Goal: Information Seeking & Learning: Learn about a topic

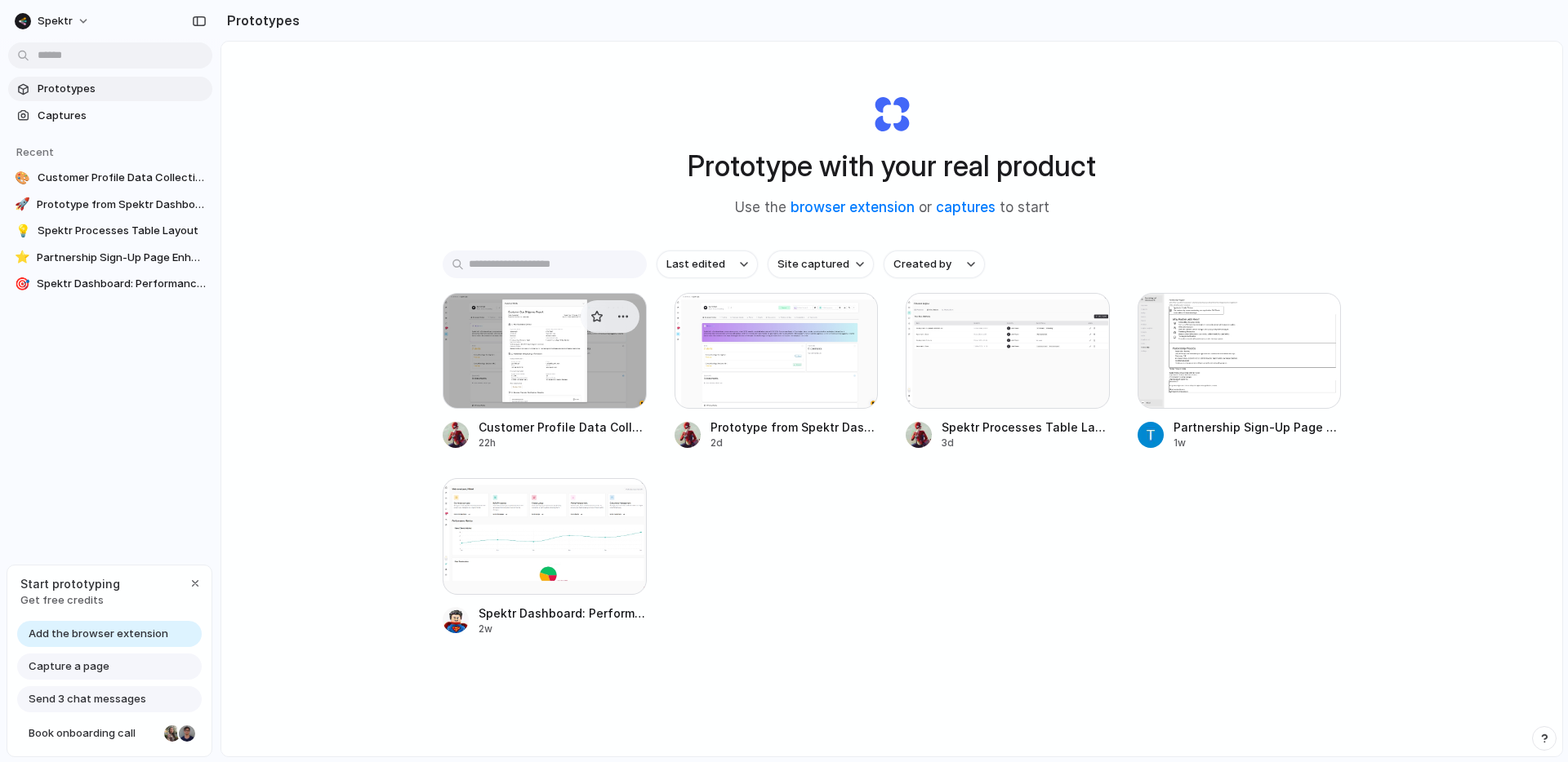
click at [538, 357] on div at bounding box center [544, 351] width 204 height 116
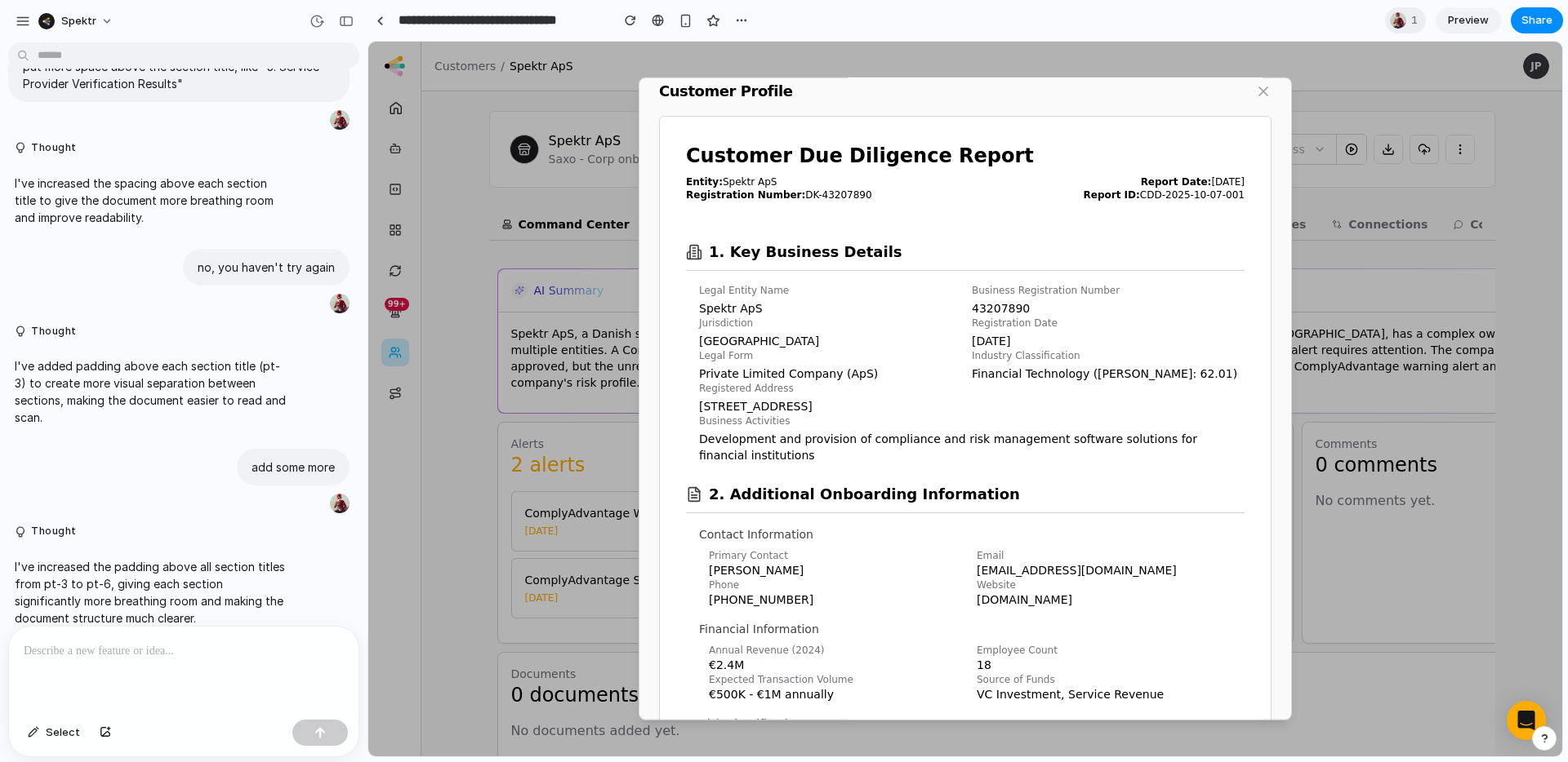
scroll to position [21, 0]
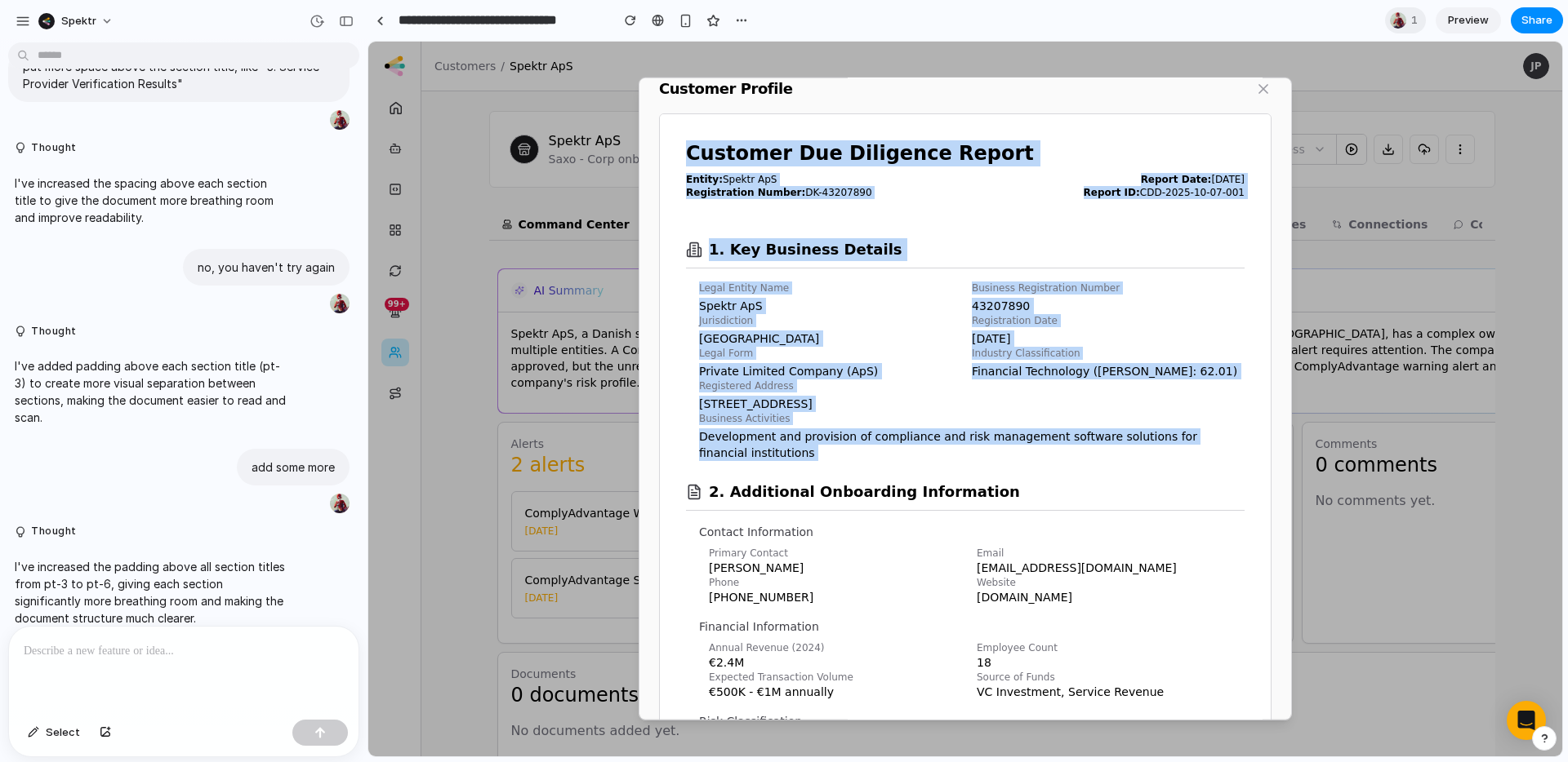
drag, startPoint x: 703, startPoint y: 190, endPoint x: 901, endPoint y: 468, distance: 341.3
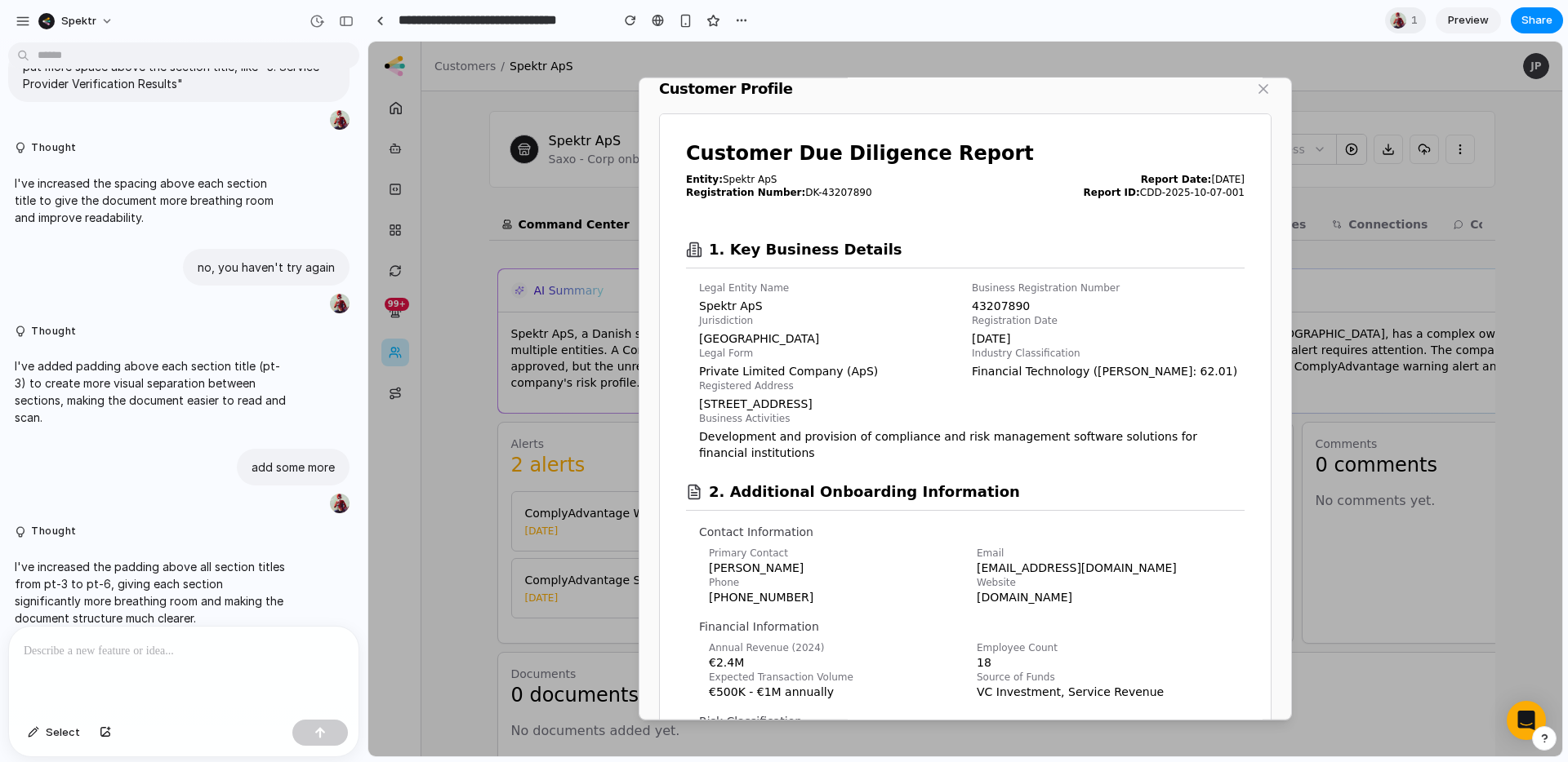
click at [807, 458] on p "Development and provision of compliance and risk management software solutions …" at bounding box center [971, 444] width 545 height 32
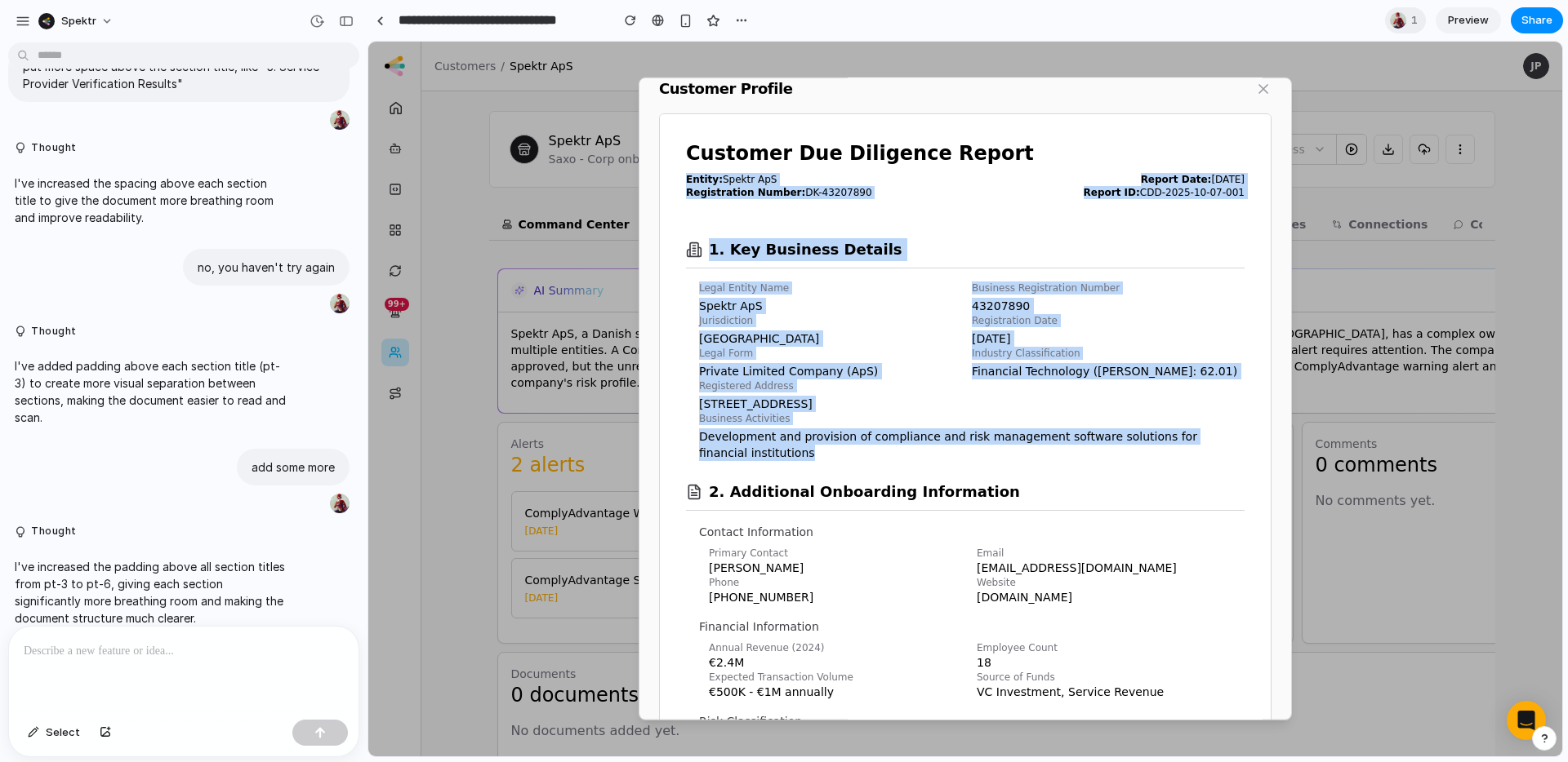
drag, startPoint x: 739, startPoint y: 423, endPoint x: 672, endPoint y: 172, distance: 259.8
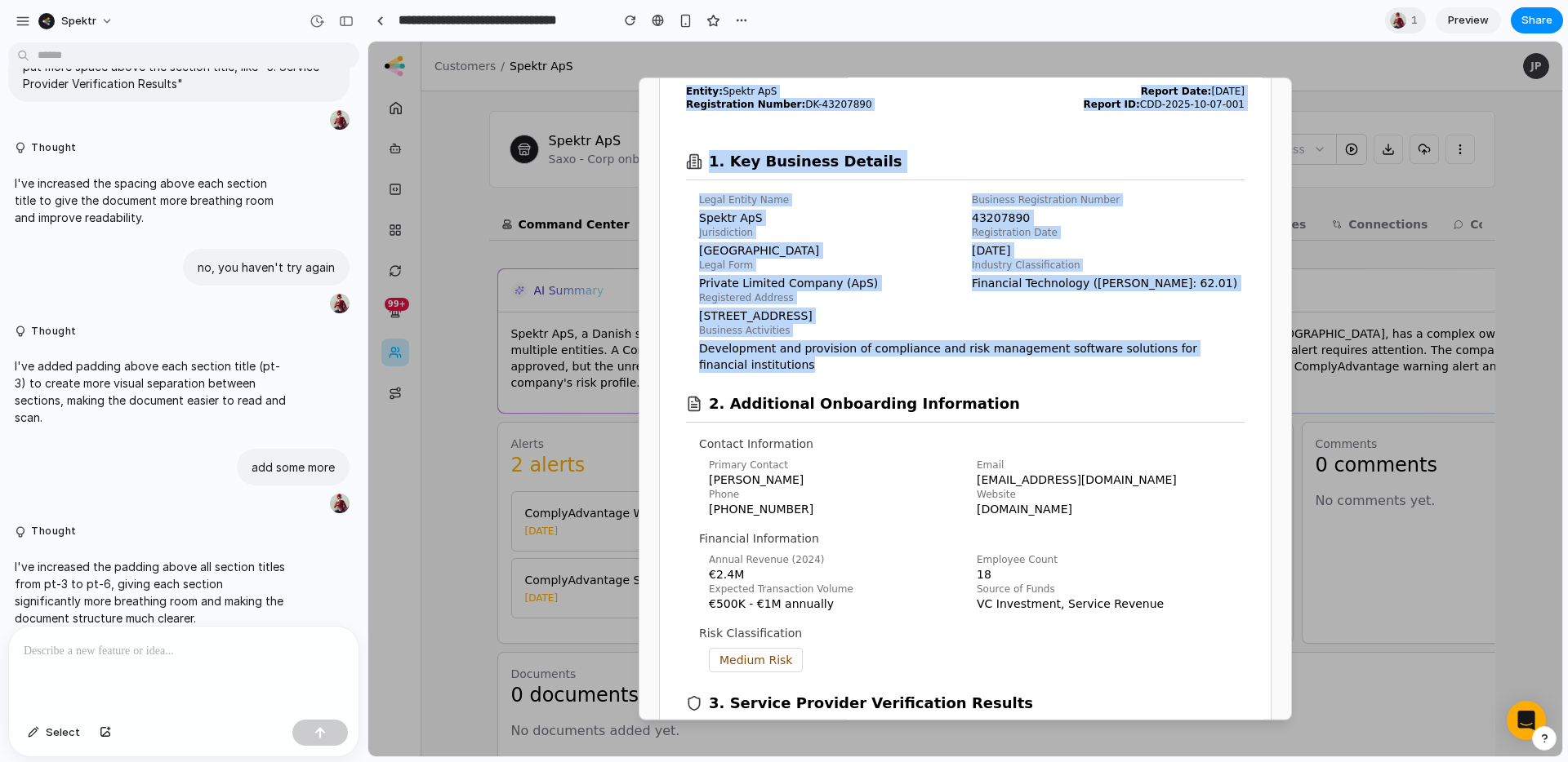
scroll to position [108, 0]
click at [805, 358] on p "Development and provision of compliance and risk management software solutions …" at bounding box center [971, 356] width 545 height 32
drag, startPoint x: 793, startPoint y: 372, endPoint x: 687, endPoint y: 201, distance: 201.2
click at [693, 201] on section "1. Key Business Details Legal Entity Name Spektr ApS Business Registration Numb…" at bounding box center [965, 252] width 558 height 243
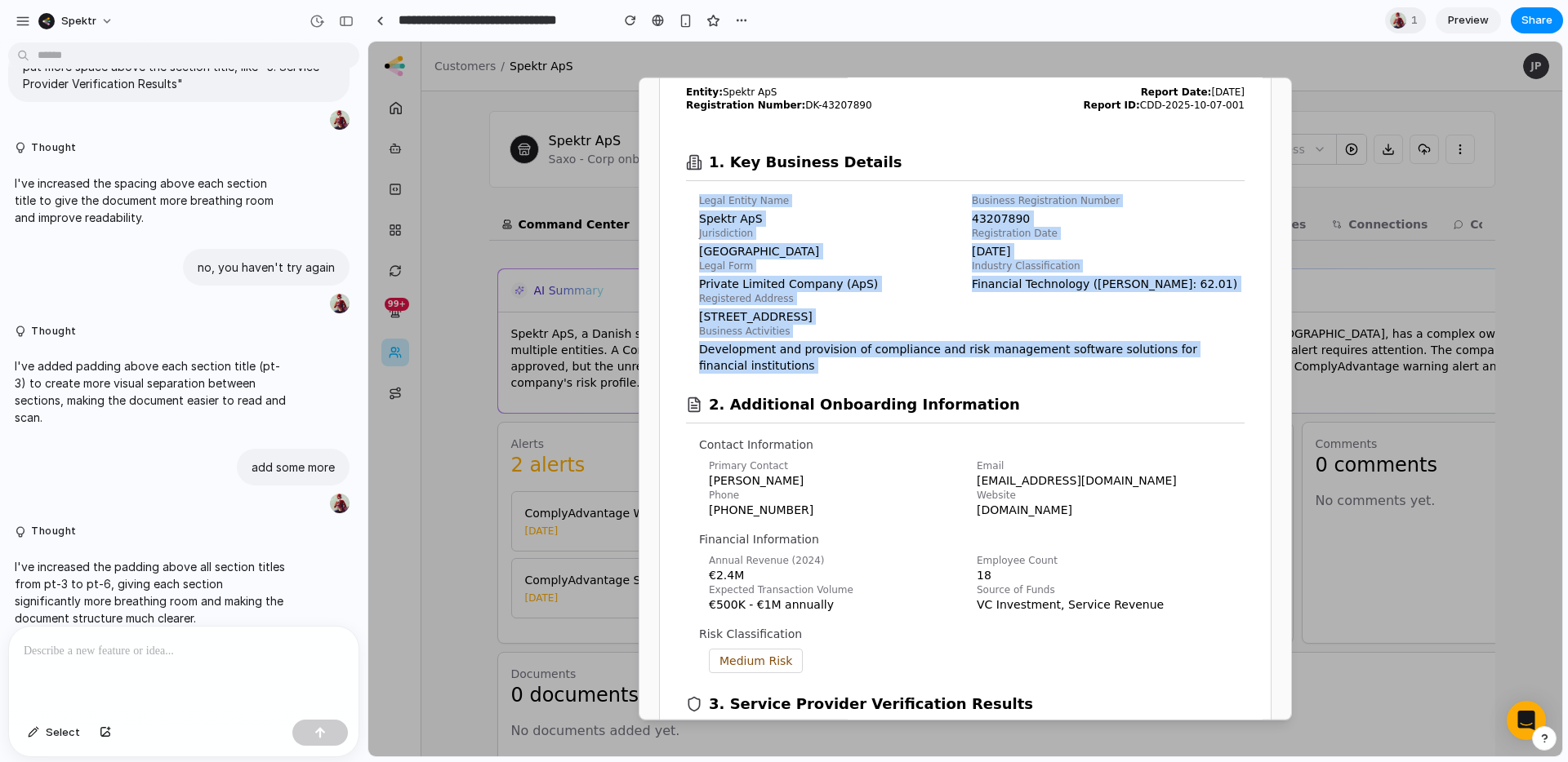
drag, startPoint x: 700, startPoint y: 198, endPoint x: 769, endPoint y: 379, distance: 193.7
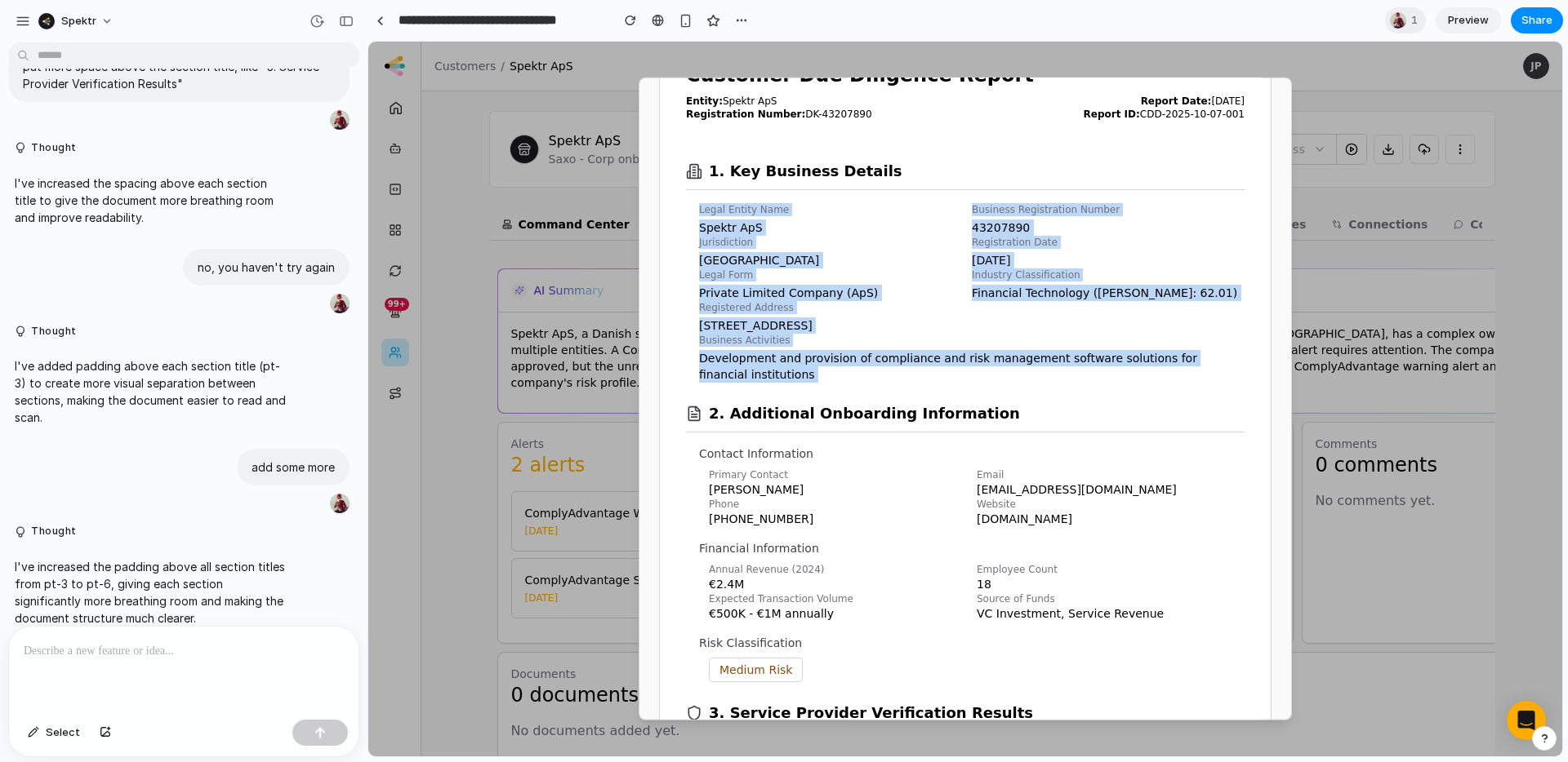
scroll to position [98, 0]
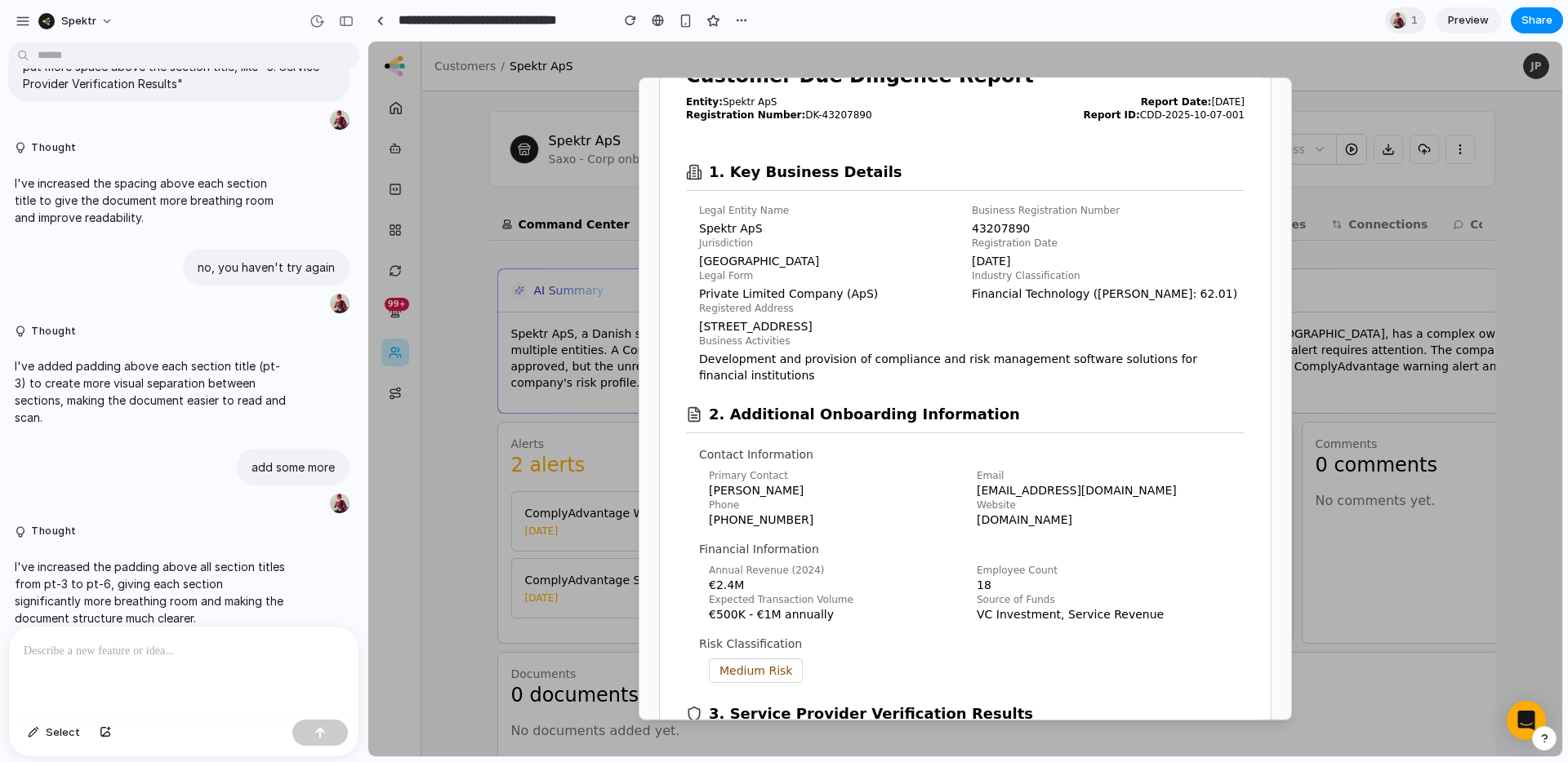
click at [770, 366] on p "Development and provision of compliance and risk management software solutions …" at bounding box center [971, 366] width 545 height 32
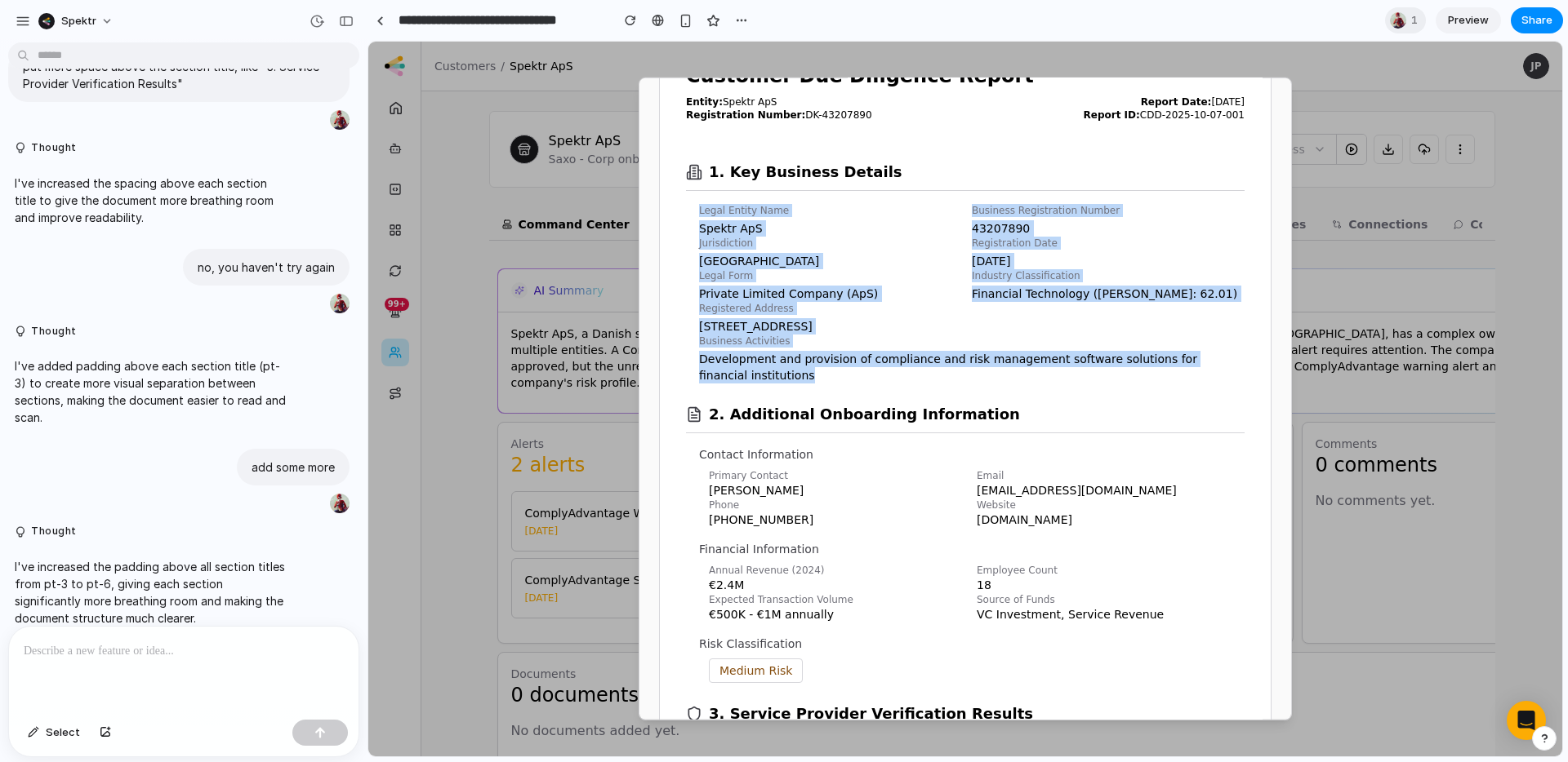
drag, startPoint x: 752, startPoint y: 369, endPoint x: 696, endPoint y: 209, distance: 169.5
click at [696, 209] on section "1. Key Business Details Legal Entity Name Spektr ApS Business Registration Numb…" at bounding box center [965, 262] width 558 height 243
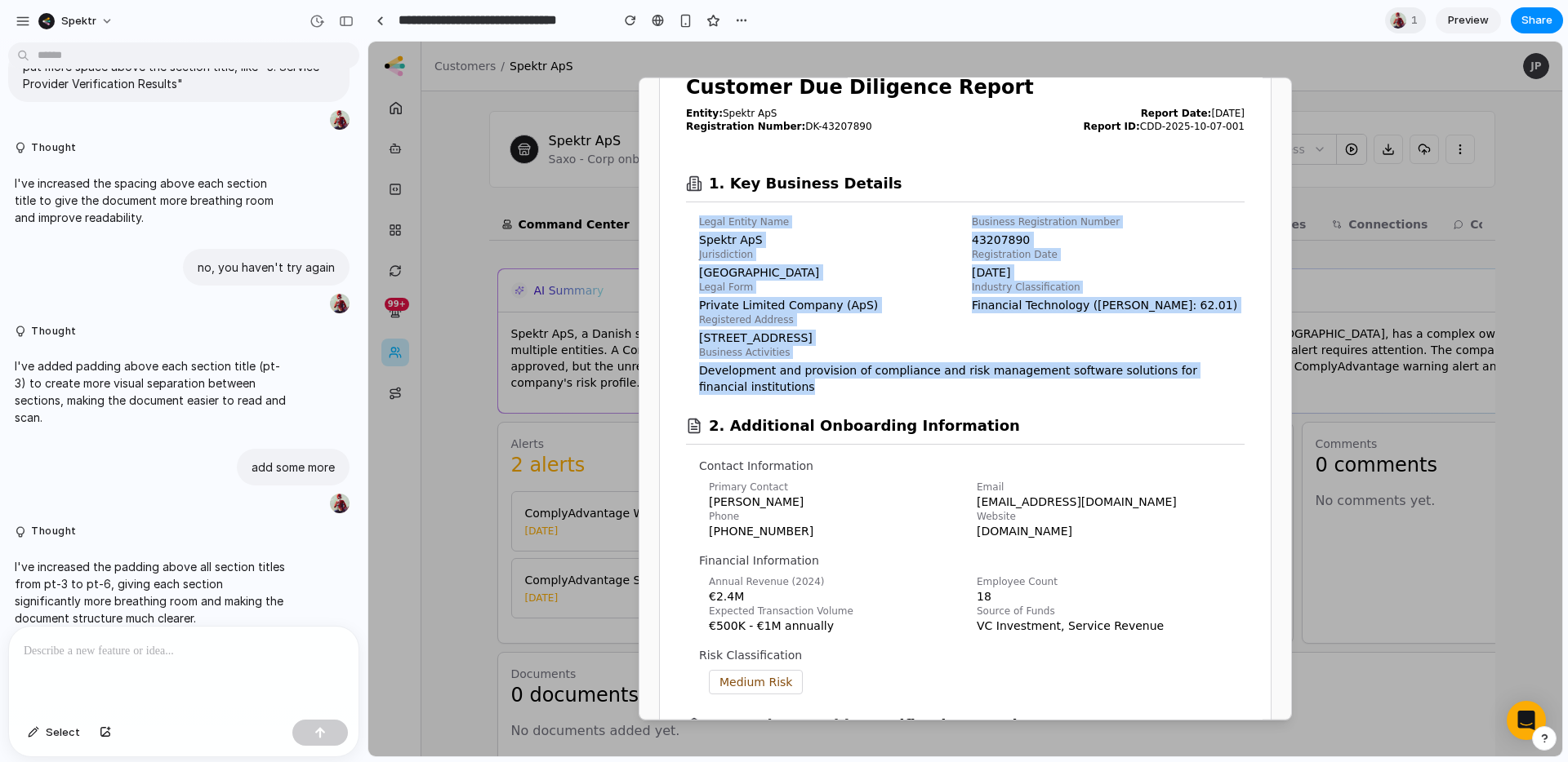
scroll to position [82, 0]
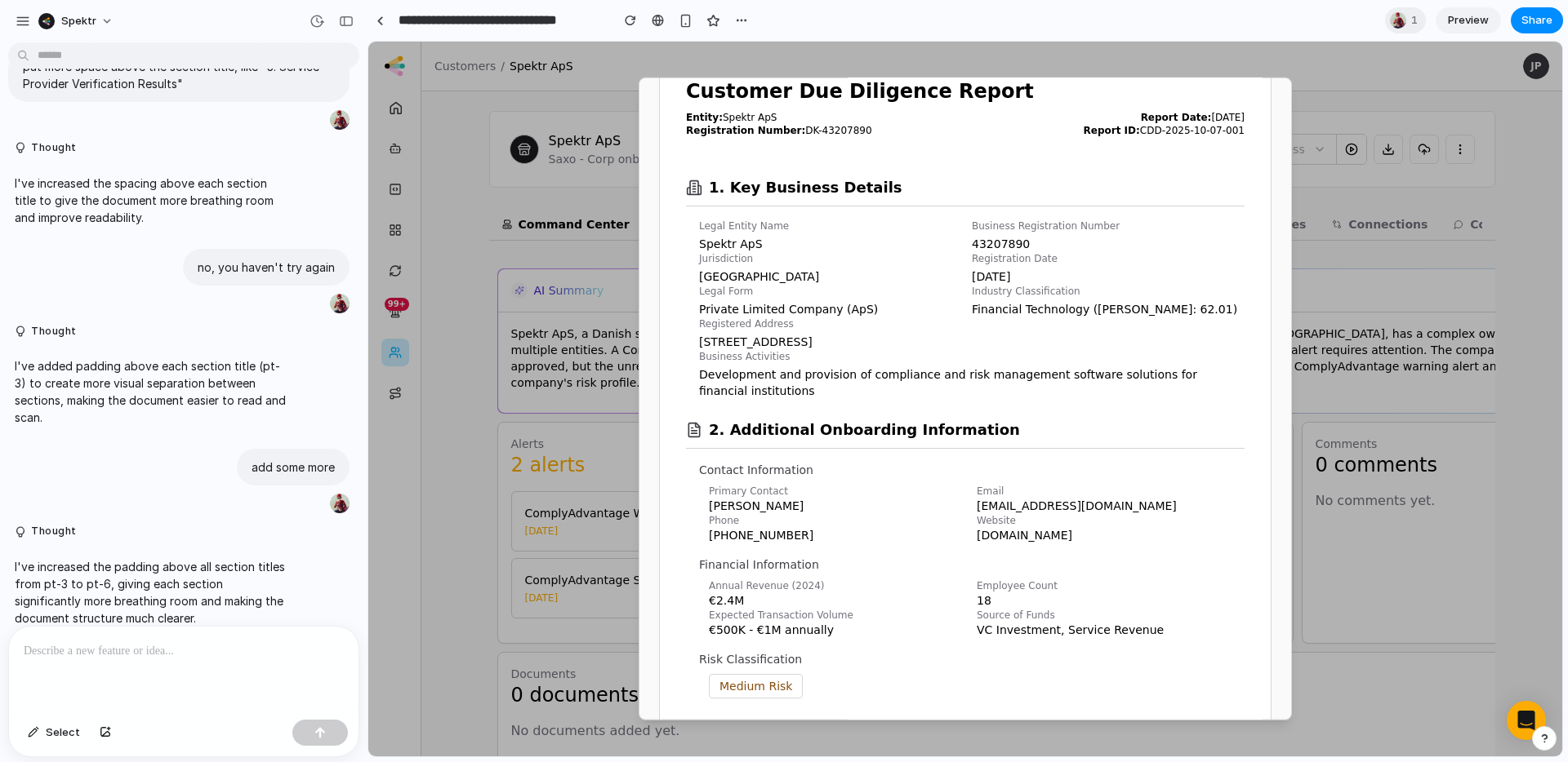
drag, startPoint x: 684, startPoint y: 248, endPoint x: 702, endPoint y: 230, distance: 25.5
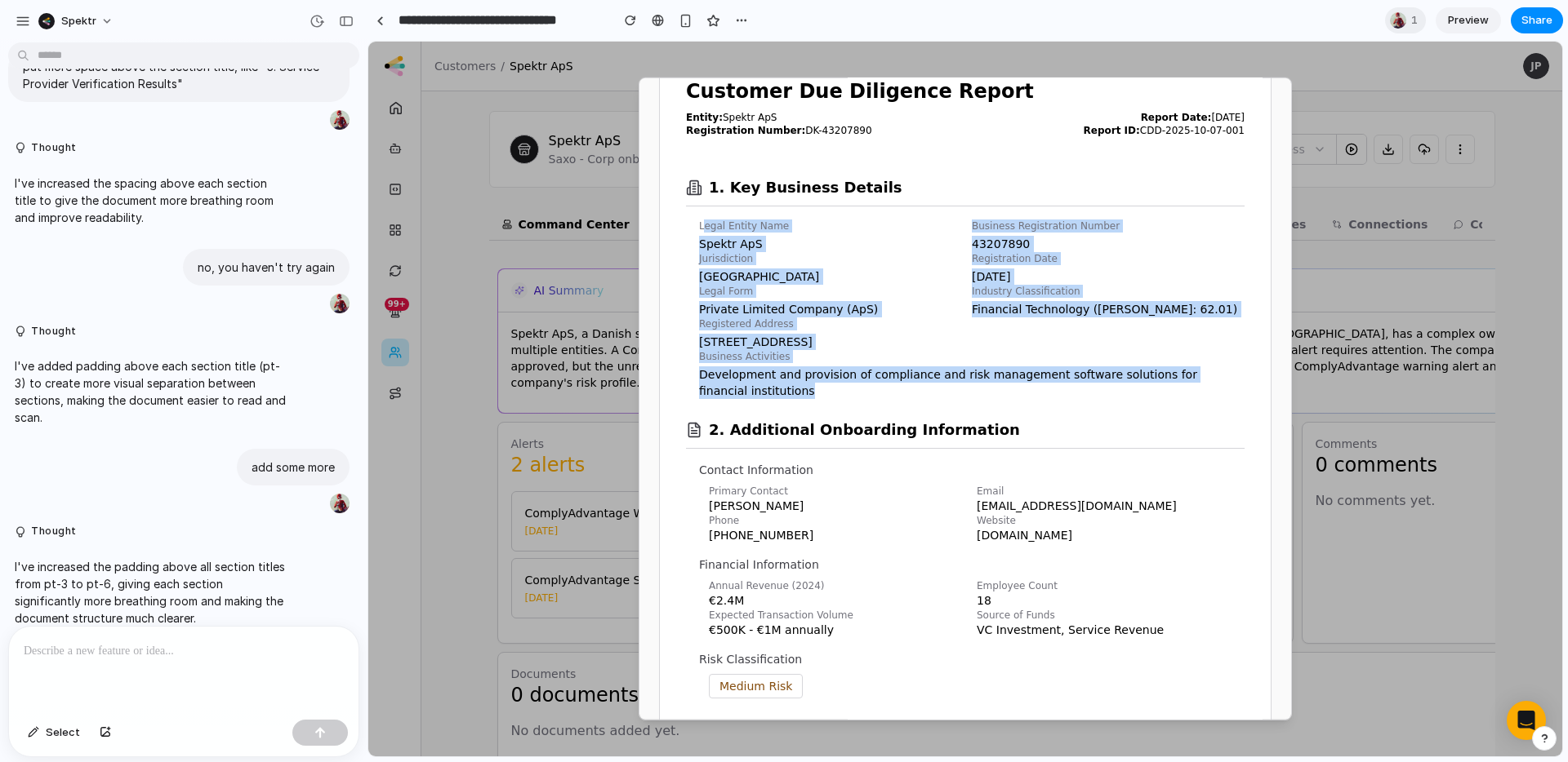
drag, startPoint x: 737, startPoint y: 316, endPoint x: 779, endPoint y: 438, distance: 129.0
click at [810, 392] on div "Legal Entity Name Spektr ApS Business Registration Number 43207890 Jurisdiction…" at bounding box center [971, 309] width 545 height 180
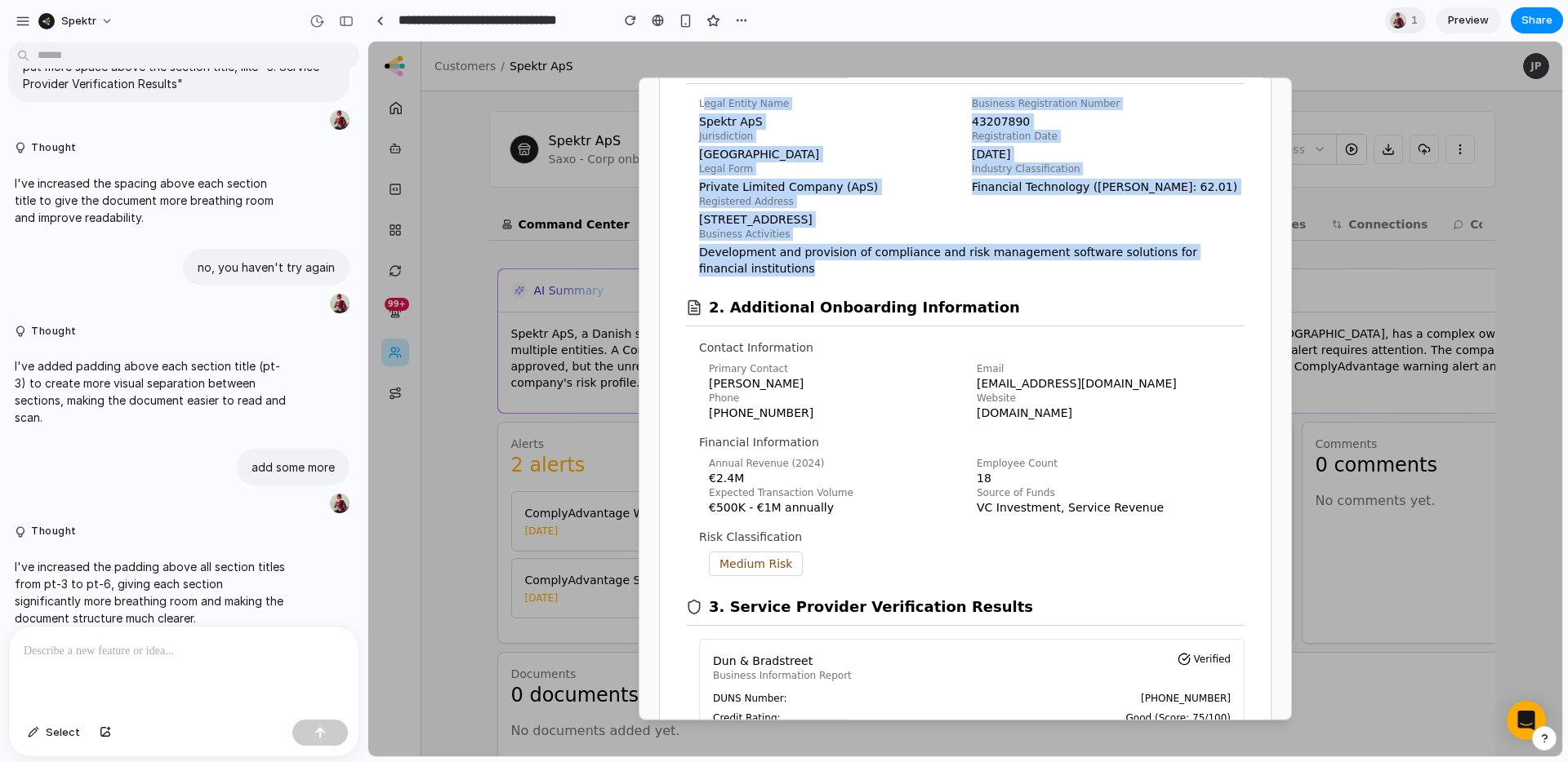
scroll to position [246, 0]
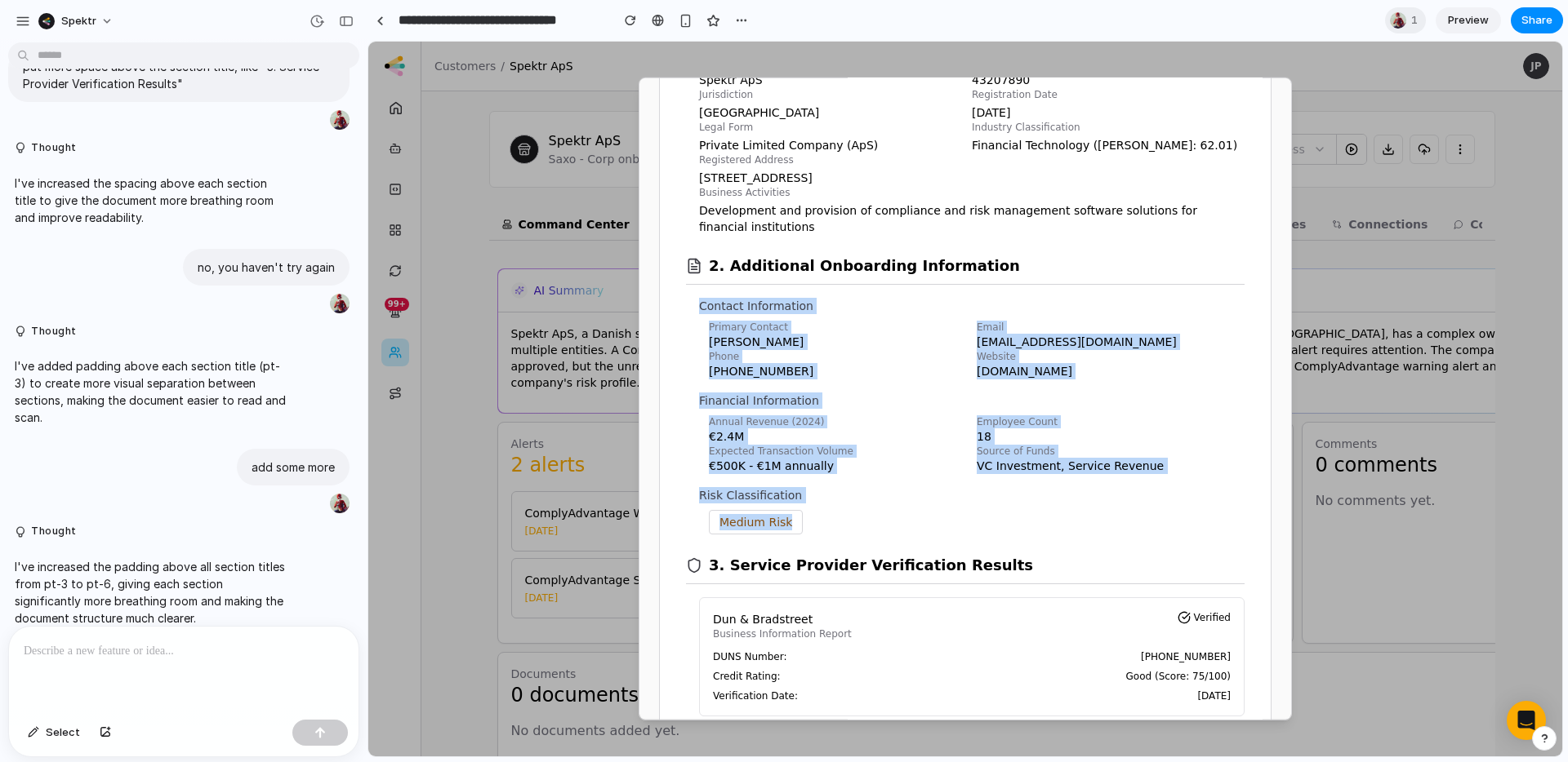
drag, startPoint x: 737, startPoint y: 379, endPoint x: 697, endPoint y: 301, distance: 87.7
click at [697, 301] on section "2. Additional Onboarding Information Contact Information Primary Contact [PERSO…" at bounding box center [965, 384] width 558 height 299
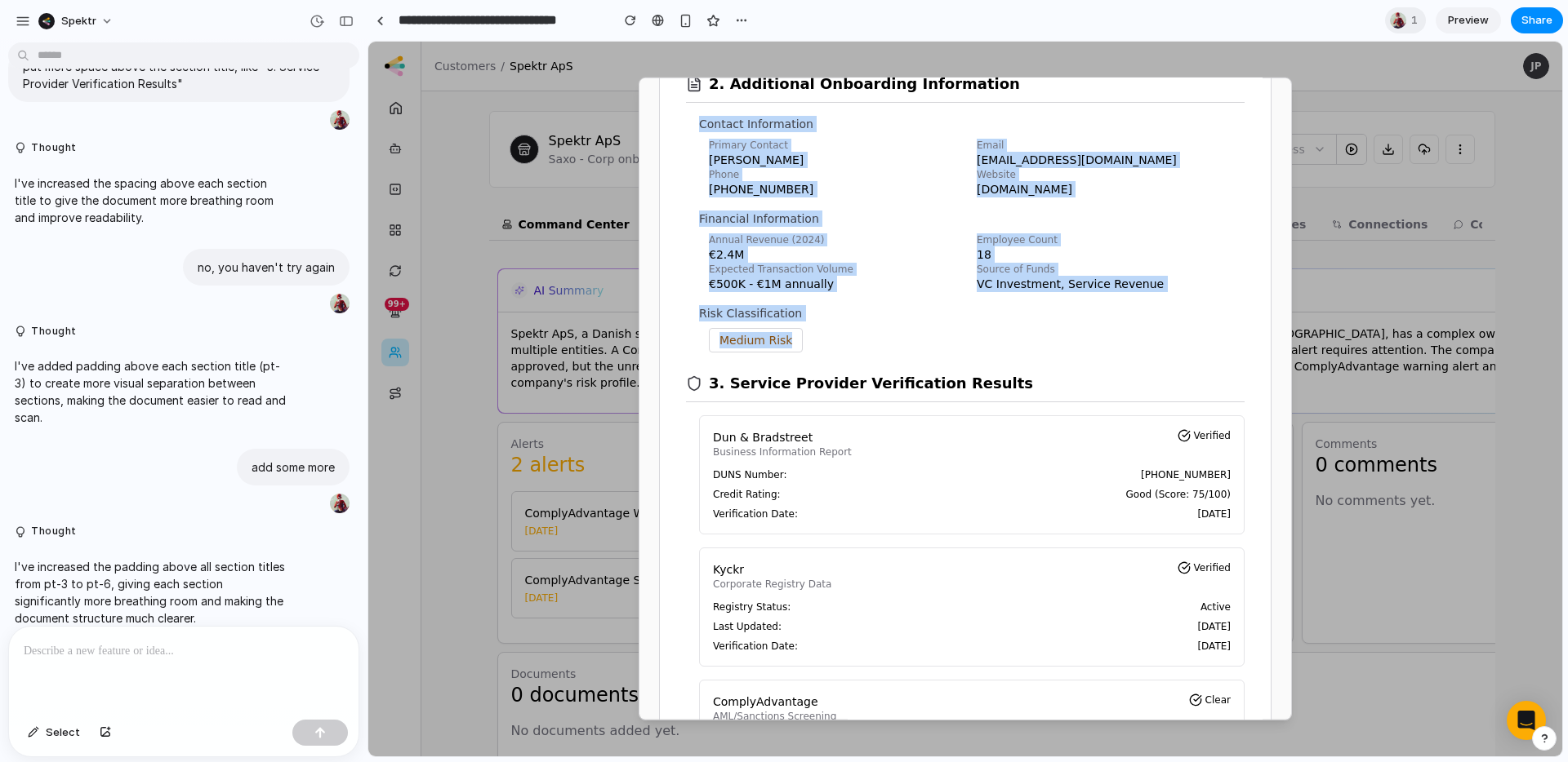
scroll to position [417, 0]
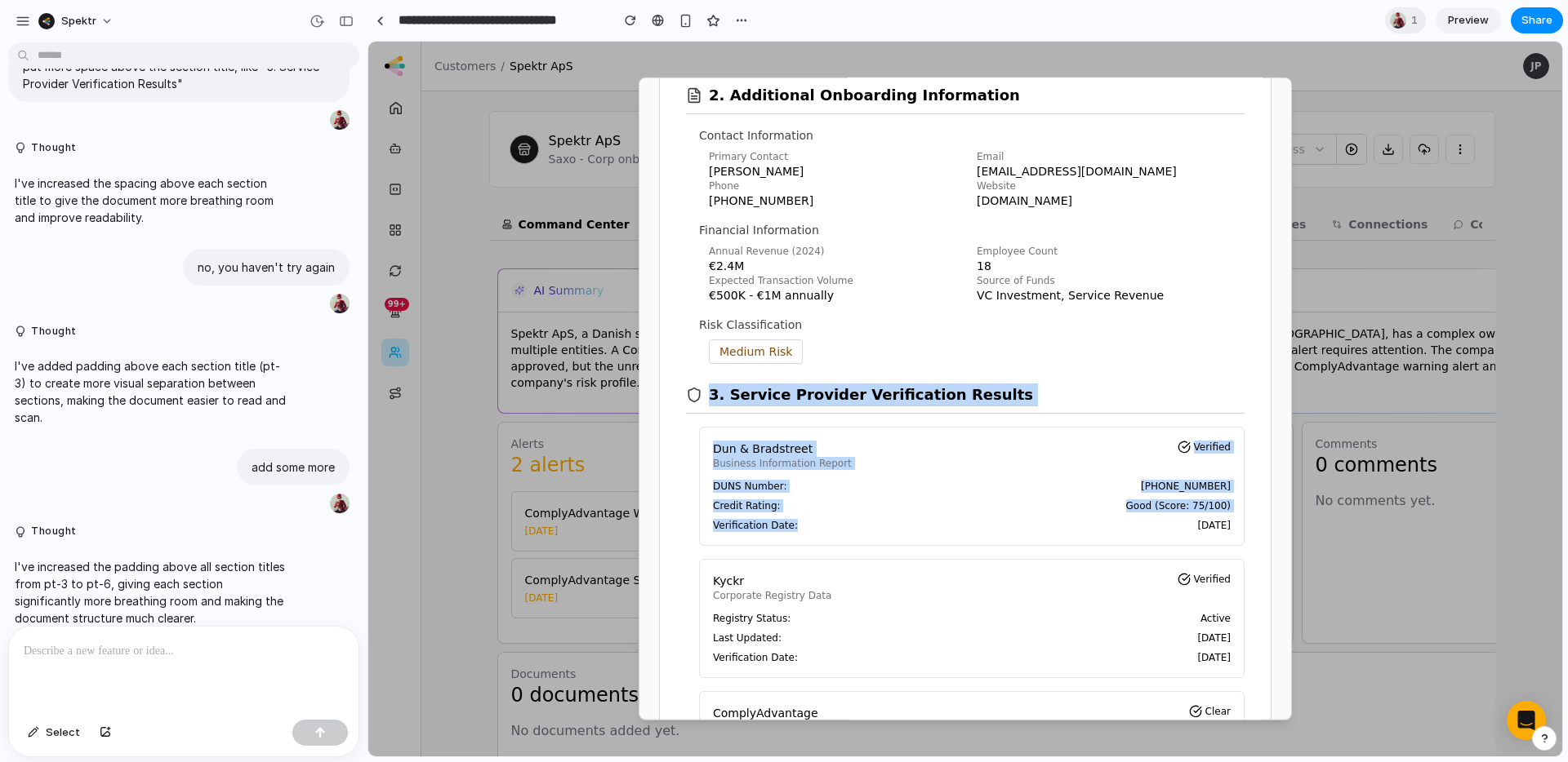
drag, startPoint x: 692, startPoint y: 385, endPoint x: 689, endPoint y: 431, distance: 46.1
click at [867, 543] on section "3. Service Provider Verification Results Dun & Bradstreet Business Information …" at bounding box center [965, 597] width 558 height 466
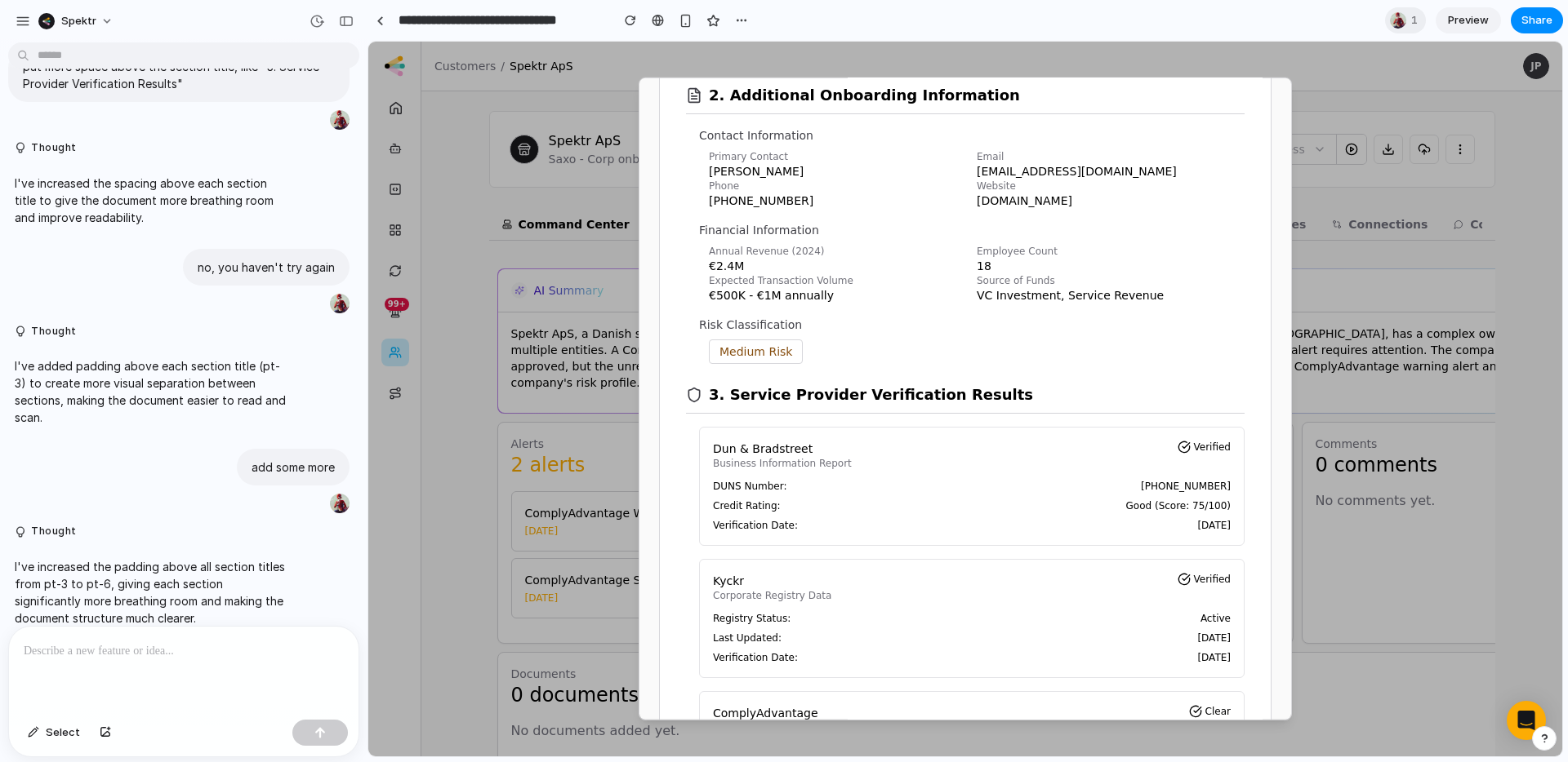
drag, startPoint x: 703, startPoint y: 395, endPoint x: 893, endPoint y: 404, distance: 190.2
click at [893, 404] on div "3. Service Provider Verification Results" at bounding box center [965, 389] width 558 height 50
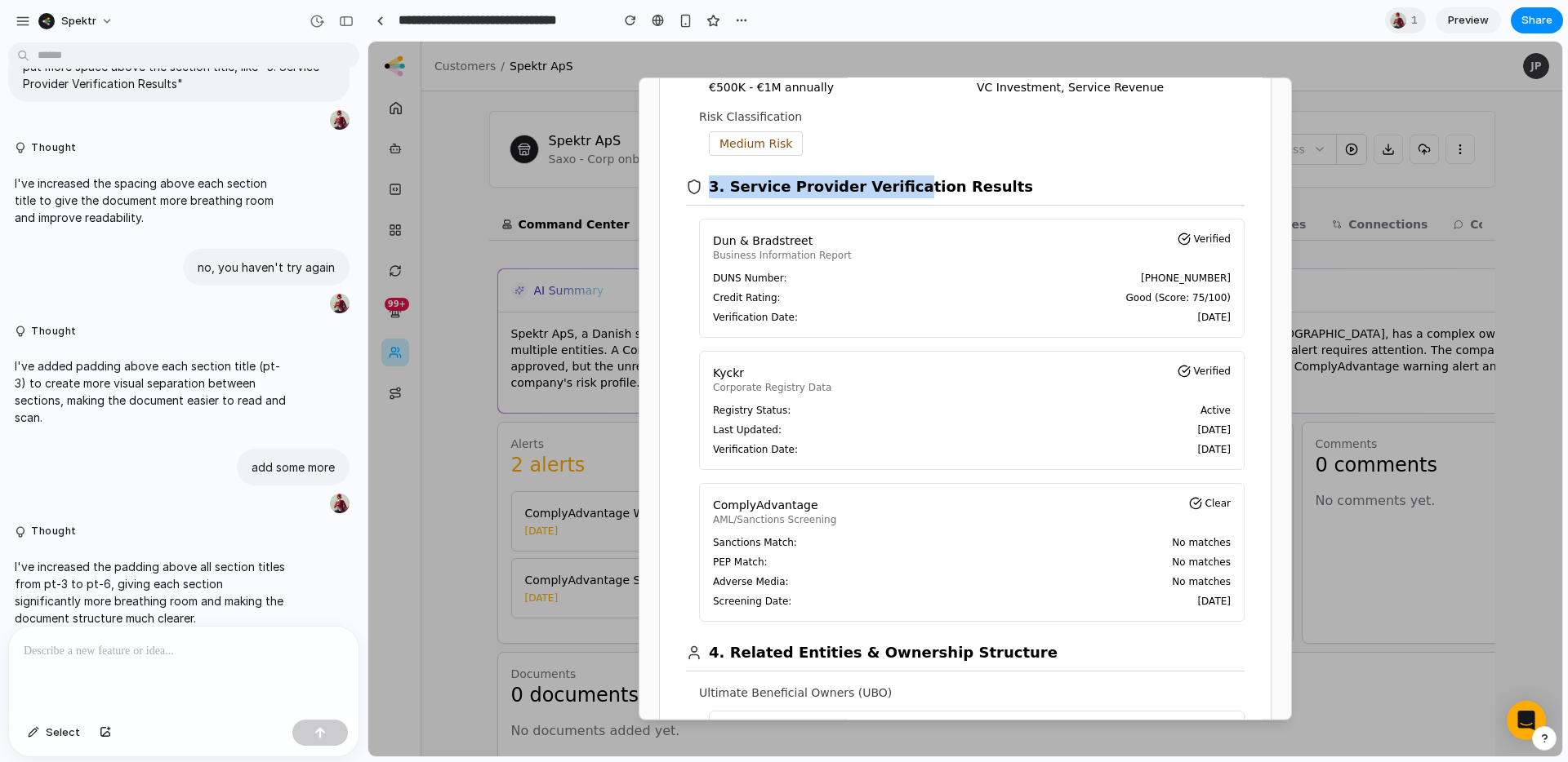
scroll to position [616, 0]
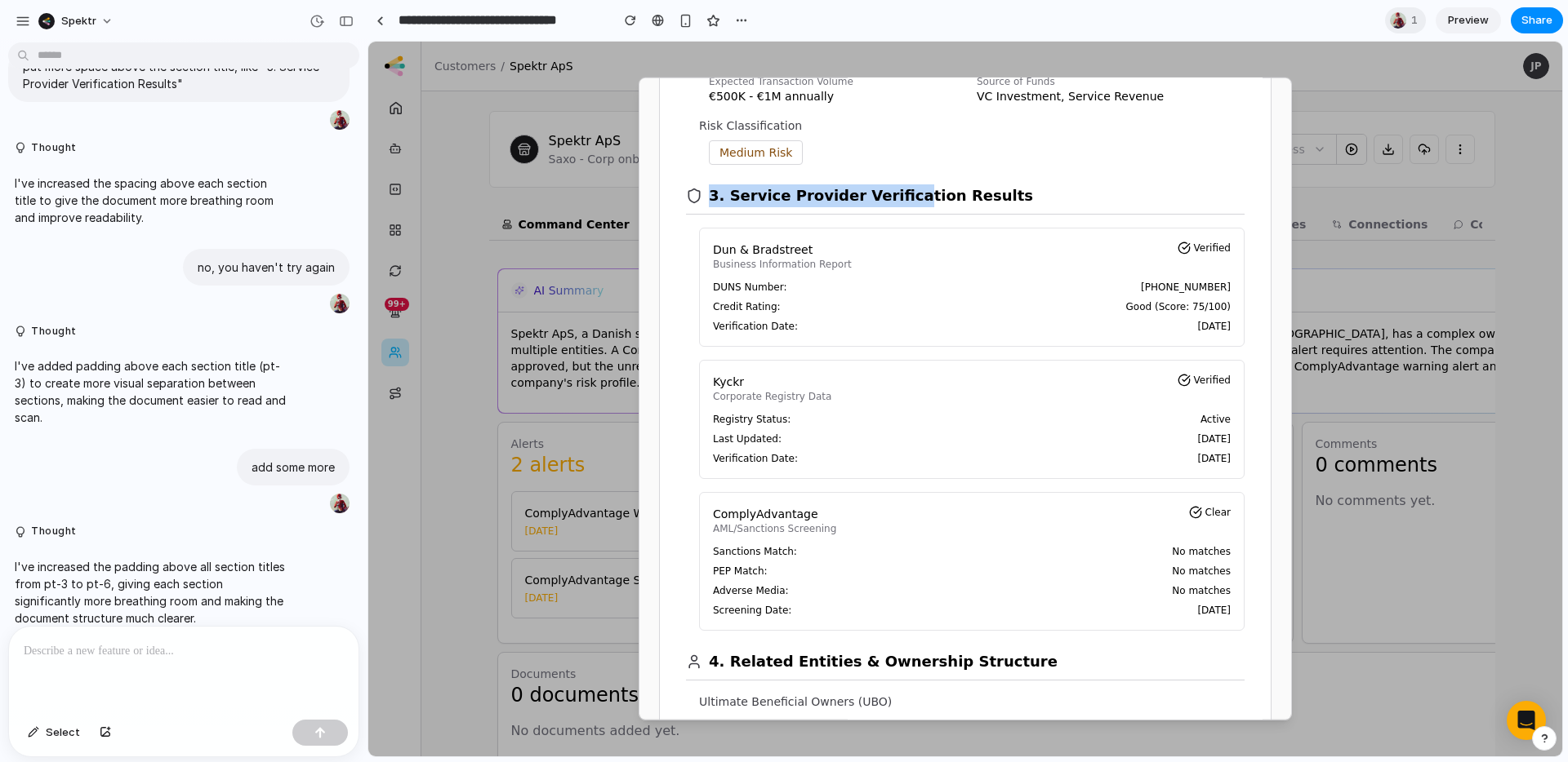
click at [773, 196] on h2 "3. Service Provider Verification Results" at bounding box center [870, 195] width 324 height 23
drag, startPoint x: 702, startPoint y: 199, endPoint x: 988, endPoint y: 198, distance: 286.0
click at [988, 198] on div "3. Service Provider Verification Results" at bounding box center [965, 190] width 558 height 50
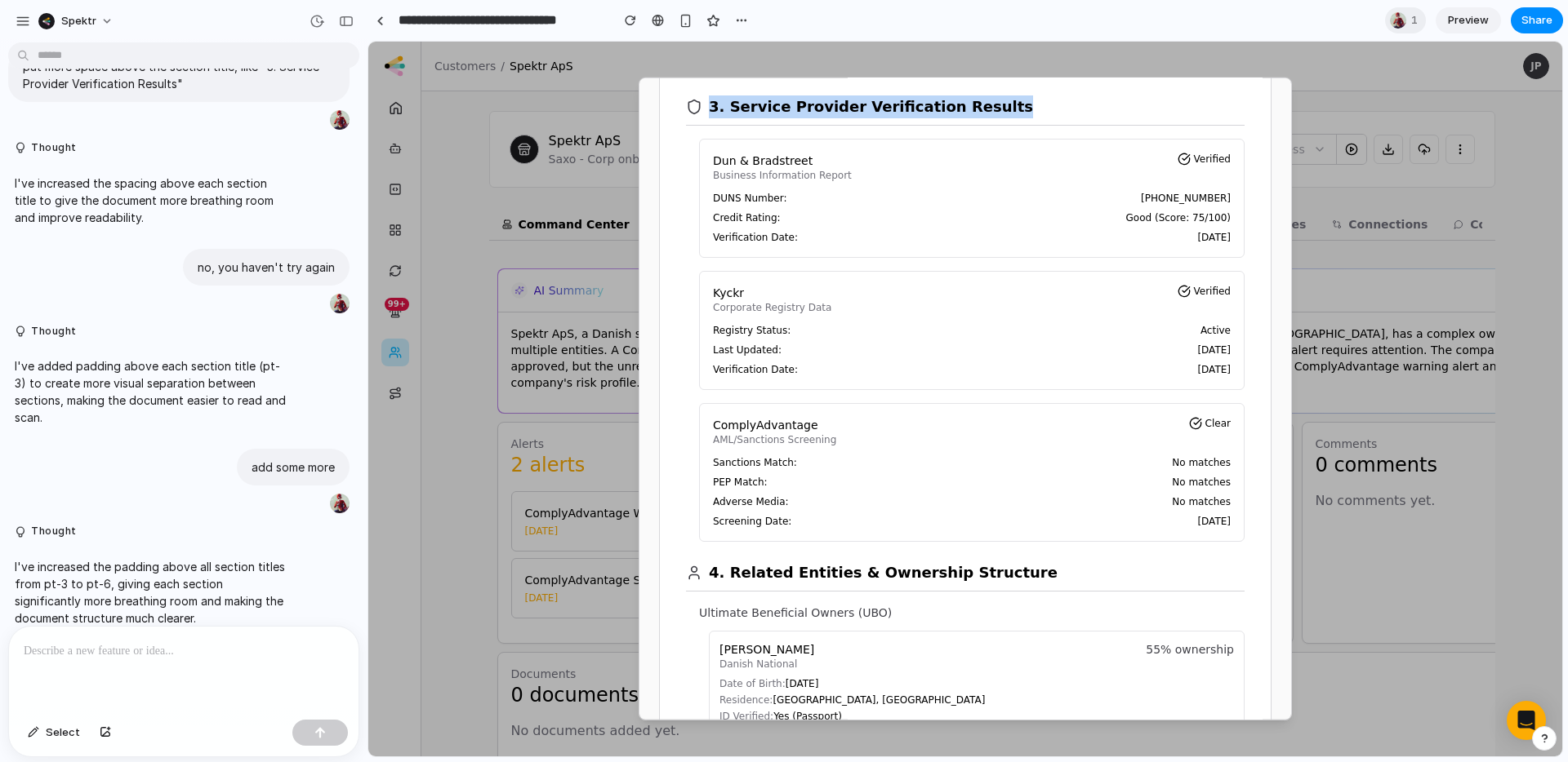
scroll to position [706, 0]
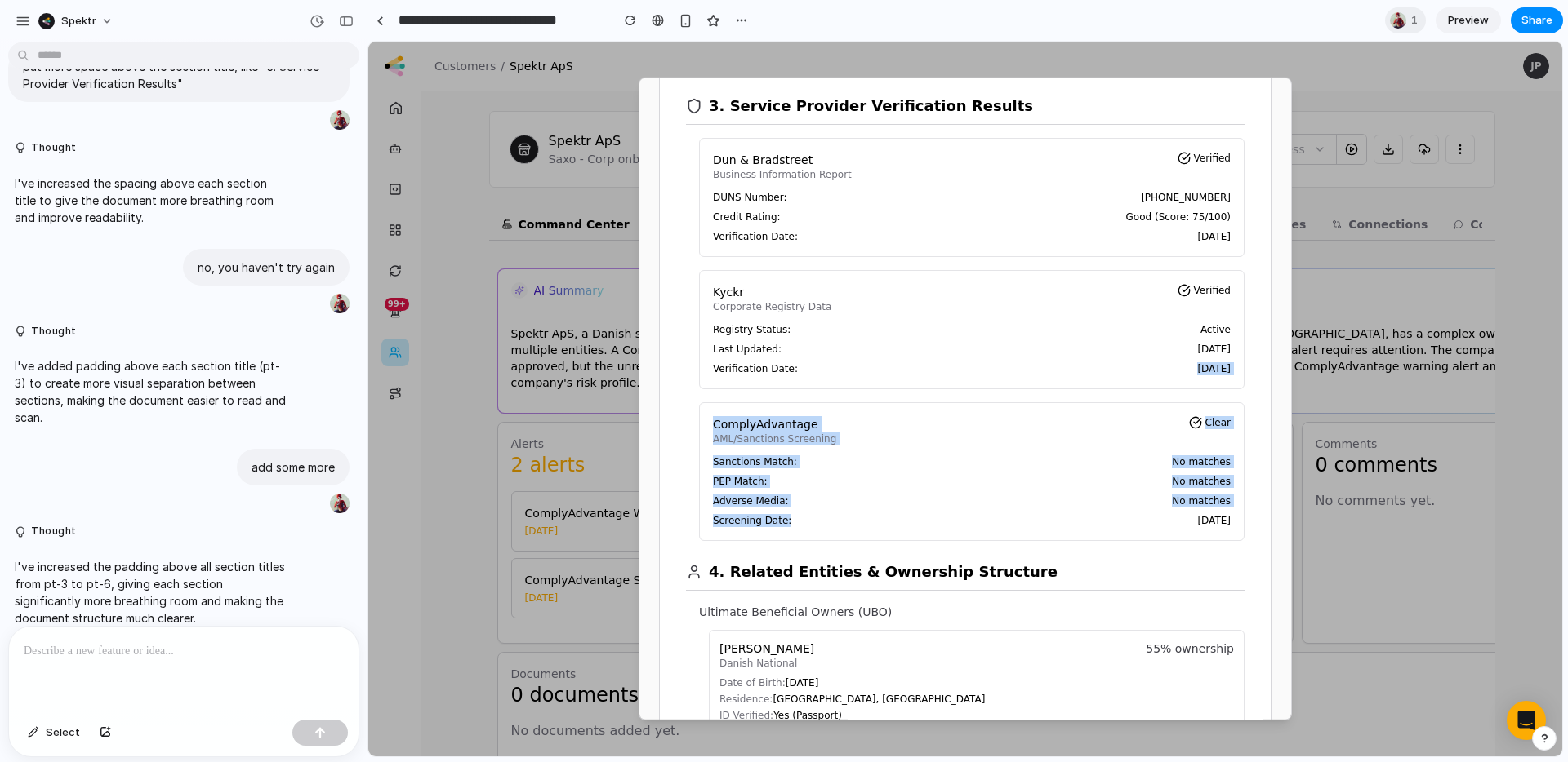
drag, startPoint x: 723, startPoint y: 396, endPoint x: 721, endPoint y: 380, distance: 16.1
click at [721, 380] on div "Dun & Bradstreet Business Information Report Verified DUNS Number: [PHONE_NUMBE…" at bounding box center [971, 339] width 545 height 404
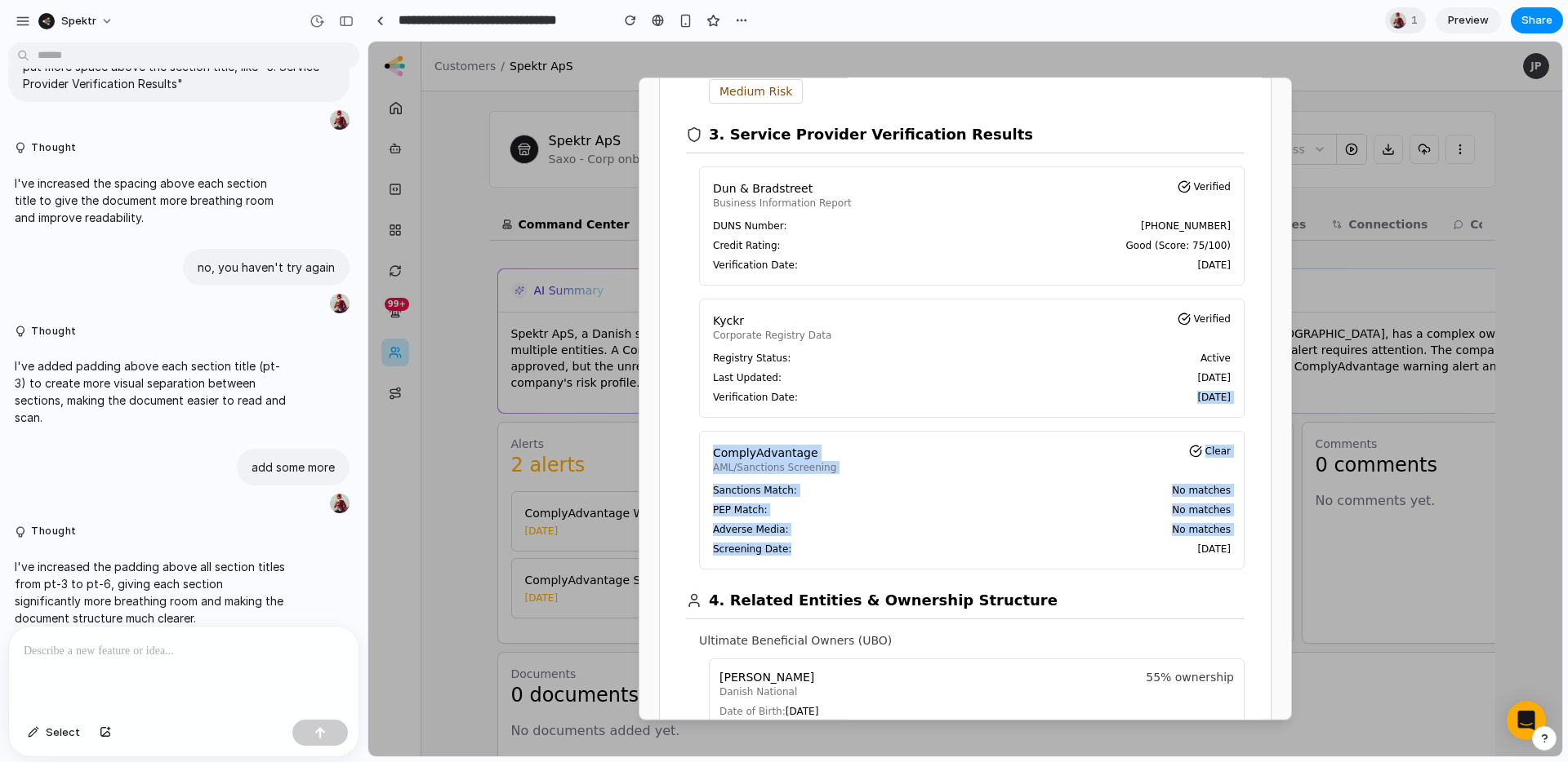
scroll to position [649, 0]
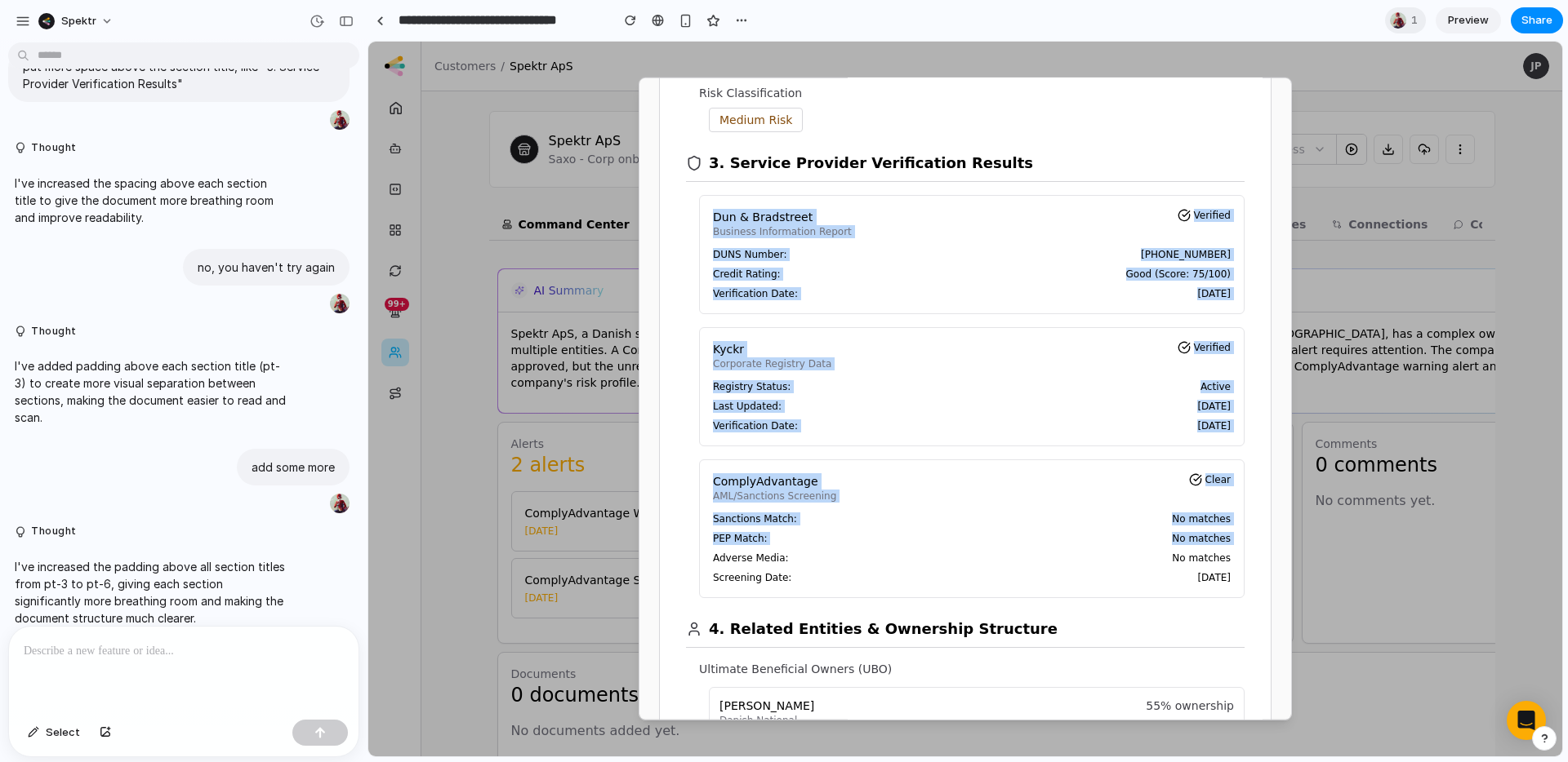
drag, startPoint x: 711, startPoint y: 219, endPoint x: 781, endPoint y: 550, distance: 338.3
click at [781, 550] on div "Dun & Bradstreet Business Information Report Verified DUNS Number: [PHONE_NUMBE…" at bounding box center [971, 397] width 545 height 404
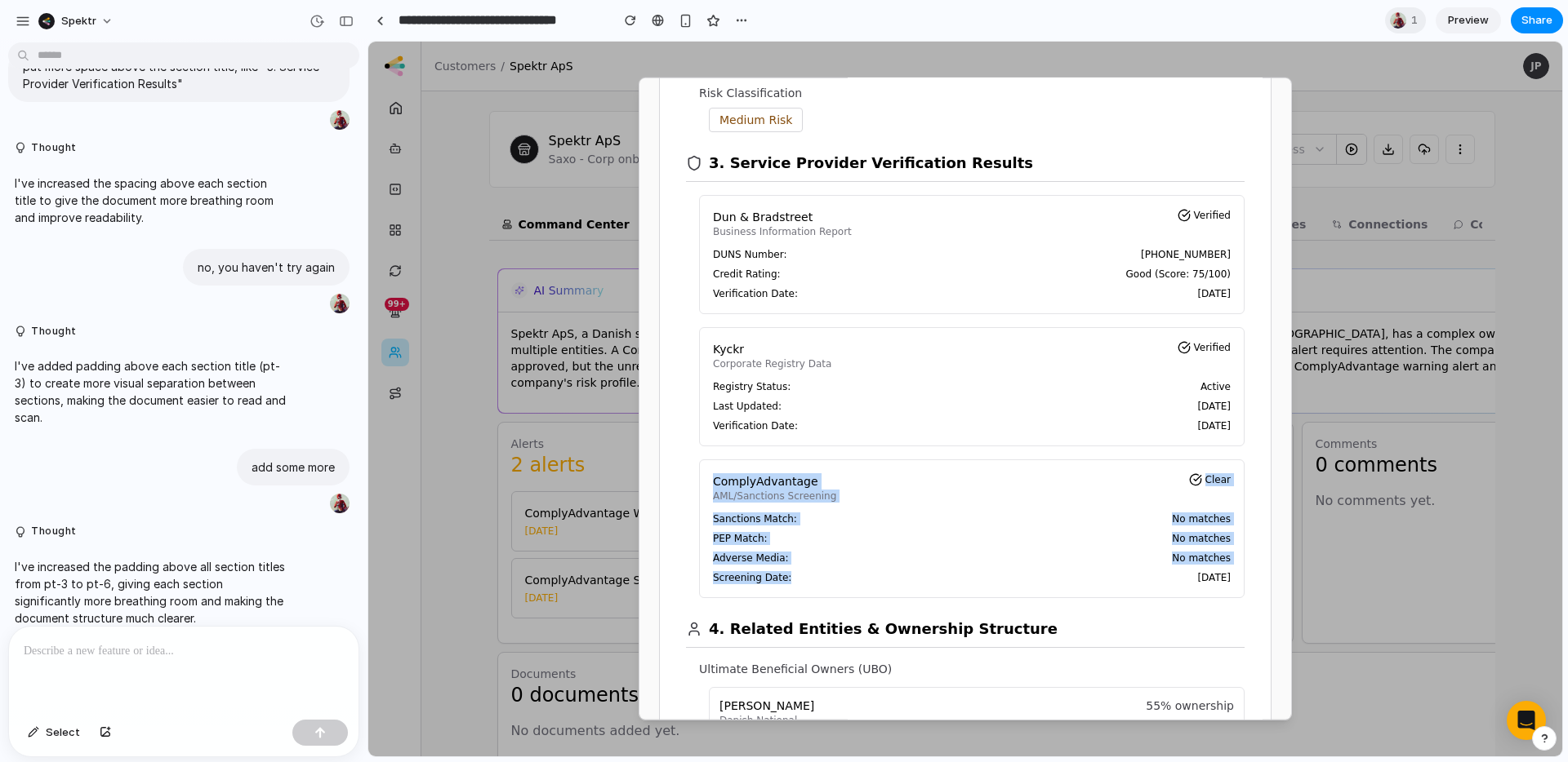
drag, startPoint x: 774, startPoint y: 567, endPoint x: 703, endPoint y: 456, distance: 131.8
click at [707, 457] on div "Dun & Bradstreet Business Information Report Verified DUNS Number: [PHONE_NUMBE…" at bounding box center [971, 397] width 545 height 404
click at [714, 457] on div "Dun & Bradstreet Business Information Report Verified DUNS Number: [PHONE_NUMBE…" at bounding box center [971, 399] width 545 height 404
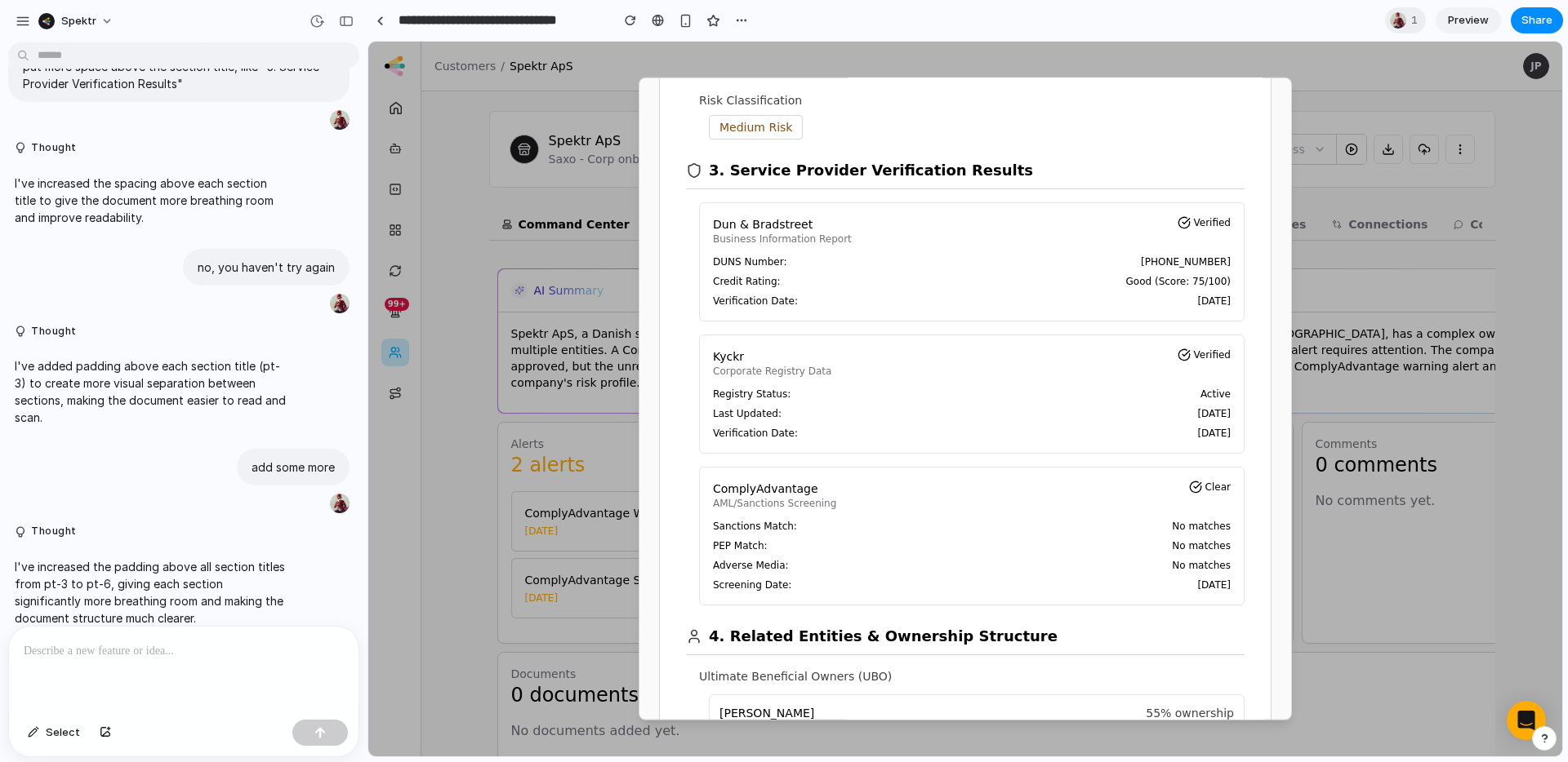
scroll to position [640, 0]
drag, startPoint x: 712, startPoint y: 386, endPoint x: 909, endPoint y: 432, distance: 202.3
click at [785, 426] on div "Registry Status: Active Last Updated: [DATE] Verification Date: [DATE]" at bounding box center [971, 414] width 518 height 52
click at [1197, 437] on span "[DATE]" at bounding box center [1213, 433] width 33 height 13
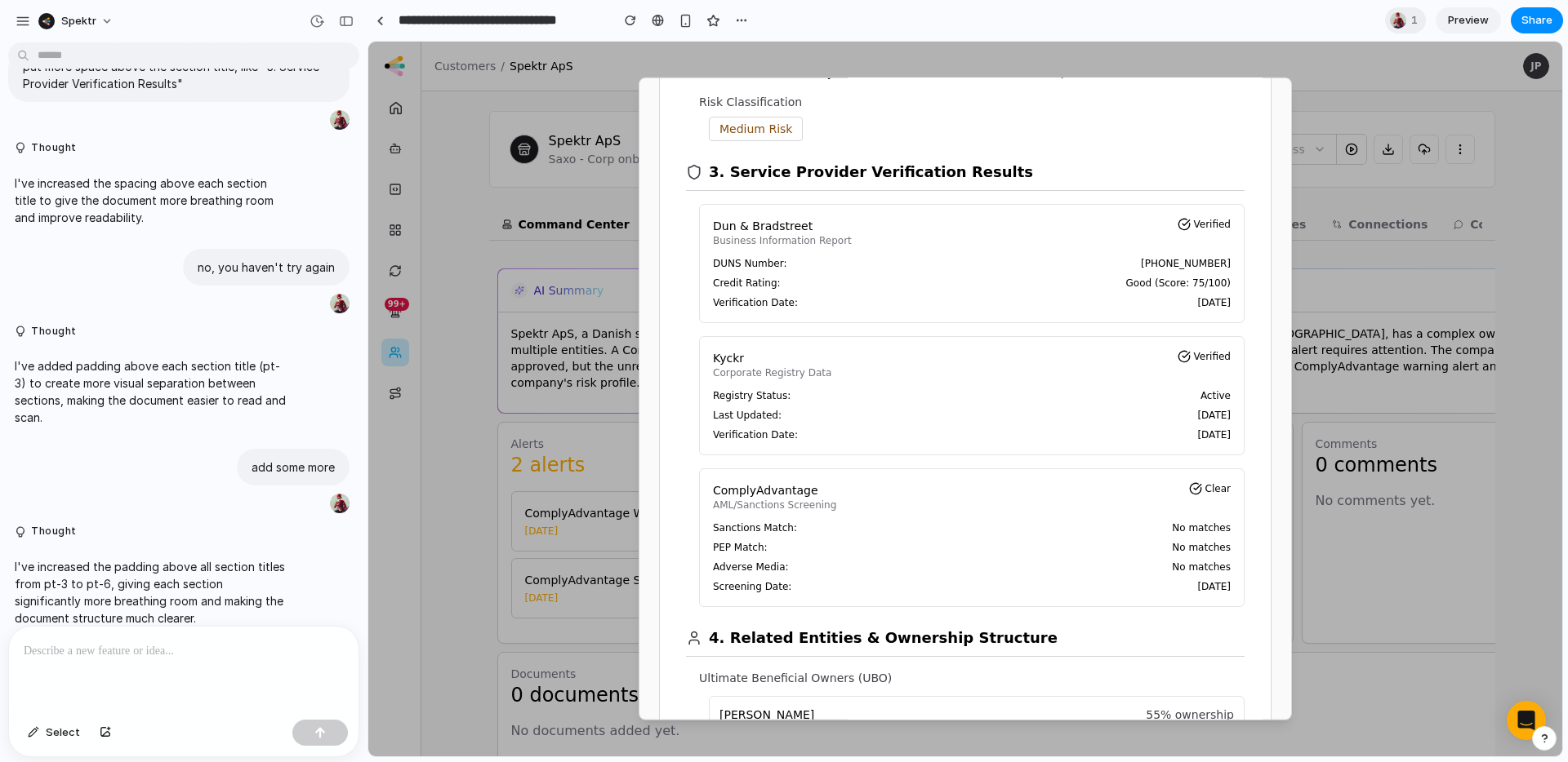
drag, startPoint x: 1208, startPoint y: 435, endPoint x: 717, endPoint y: 316, distance: 505.2
click at [707, 337] on div "Kyckr Corporate Registry Data Verified Registry Status: Active Last Updated: [D…" at bounding box center [971, 395] width 545 height 119
drag, startPoint x: 711, startPoint y: 240, endPoint x: 807, endPoint y: 325, distance: 128.2
click at [805, 325] on div "Dun & Bradstreet Business Information Report Verified DUNS Number: [PHONE_NUMBE…" at bounding box center [971, 404] width 545 height 404
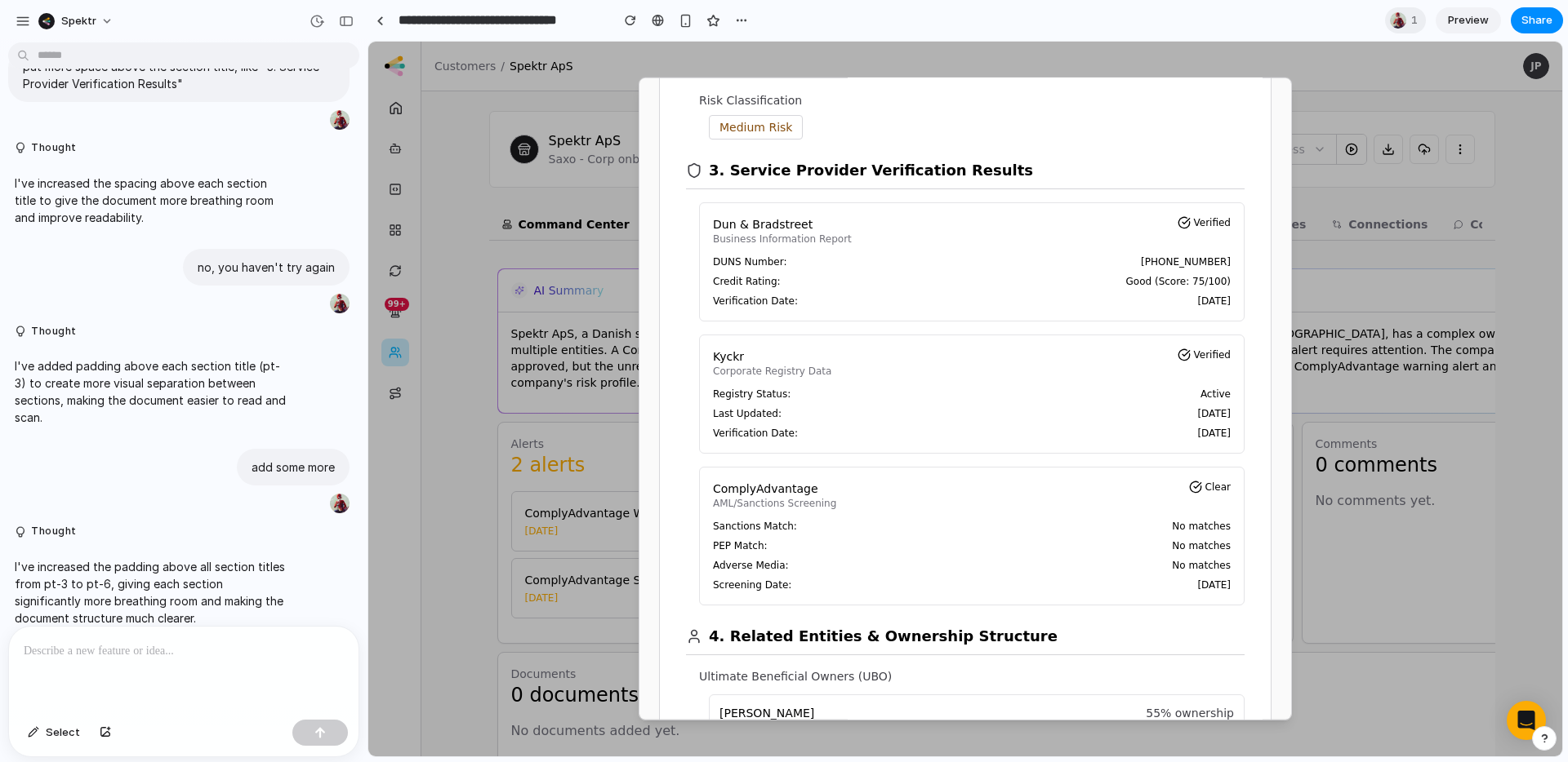
click at [858, 320] on div "Dun & [PERSON_NAME] Business Information Report Verified DUNS Number: [PHONE_NU…" at bounding box center [971, 261] width 545 height 119
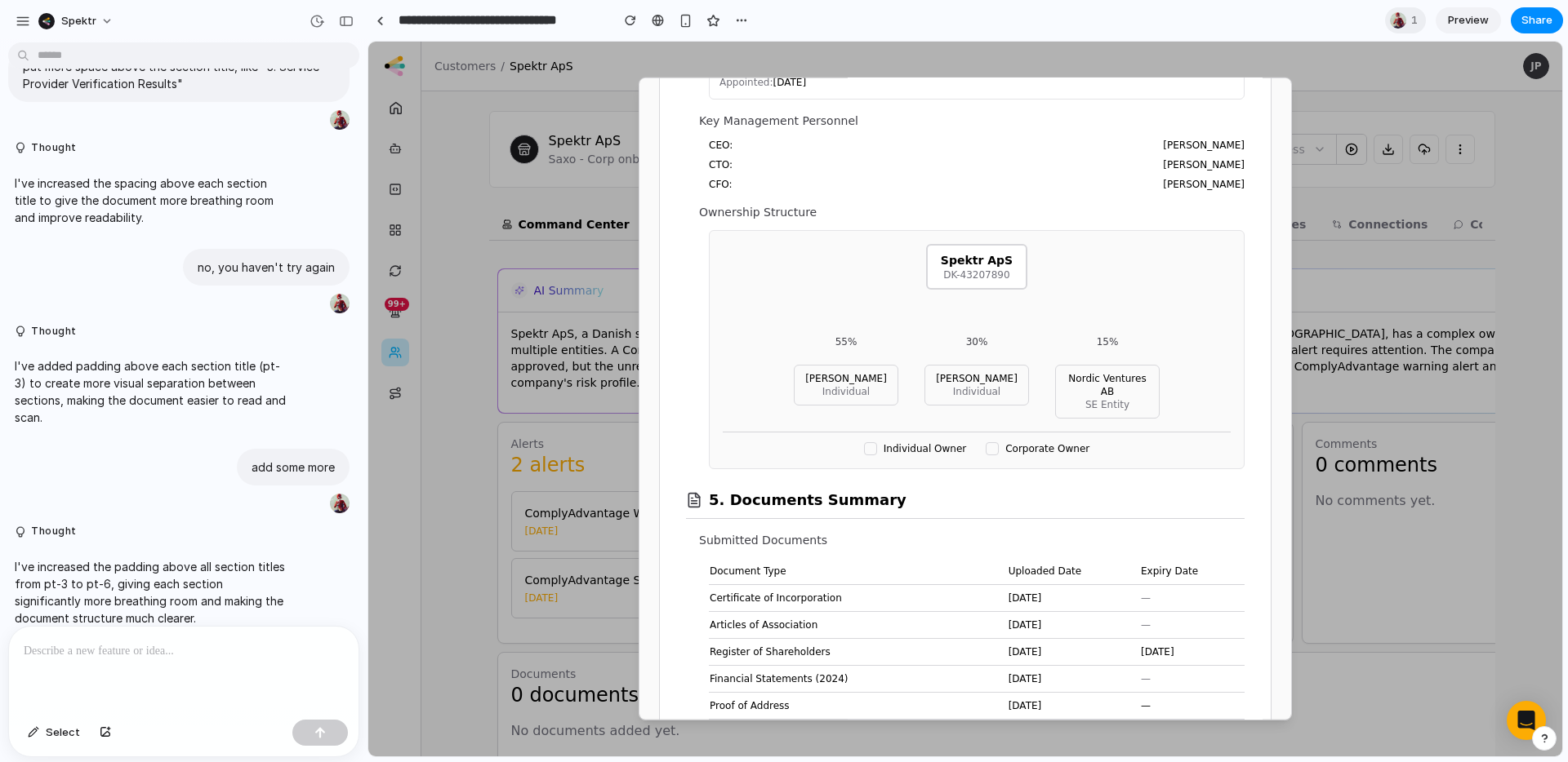
scroll to position [1889, 0]
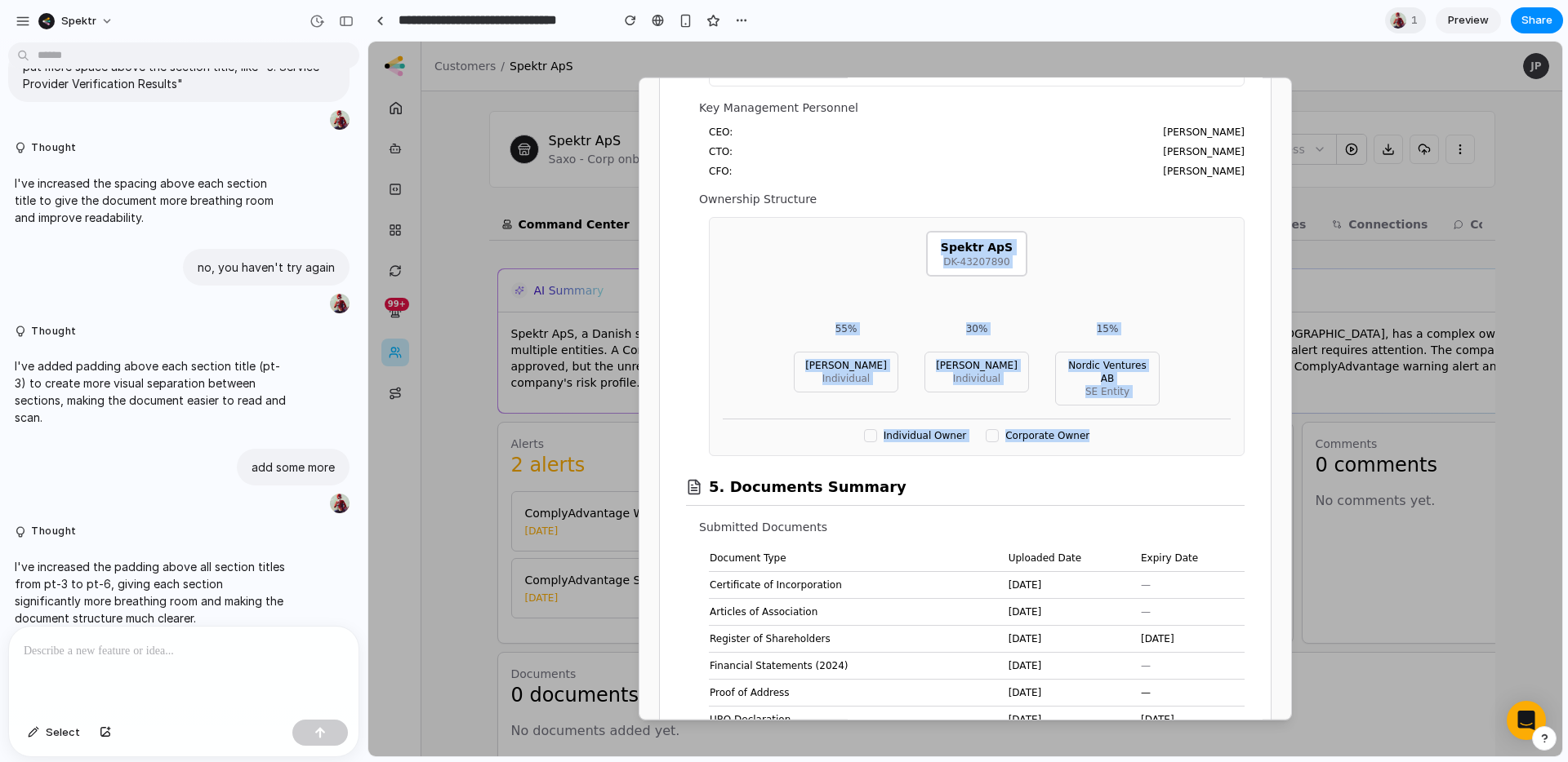
drag, startPoint x: 702, startPoint y: 212, endPoint x: 1164, endPoint y: 443, distance: 516.5
click at [1164, 443] on div "Ownership Structure Spektr ApS DK-43207890 55% [PERSON_NAME] Individual 30% [PE…" at bounding box center [971, 323] width 545 height 265
drag, startPoint x: 1158, startPoint y: 470, endPoint x: 689, endPoint y: 201, distance: 540.7
click at [689, 201] on div "Customer Due Diligence Report Entity: Spektr ApS Registration Number: DK-432078…" at bounding box center [965, 46] width 611 height 3602
click at [701, 285] on div "Ownership Structure Spektr ApS DK-43207890 55% [PERSON_NAME] Individual 30% [PE…" at bounding box center [971, 323] width 545 height 265
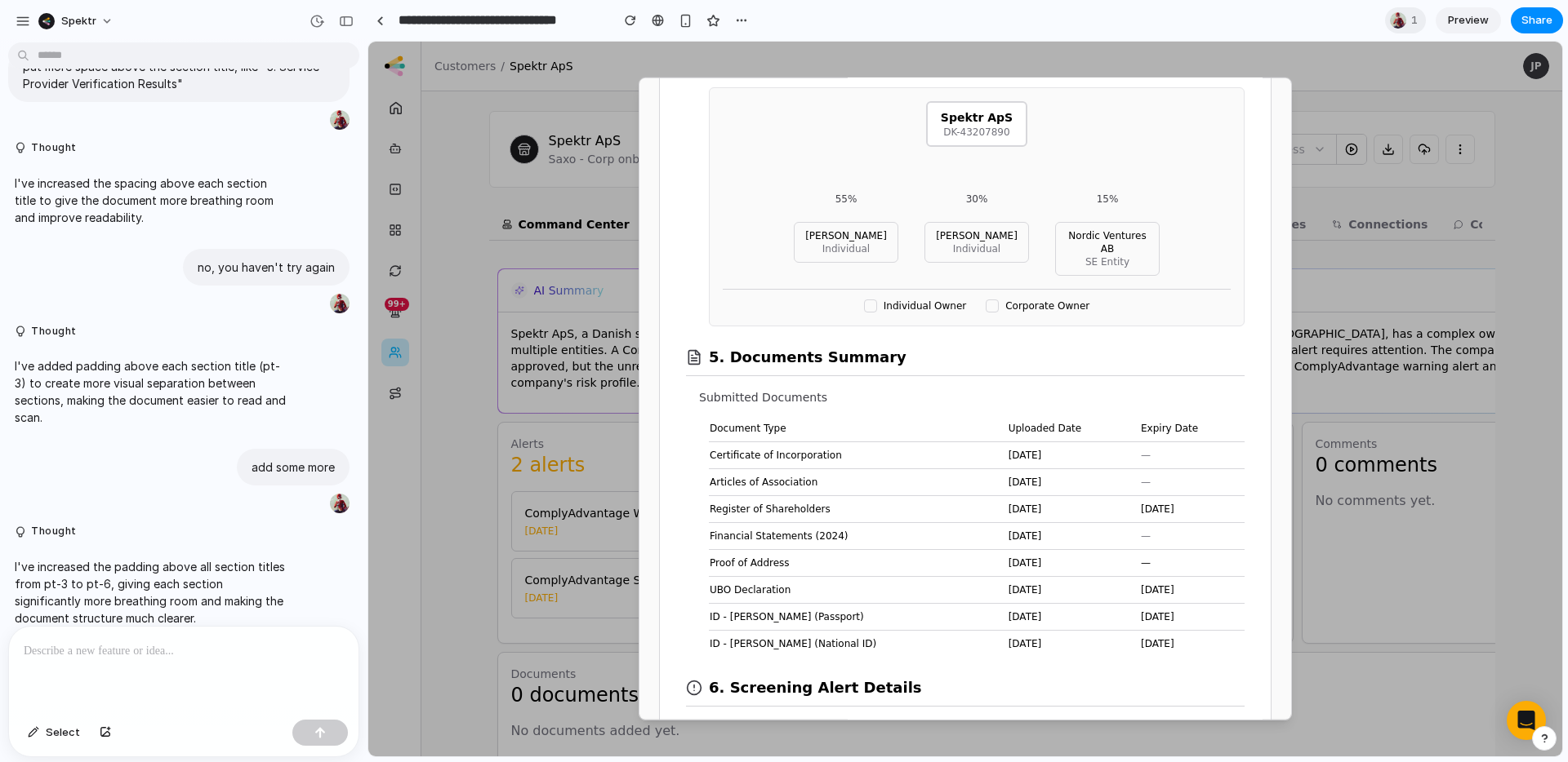
scroll to position [2112, 0]
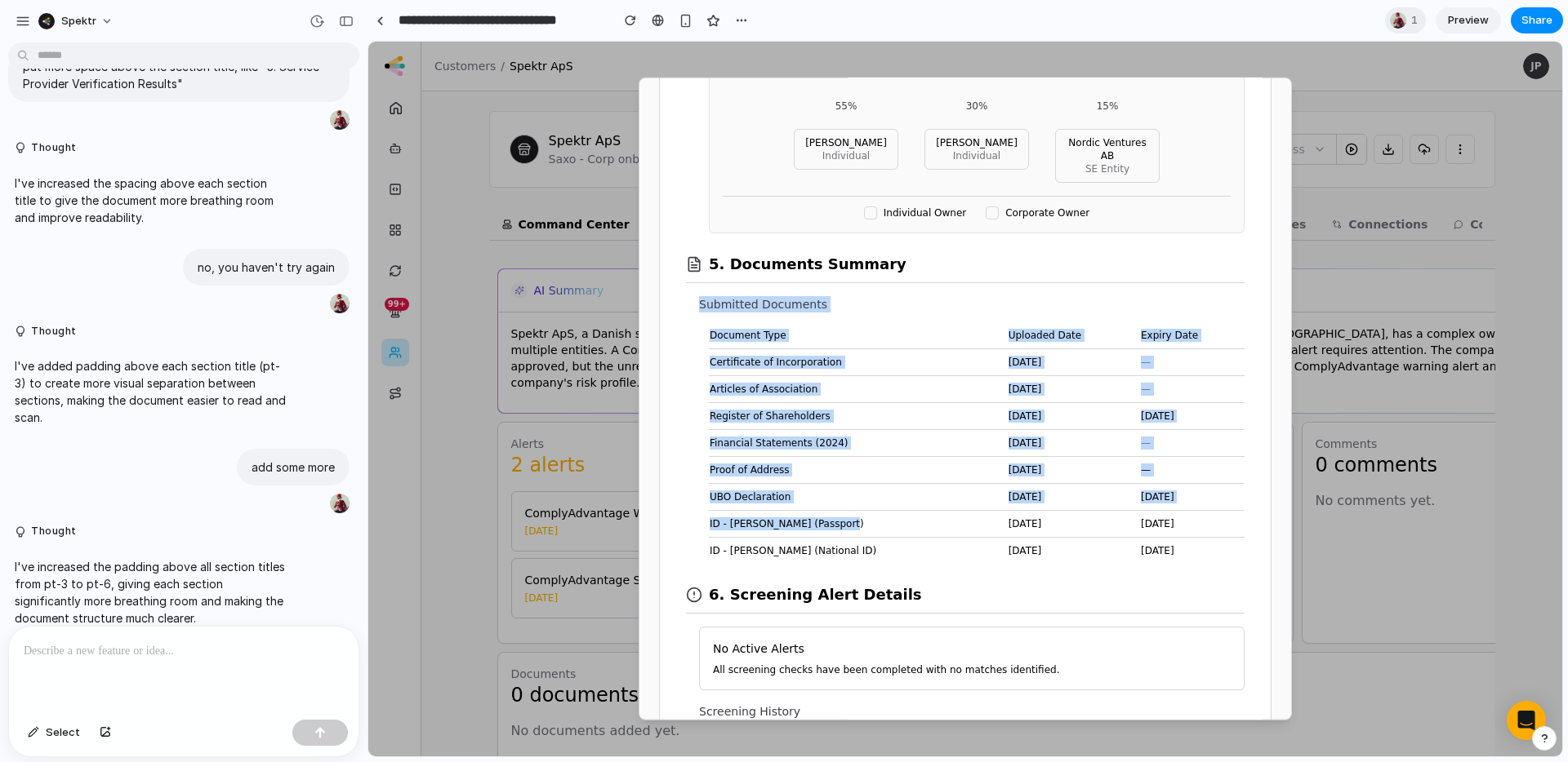
drag, startPoint x: 707, startPoint y: 331, endPoint x: 853, endPoint y: 545, distance: 259.1
click at [819, 532] on section "5. Documents Summary Submitted Documents Document Type Uploaded Date Expiry Dat…" at bounding box center [965, 399] width 558 height 331
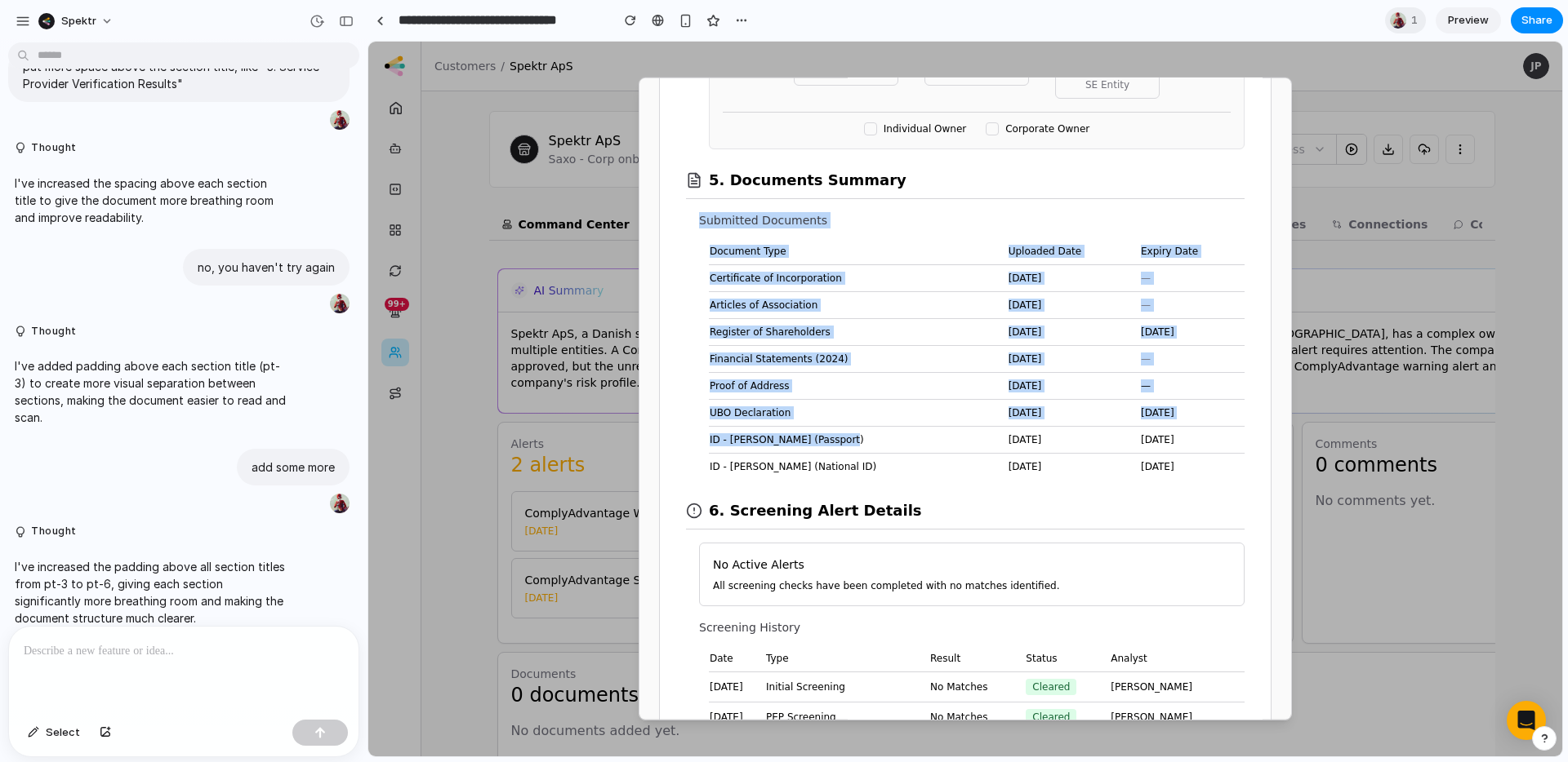
scroll to position [2243, 0]
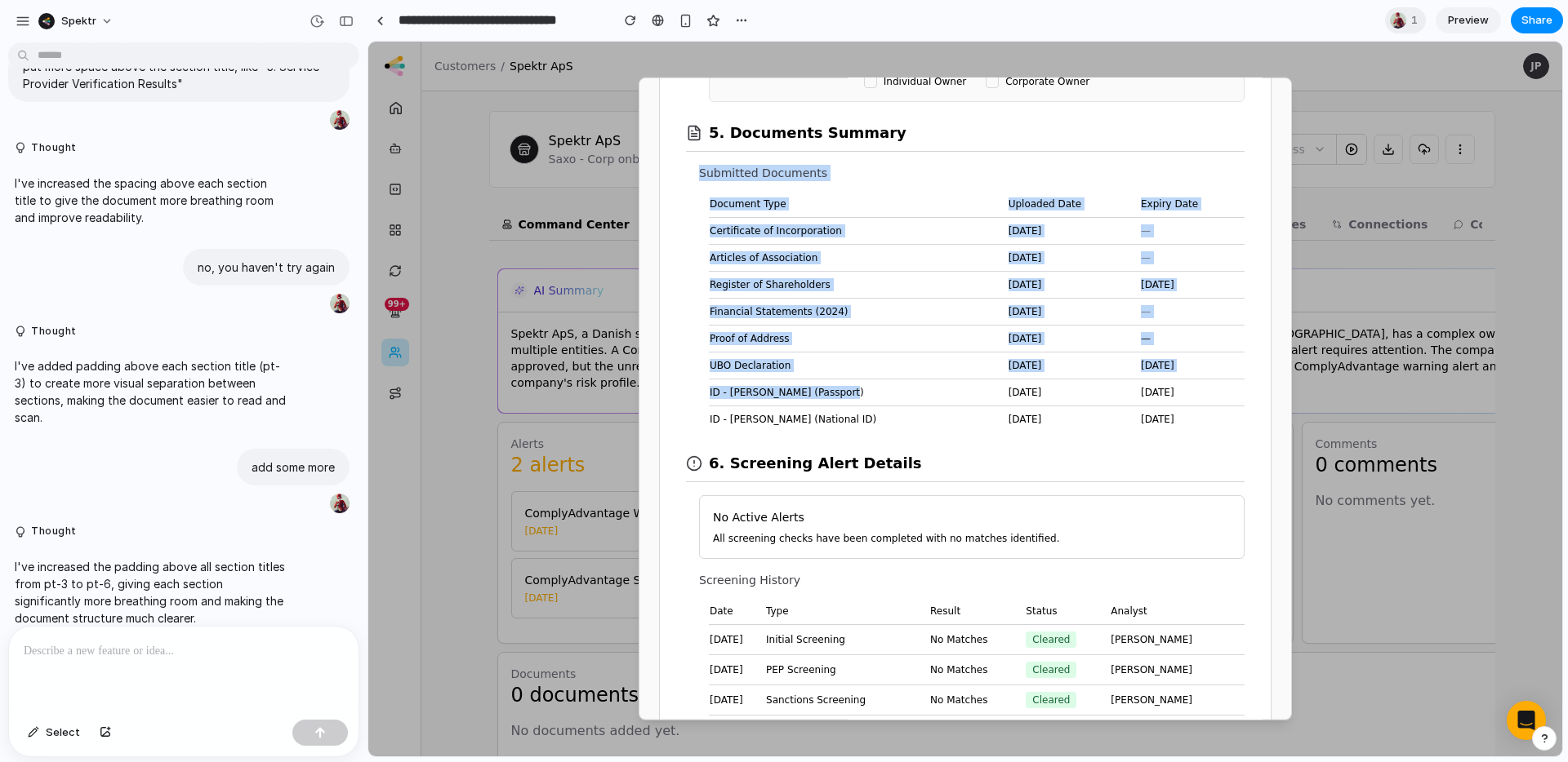
drag, startPoint x: 1204, startPoint y: 417, endPoint x: 741, endPoint y: 329, distance: 471.3
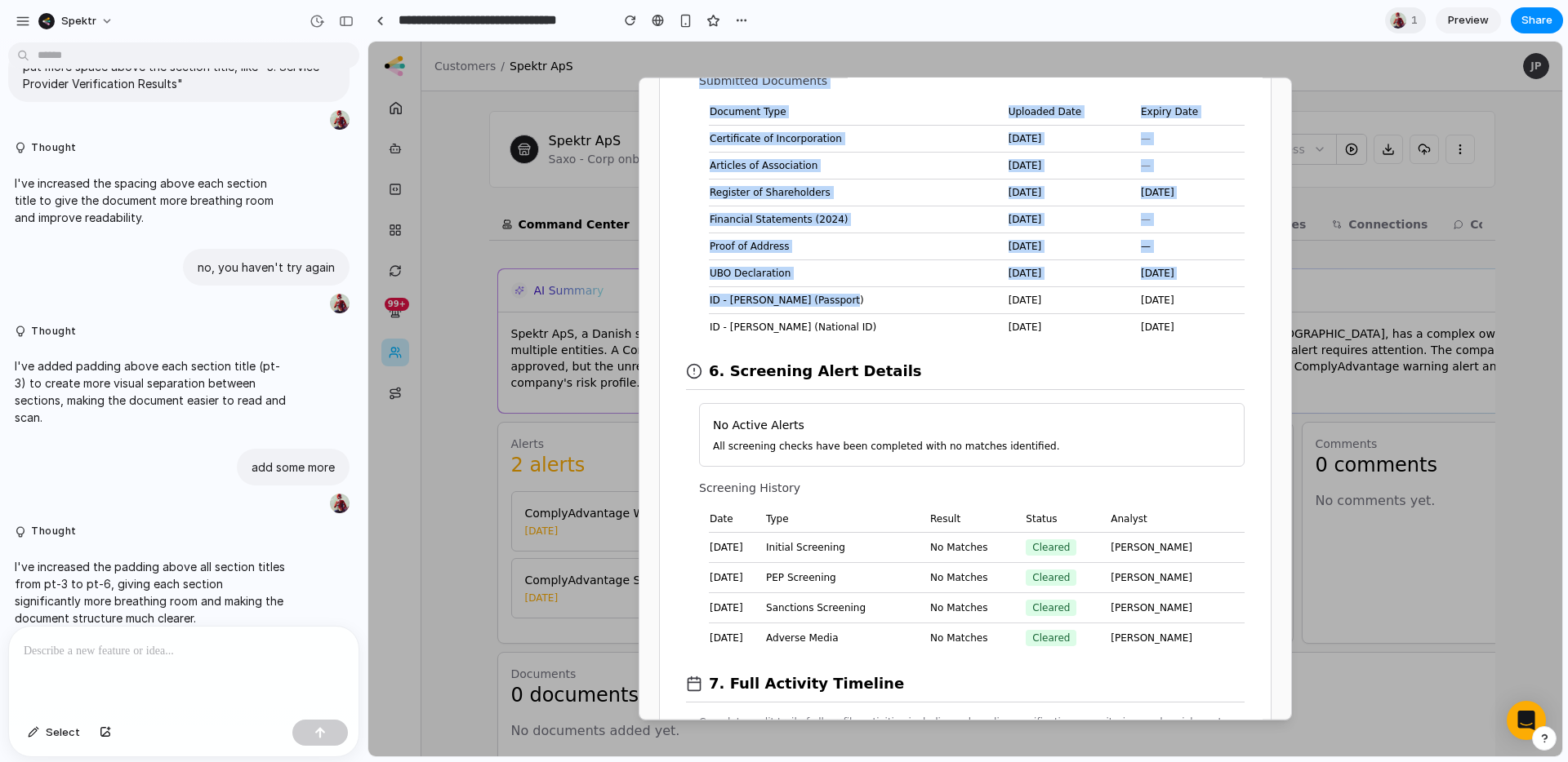
scroll to position [2333, 0]
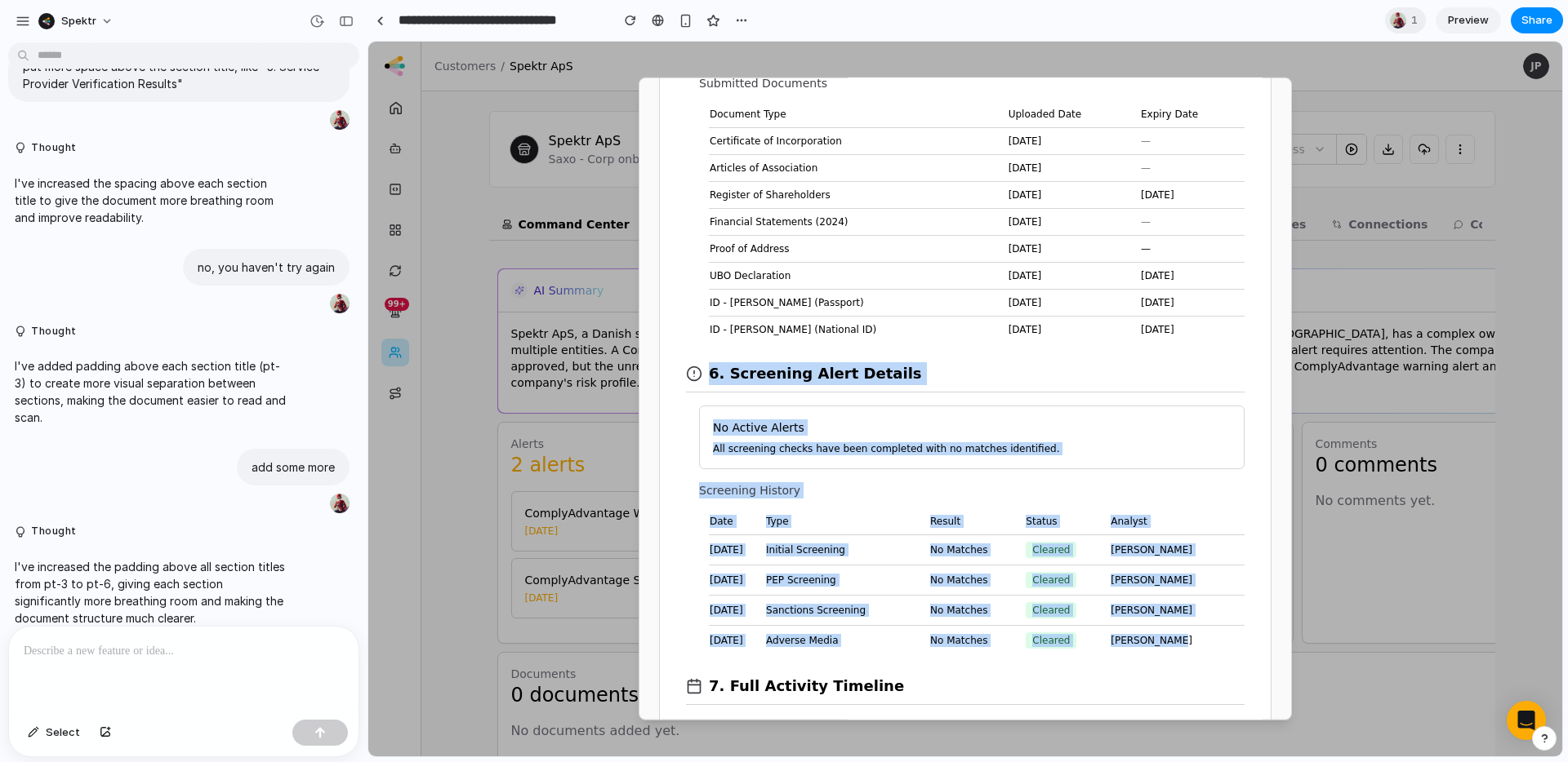
drag, startPoint x: 960, startPoint y: 558, endPoint x: 695, endPoint y: 371, distance: 324.3
click at [695, 371] on section "6. Screening Alert Details No Active Alerts All screening checks have been comp…" at bounding box center [965, 499] width 558 height 312
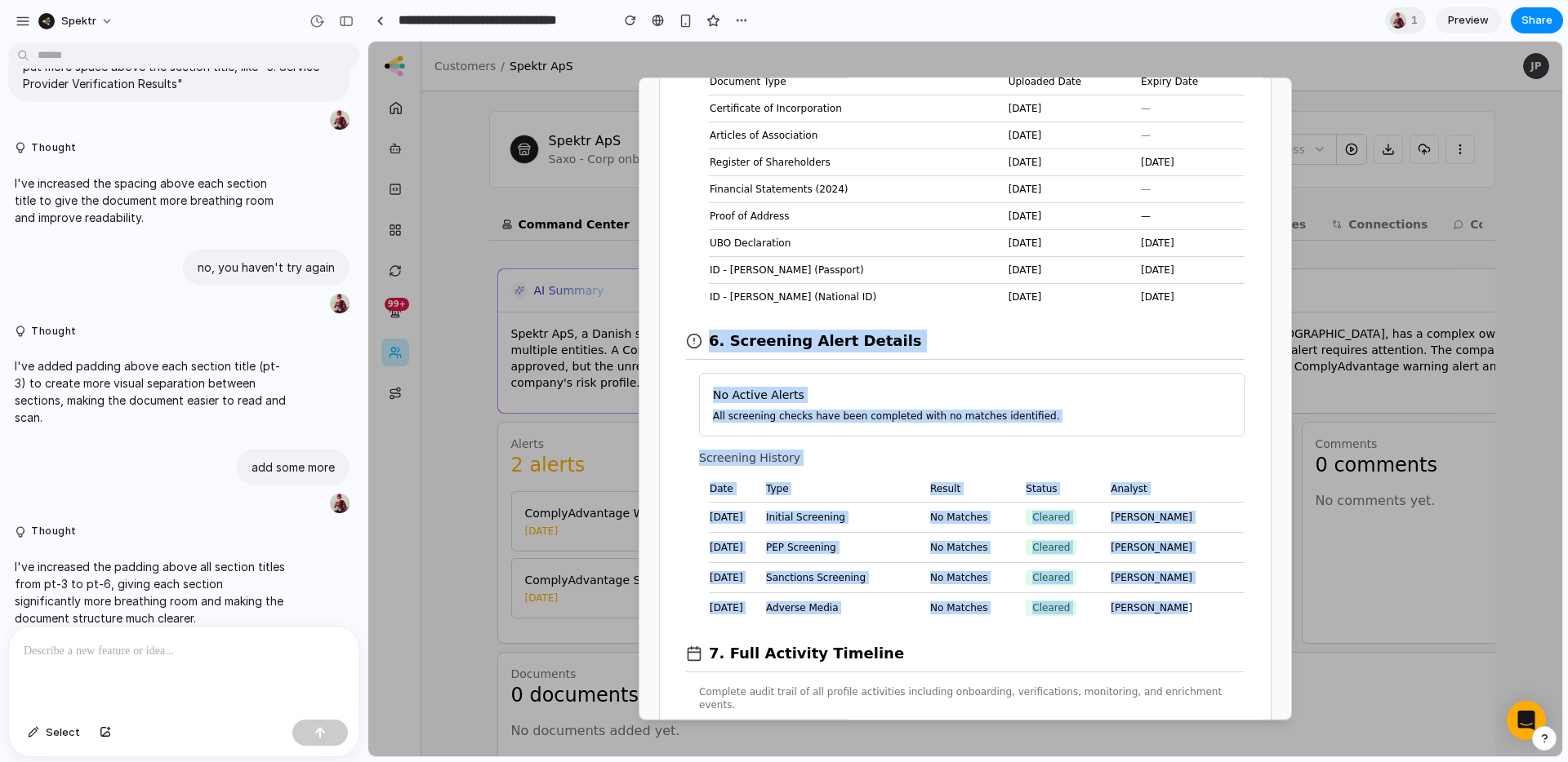
scroll to position [2444, 0]
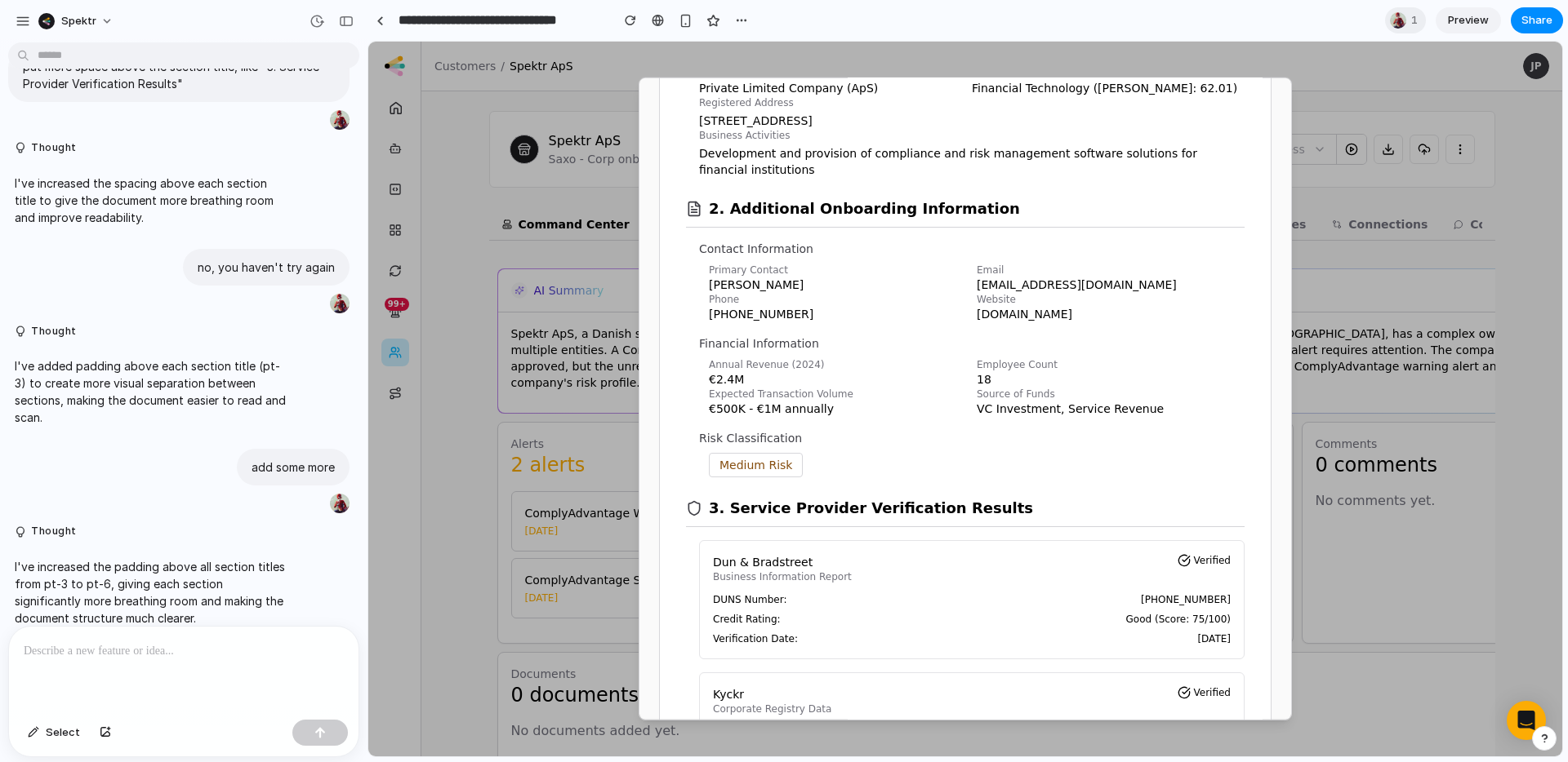
scroll to position [300, 0]
drag, startPoint x: 728, startPoint y: 212, endPoint x: 761, endPoint y: 210, distance: 33.1
click at [761, 210] on h2 "2. Additional Onboarding Information" at bounding box center [864, 211] width 311 height 23
click at [782, 209] on h2 "2. Additional Onboarding Information" at bounding box center [864, 211] width 311 height 23
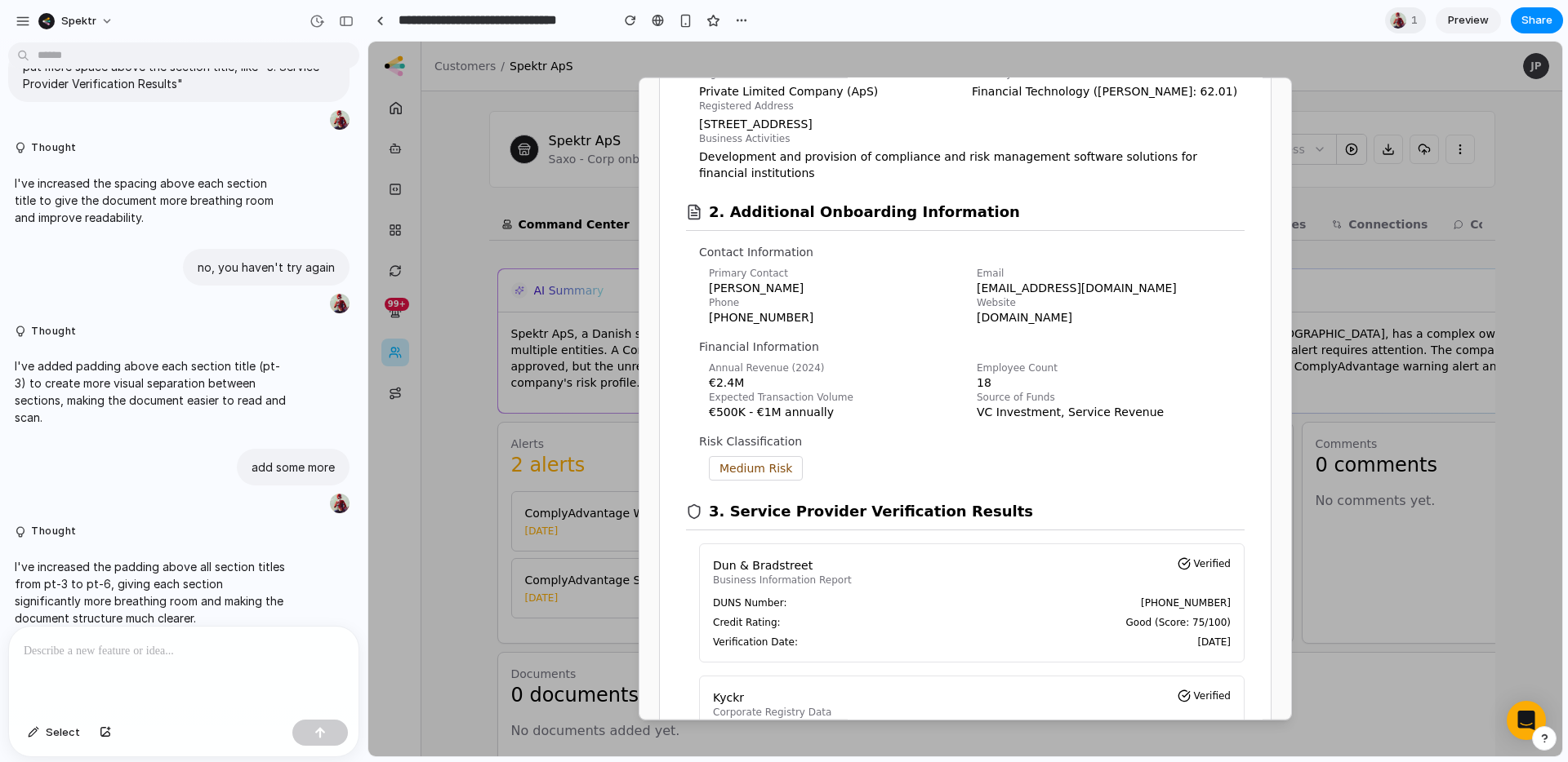
click at [905, 213] on h2 "2. Additional Onboarding Information" at bounding box center [864, 211] width 311 height 23
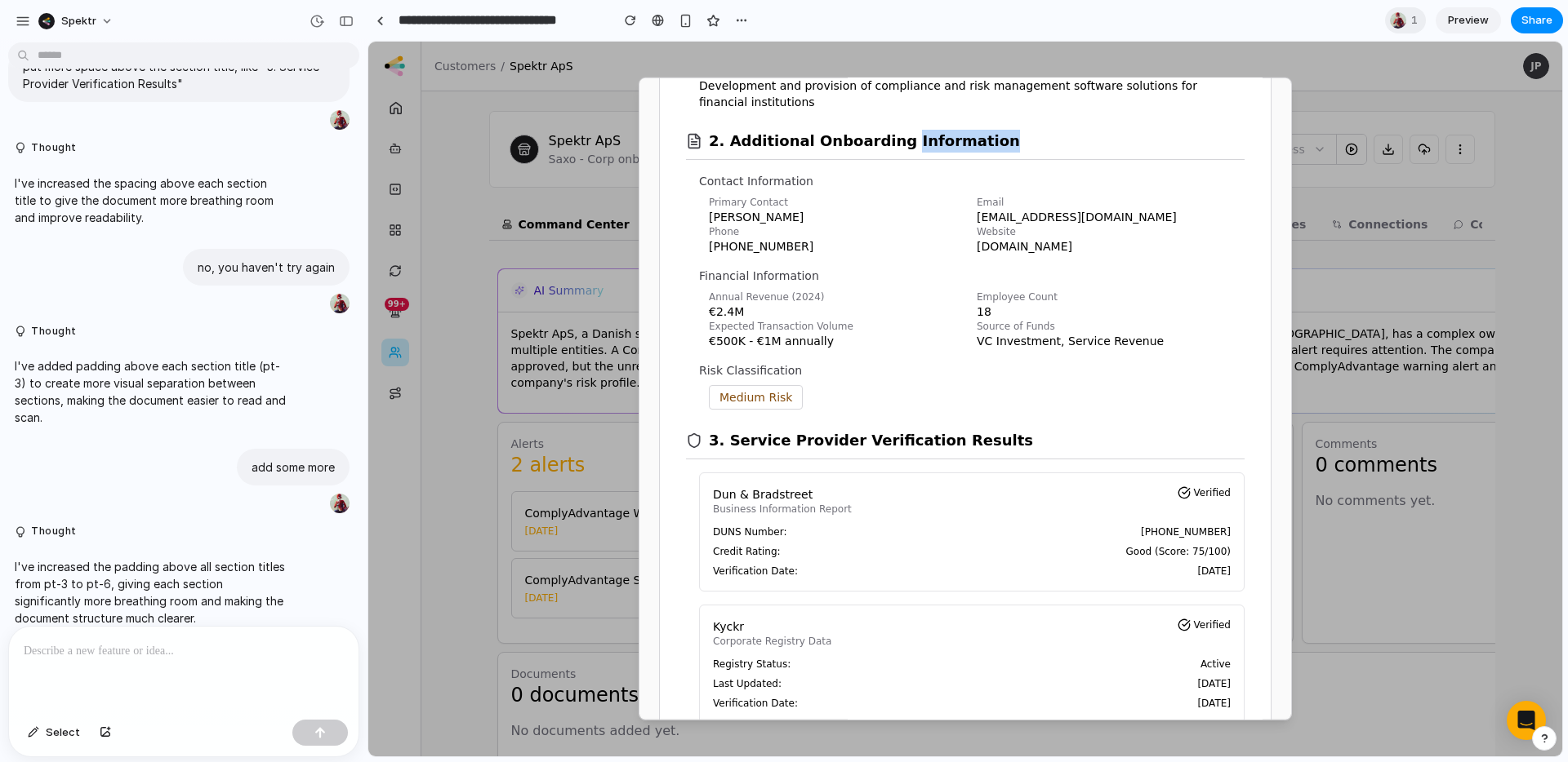
scroll to position [373, 0]
drag, startPoint x: 705, startPoint y: 437, endPoint x: 946, endPoint y: 448, distance: 241.3
click at [946, 448] on div "3. Service Provider Verification Results" at bounding box center [965, 433] width 558 height 50
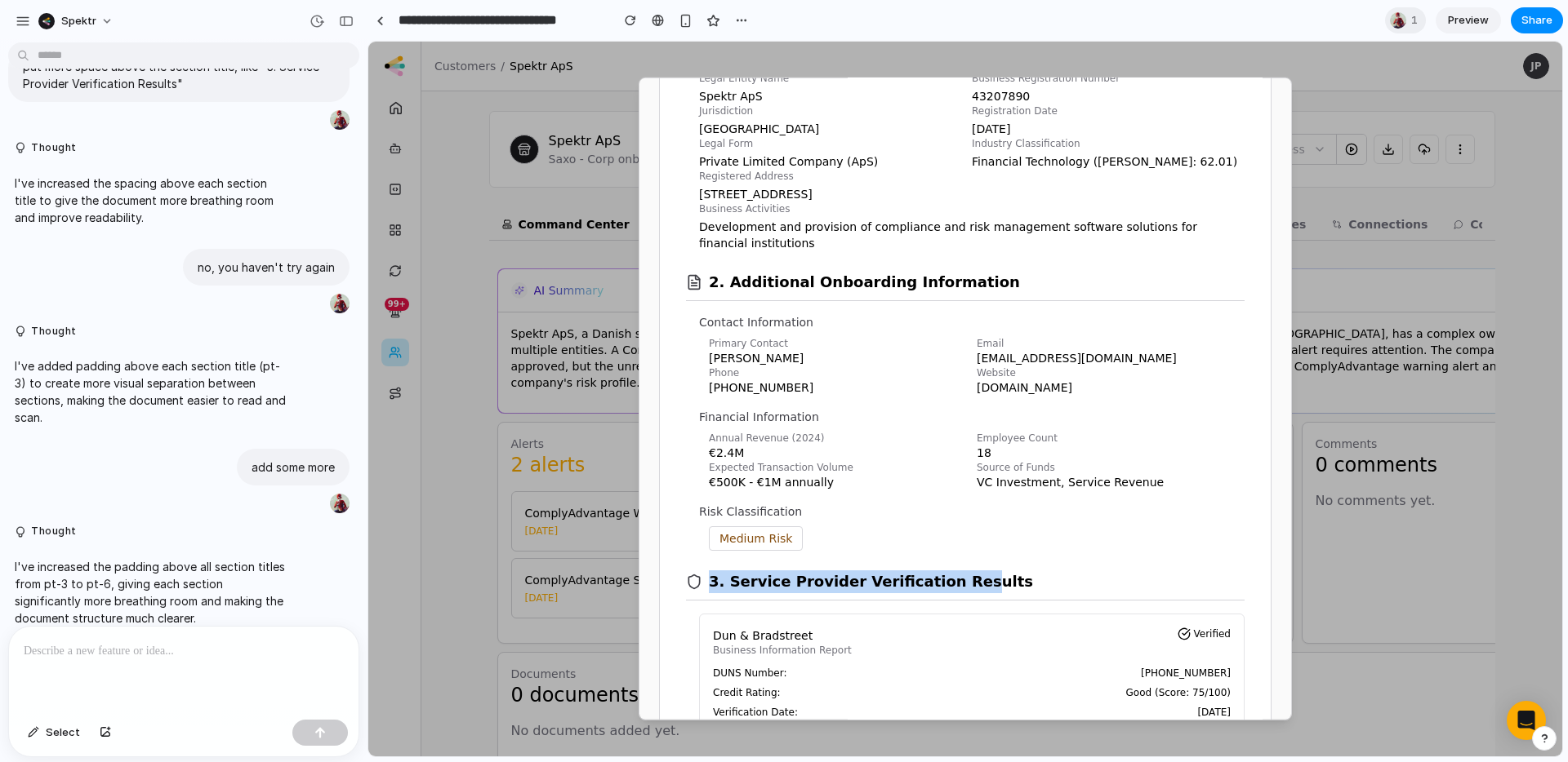
scroll to position [199, 0]
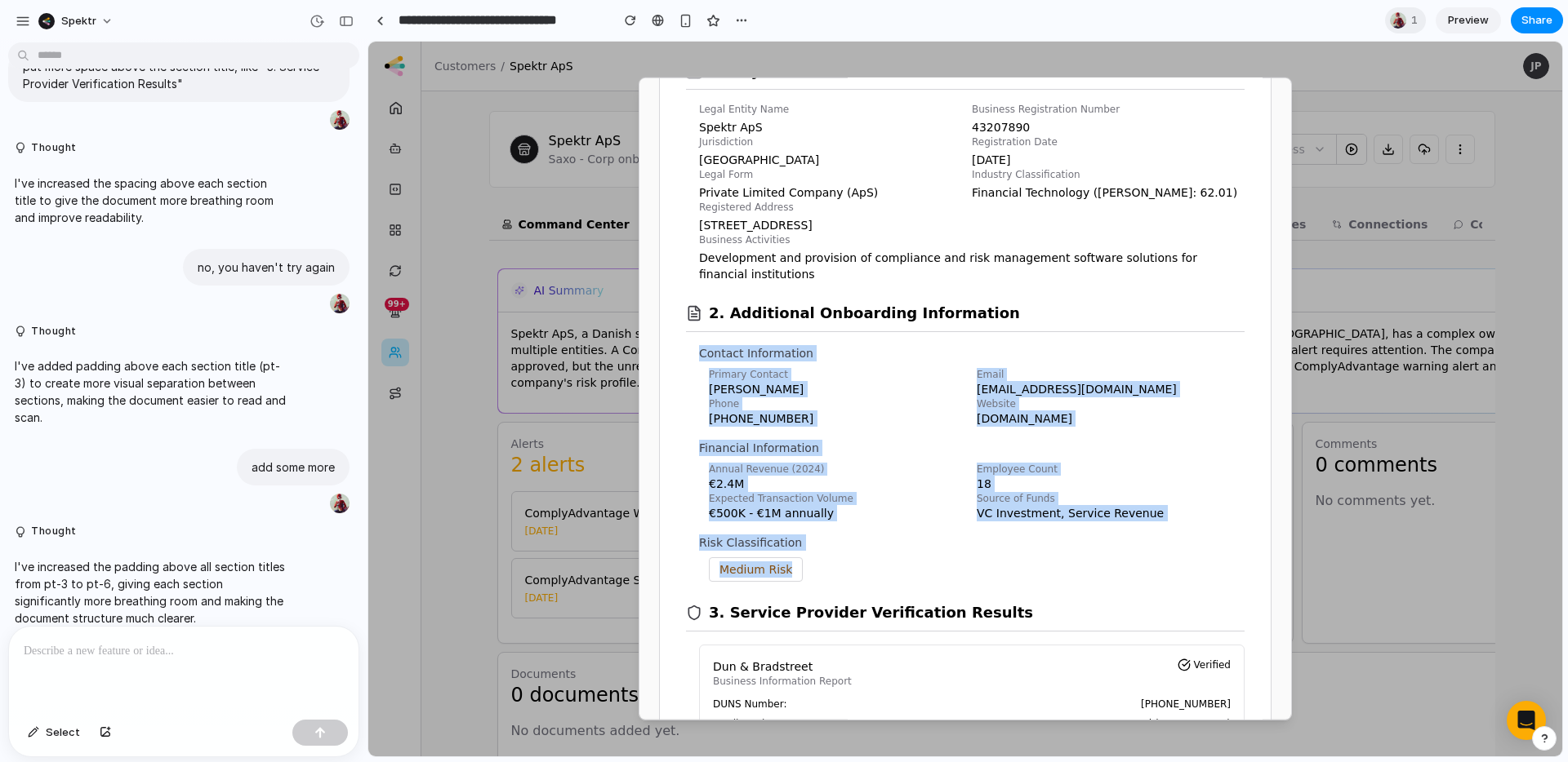
drag, startPoint x: 868, startPoint y: 559, endPoint x: 692, endPoint y: 347, distance: 275.5
click at [692, 347] on section "2. Additional Onboarding Information Contact Information Primary Contact [PERSO…" at bounding box center [965, 432] width 558 height 299
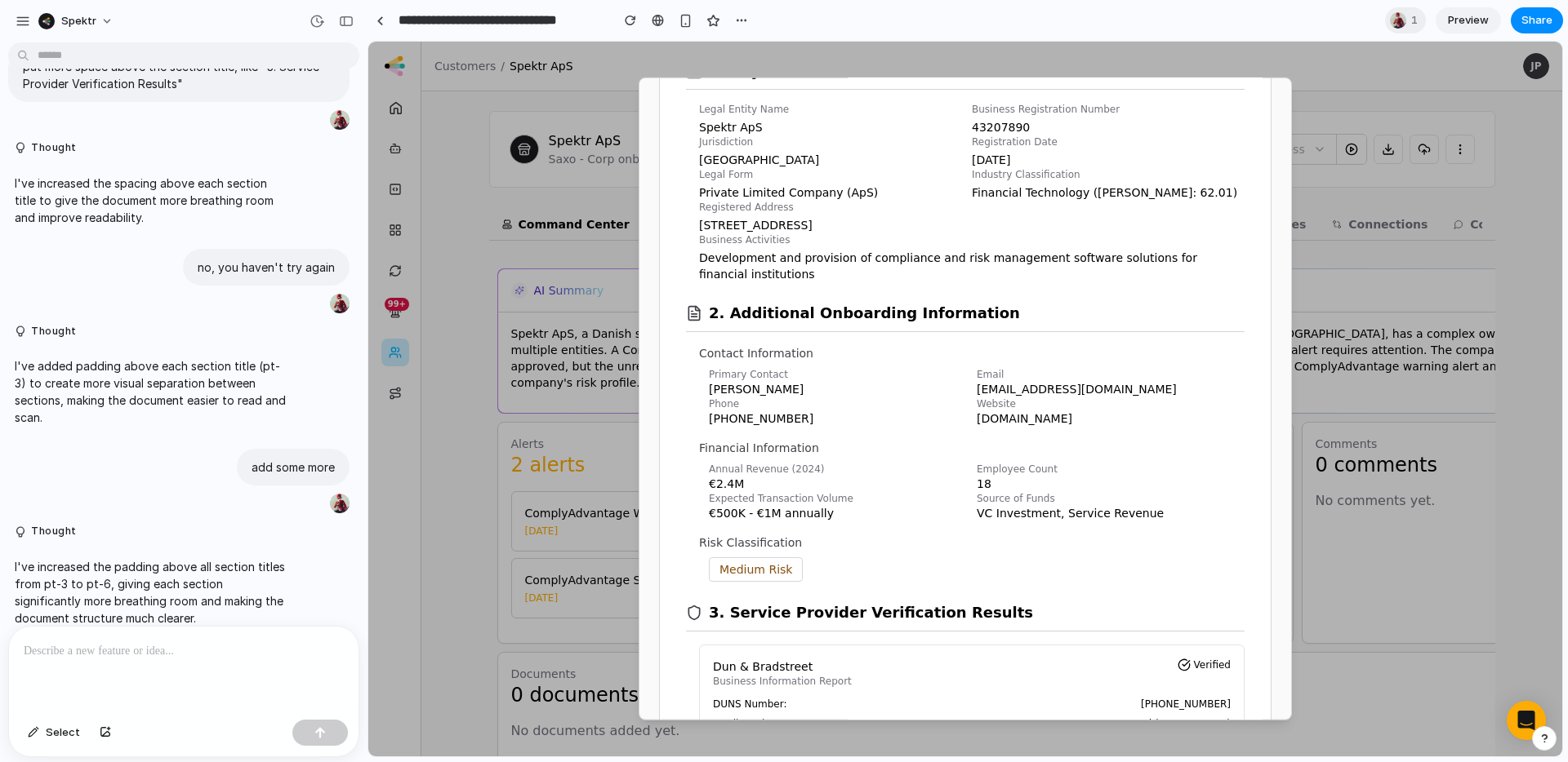
click at [691, 354] on section "2. Additional Onboarding Information Contact Information Primary Contact [PERSO…" at bounding box center [965, 432] width 558 height 299
drag, startPoint x: 740, startPoint y: 531, endPoint x: 688, endPoint y: 523, distance: 52.6
click at [688, 523] on section "2. Additional Onboarding Information Contact Information Primary Contact [PERSO…" at bounding box center [965, 432] width 558 height 299
drag, startPoint x: 732, startPoint y: 543, endPoint x: 784, endPoint y: 541, distance: 52.0
click at [774, 542] on p "Risk Classification" at bounding box center [971, 542] width 545 height 17
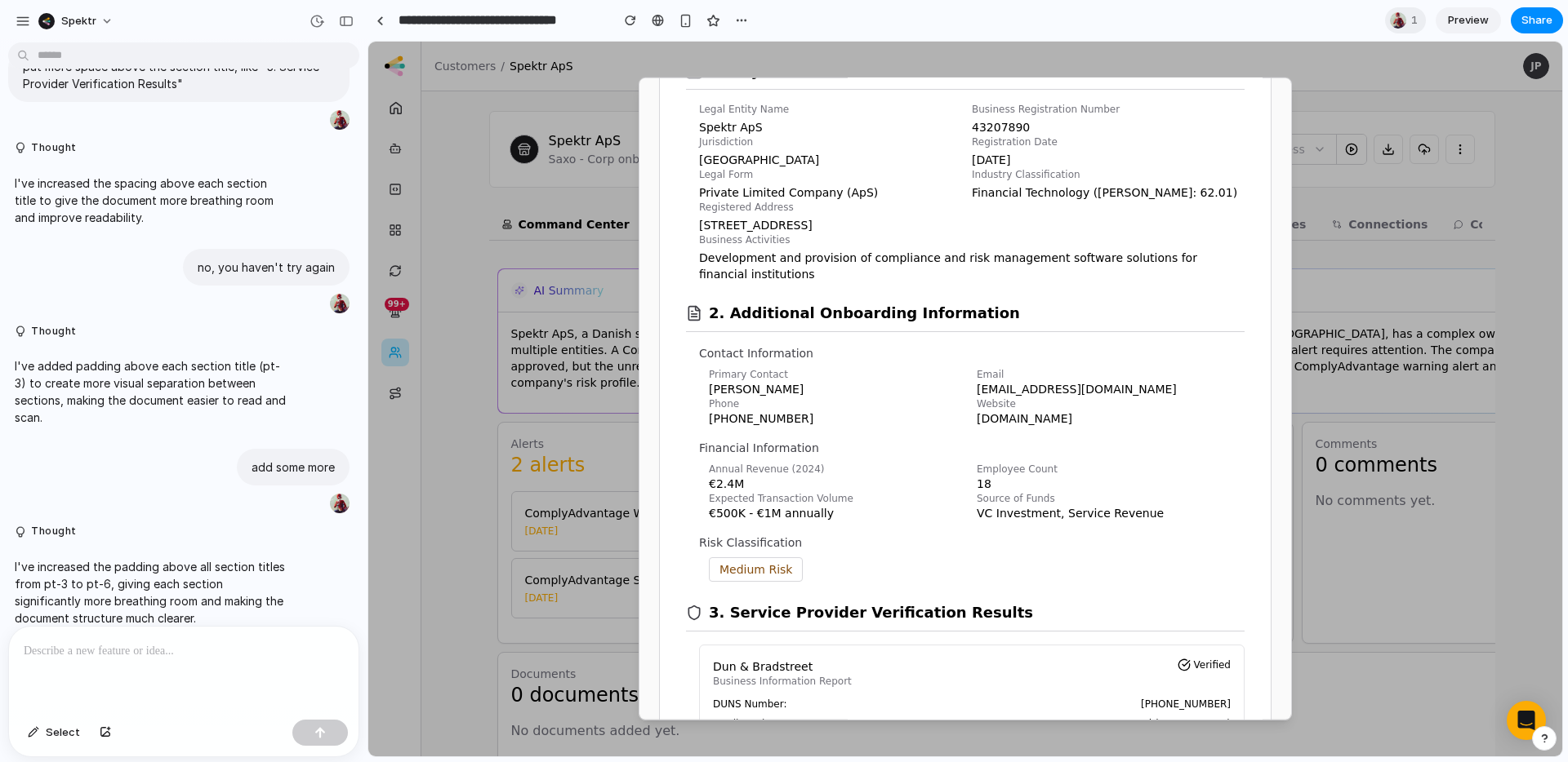
click at [784, 541] on p "Risk Classification" at bounding box center [971, 542] width 545 height 17
click at [820, 544] on p "Risk Classification" at bounding box center [971, 542] width 545 height 17
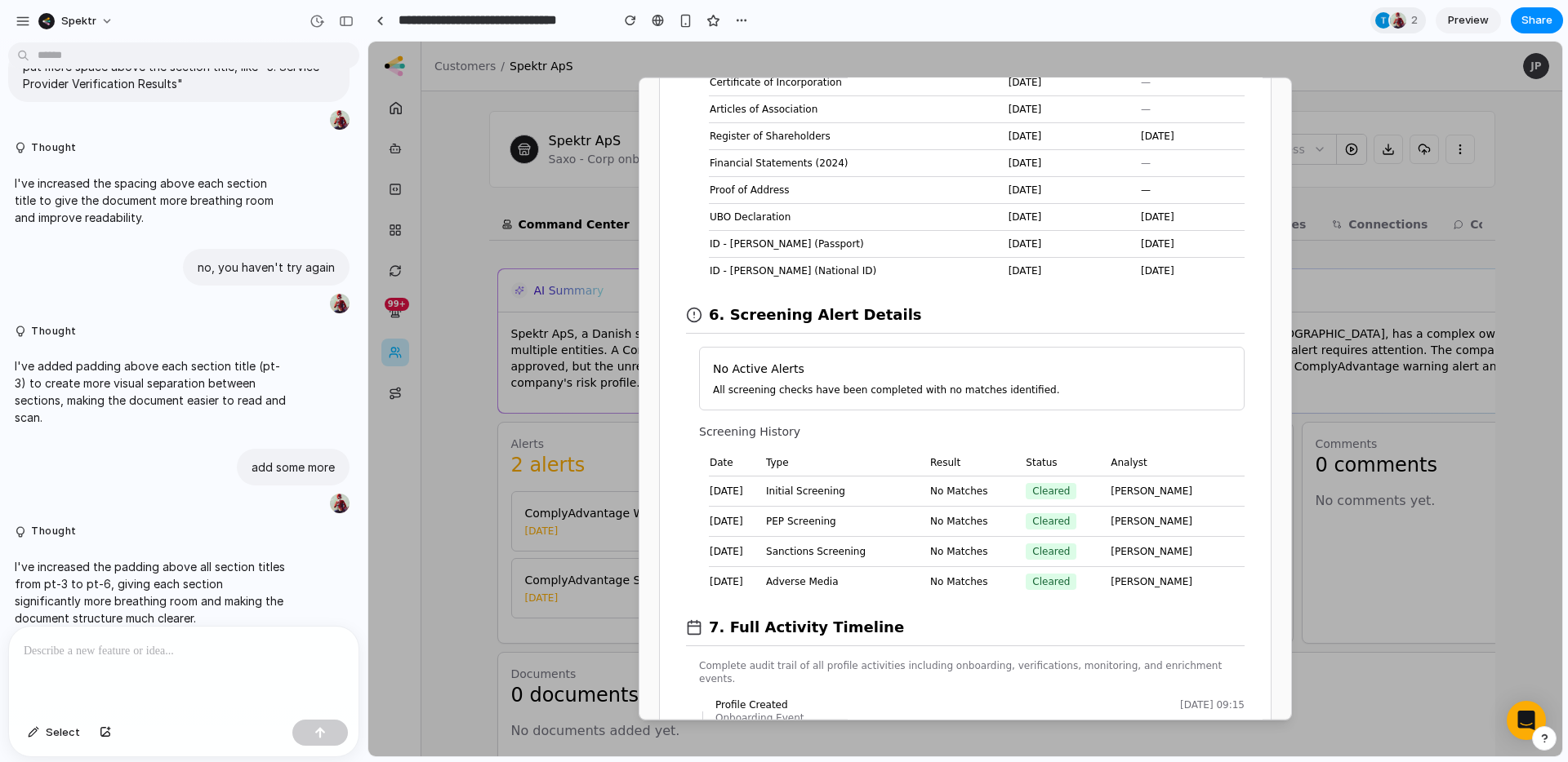
scroll to position [2487, 0]
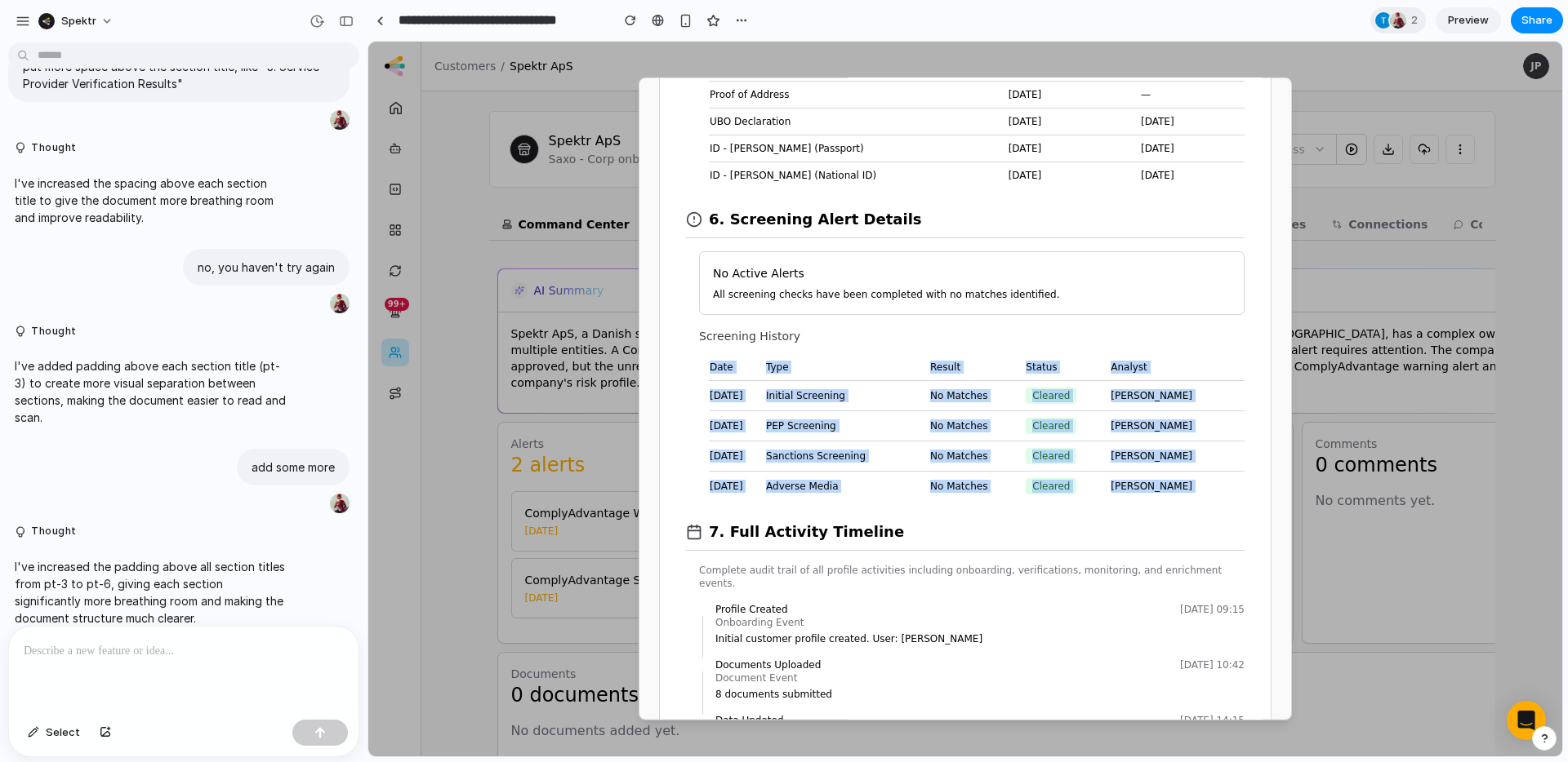
drag, startPoint x: 694, startPoint y: 362, endPoint x: 1229, endPoint y: 498, distance: 552.0
click at [1229, 498] on section "6. Screening Alert Details No Active Alerts All screening checks have been comp…" at bounding box center [965, 345] width 558 height 312
click at [1229, 495] on td "[PERSON_NAME]" at bounding box center [1176, 485] width 135 height 30
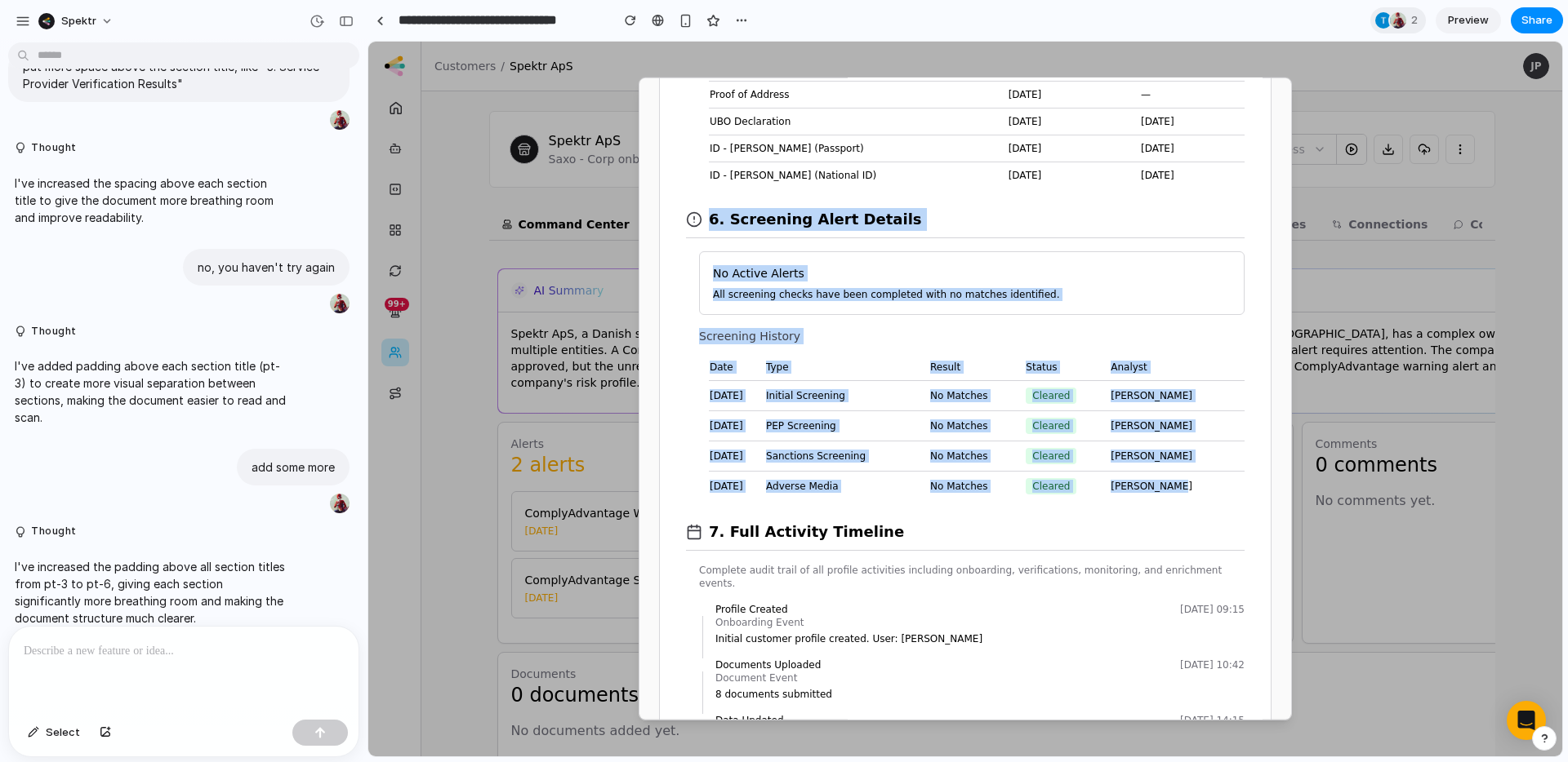
drag, startPoint x: 1227, startPoint y: 496, endPoint x: 693, endPoint y: 231, distance: 596.1
click at [693, 231] on section "6. Screening Alert Details No Active Alerts All screening checks have been comp…" at bounding box center [965, 345] width 558 height 312
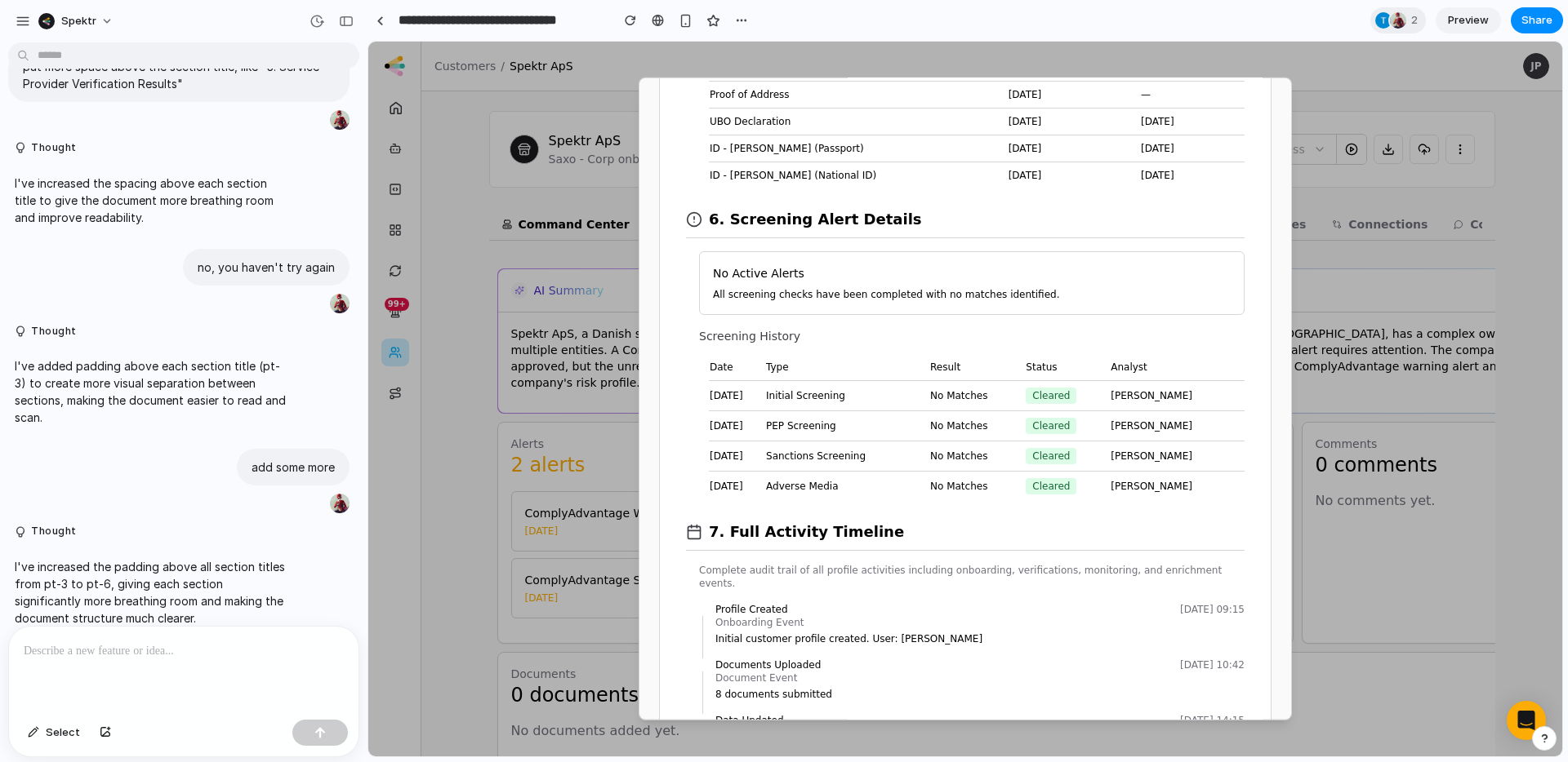
click at [693, 254] on section "6. Screening Alert Details No Active Alerts All screening checks have been comp…" at bounding box center [965, 345] width 558 height 312
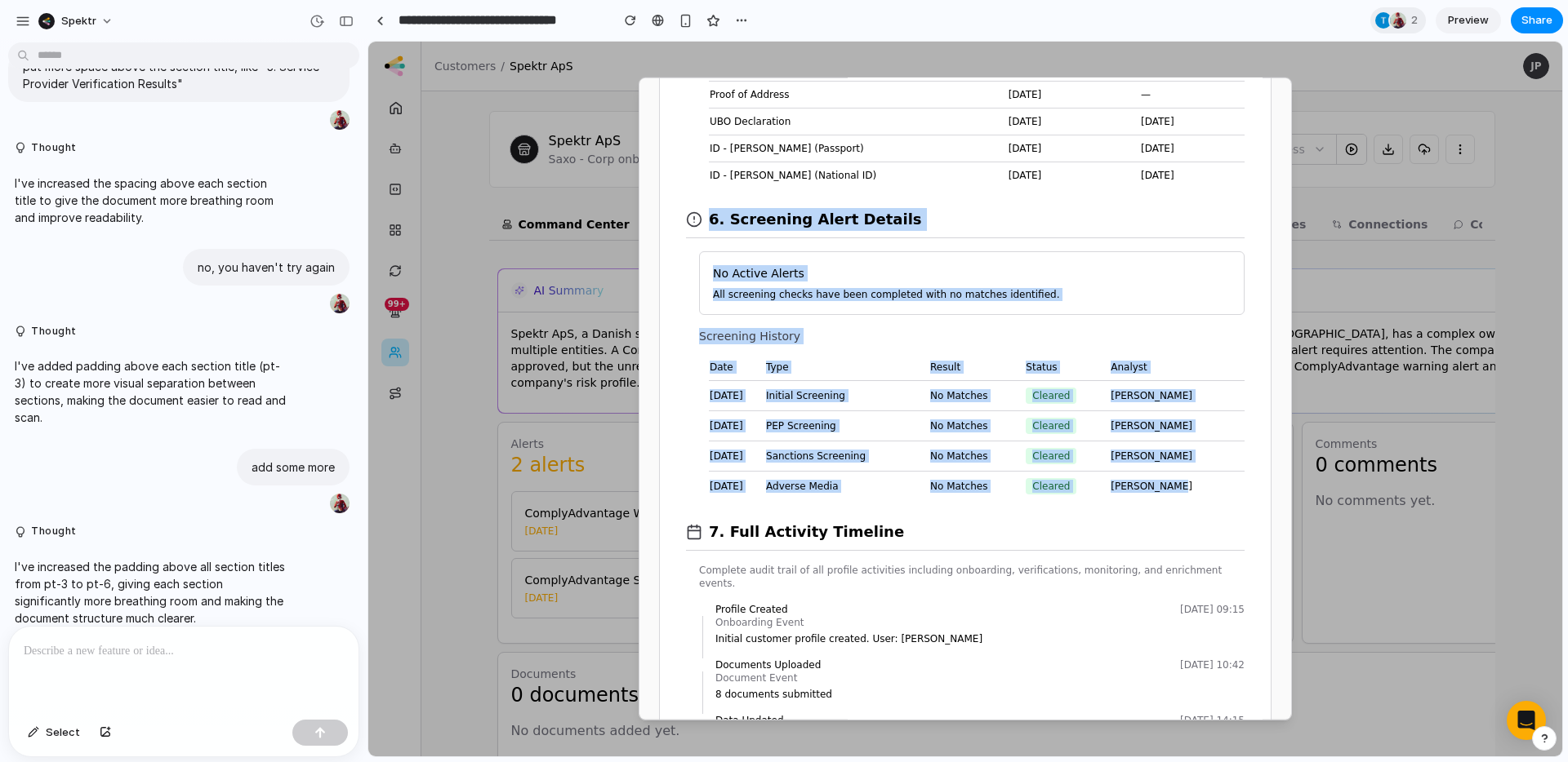
drag, startPoint x: 707, startPoint y: 222, endPoint x: 1227, endPoint y: 485, distance: 582.7
click at [1227, 485] on section "6. Screening Alert Details No Active Alerts All screening checks have been comp…" at bounding box center [965, 345] width 558 height 312
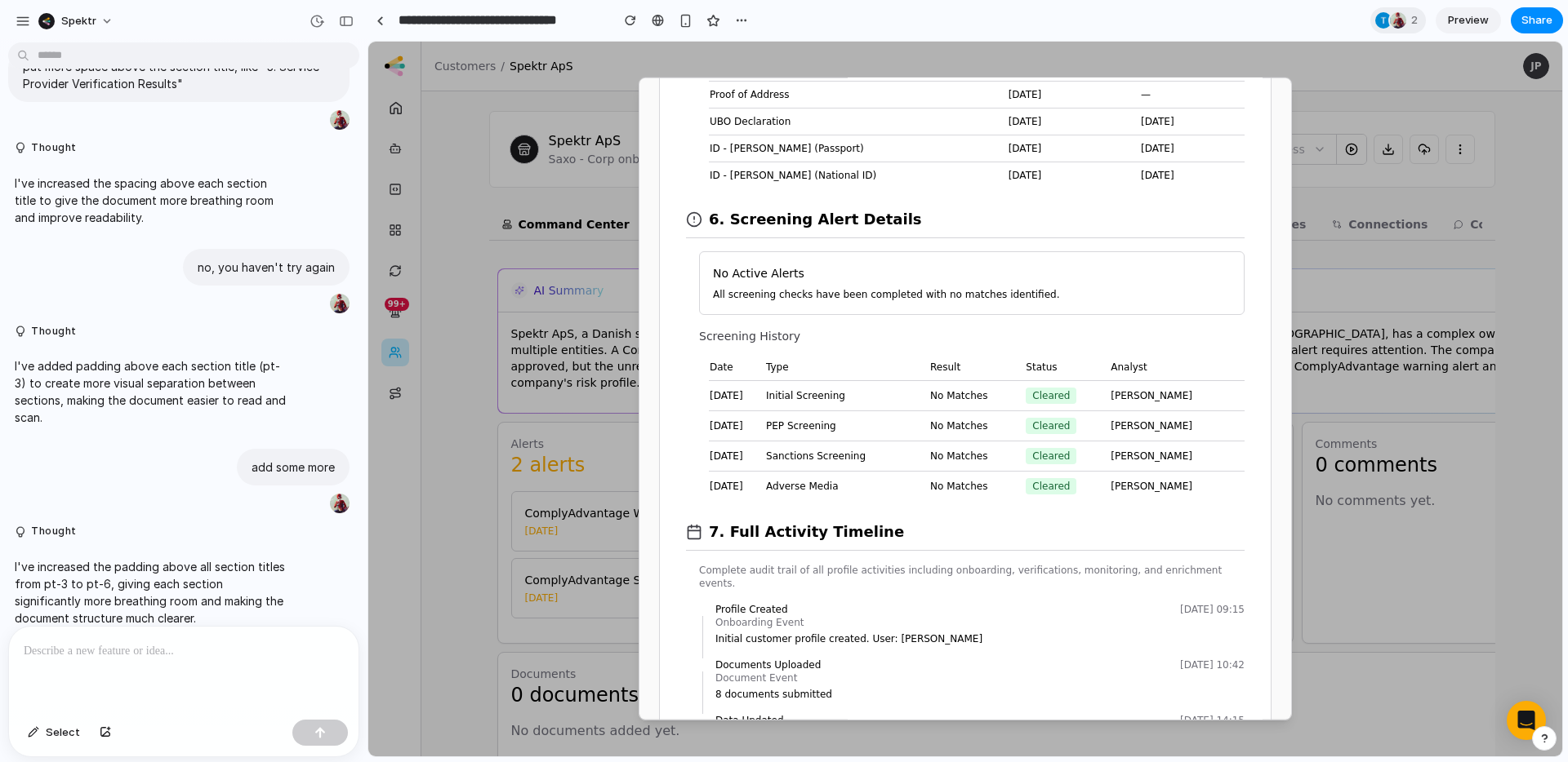
click at [1200, 510] on div "7. Full Activity Timeline" at bounding box center [965, 525] width 558 height 50
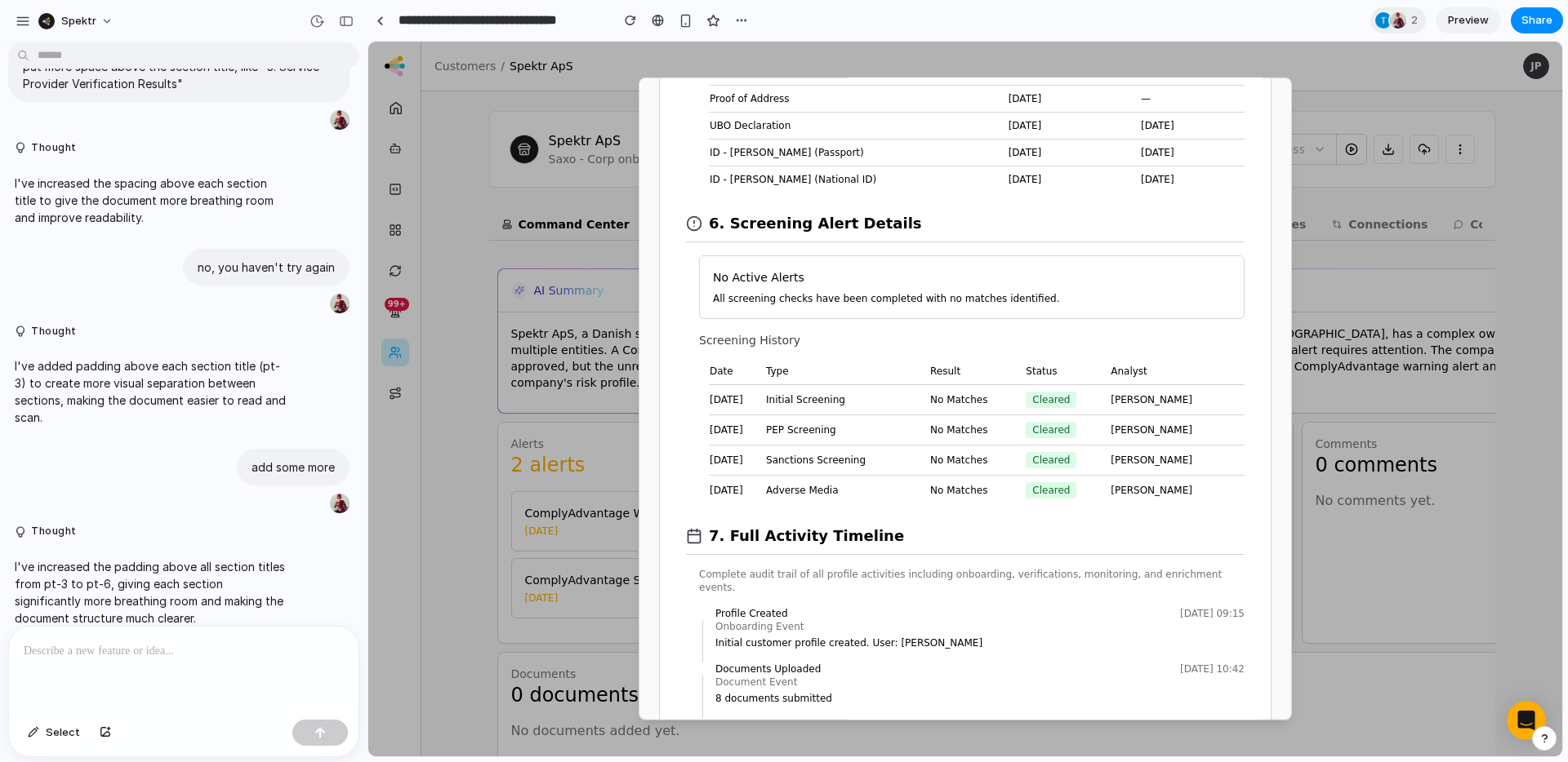
scroll to position [2481, 0]
drag, startPoint x: 739, startPoint y: 345, endPoint x: 810, endPoint y: 347, distance: 71.0
click at [810, 347] on section "6. Screening Alert Details No Active Alerts All screening checks have been comp…" at bounding box center [965, 351] width 558 height 312
click at [810, 347] on p "Screening History" at bounding box center [971, 342] width 545 height 17
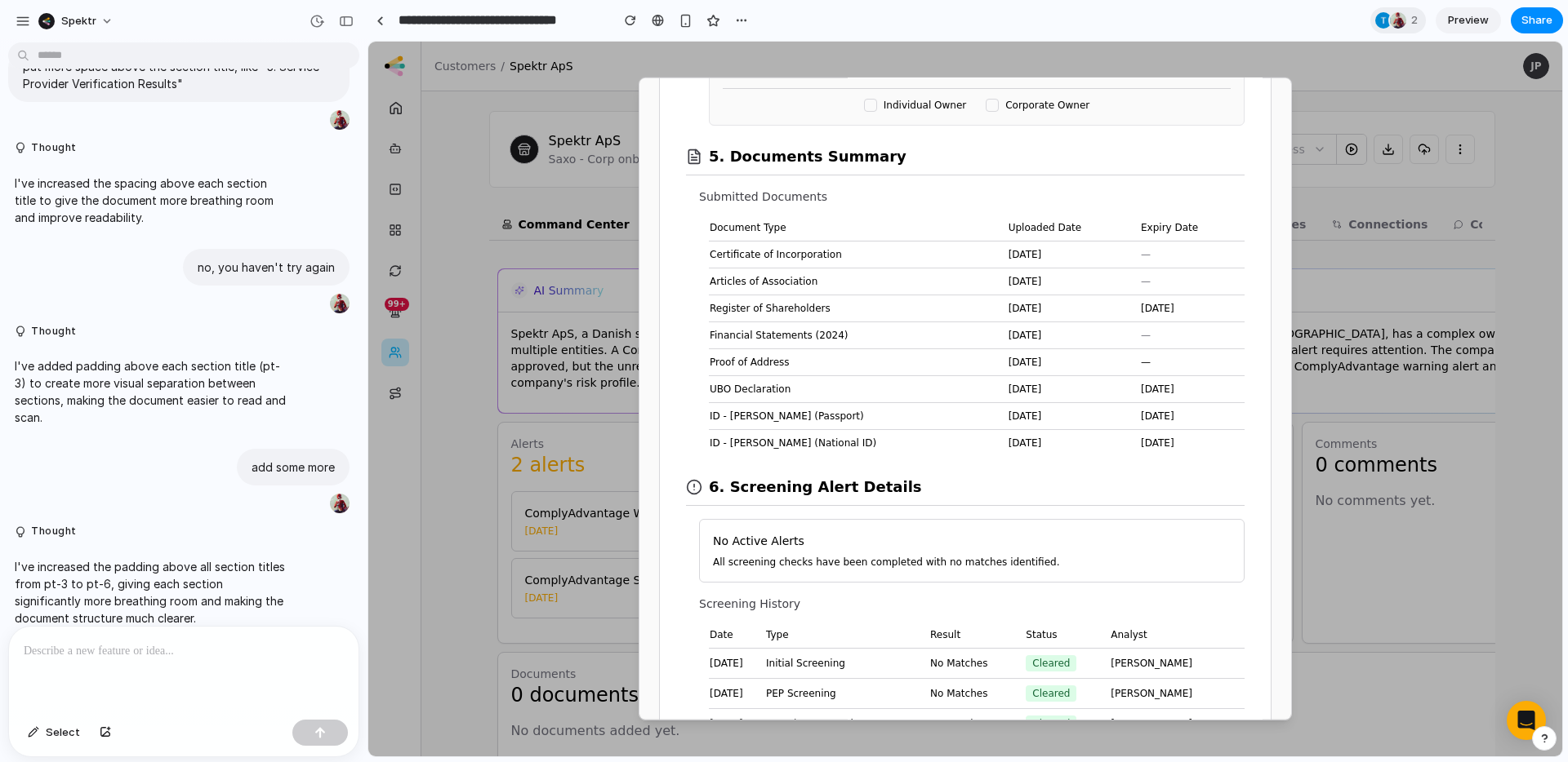
scroll to position [2214, 0]
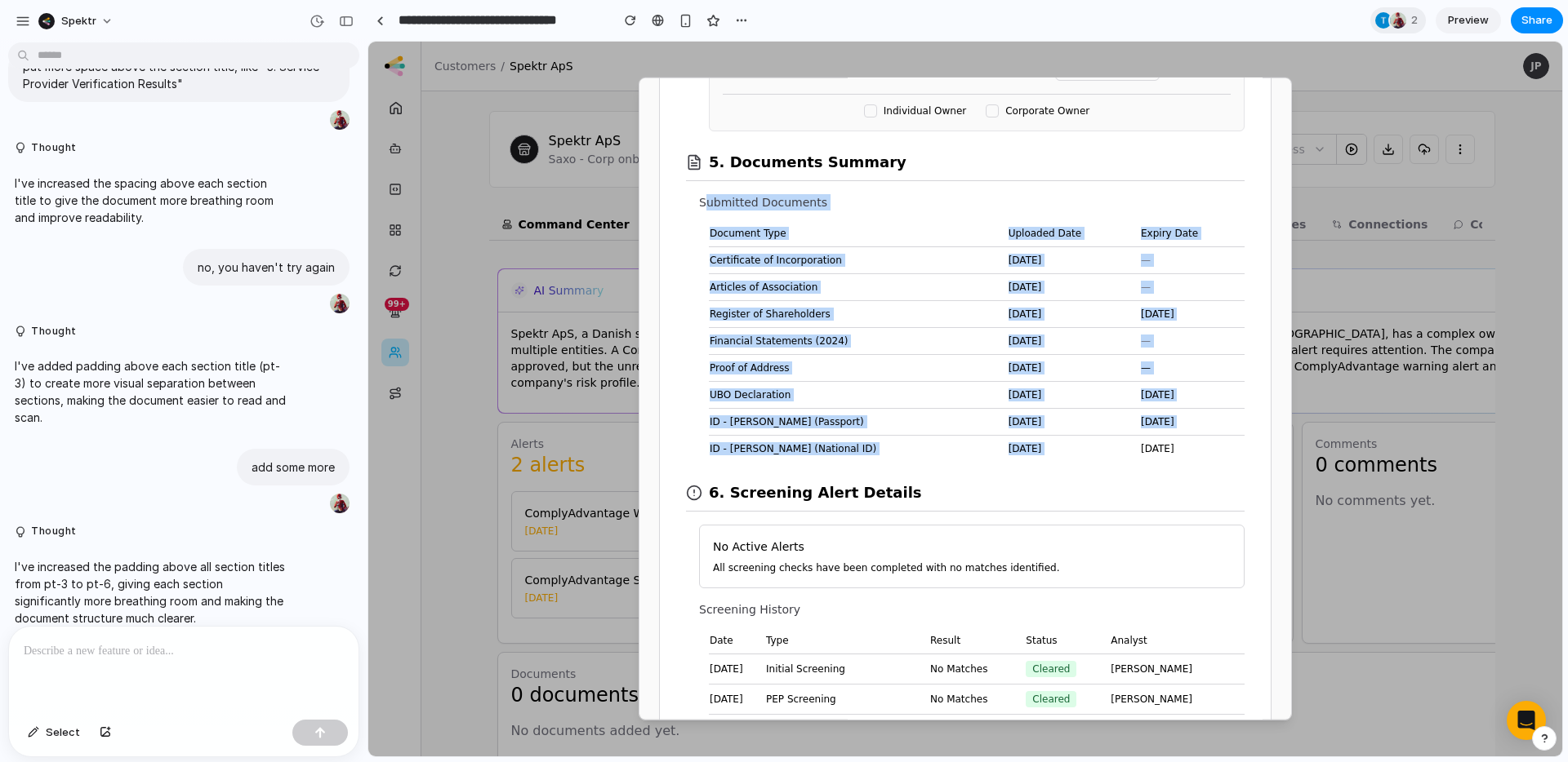
drag, startPoint x: 709, startPoint y: 200, endPoint x: 1204, endPoint y: 444, distance: 551.9
click at [1198, 442] on div "Submitted Documents Document Type Uploaded Date Expiry Date Certificate of Inco…" at bounding box center [971, 328] width 545 height 268
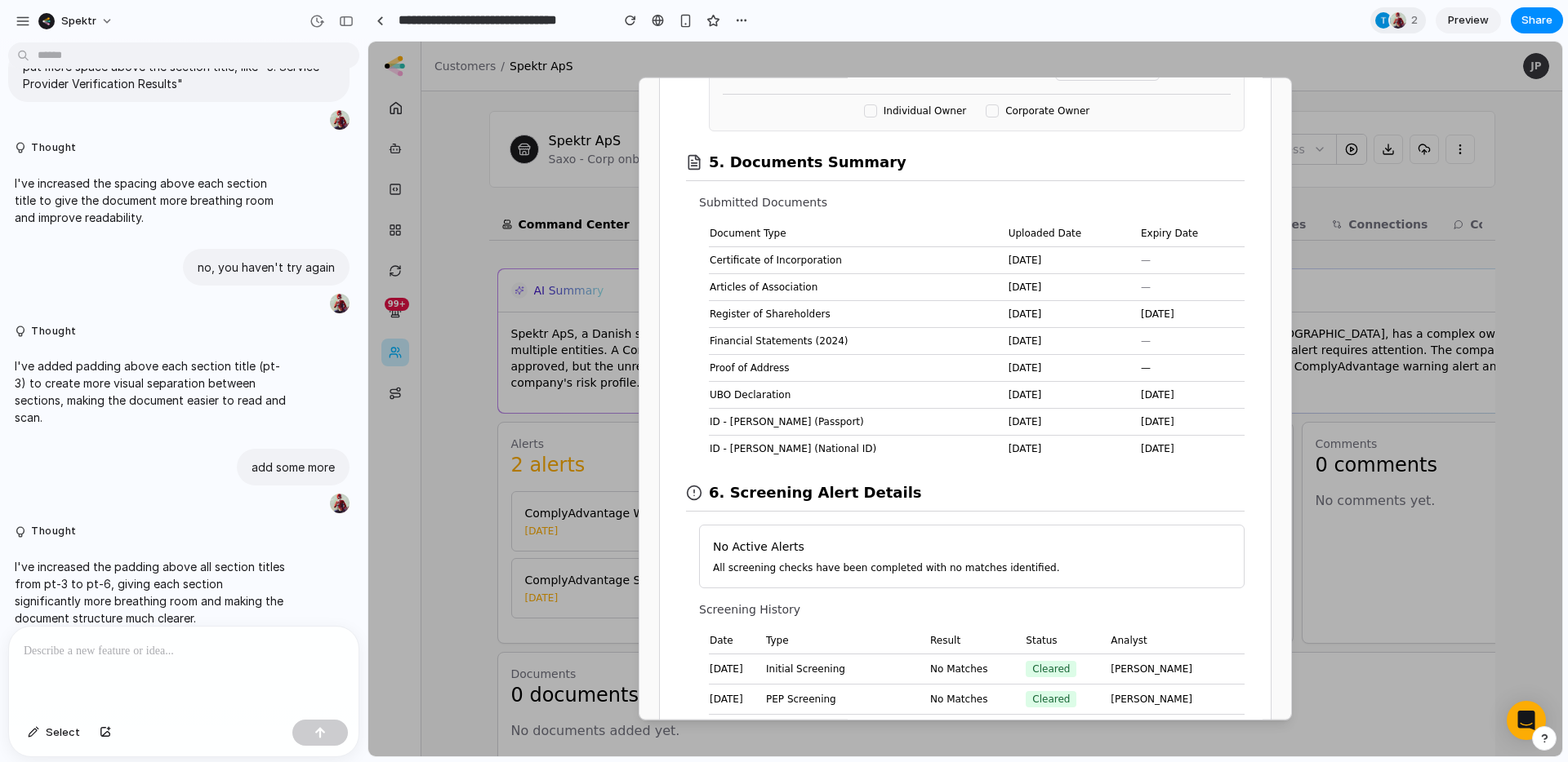
click at [1204, 445] on td "[DATE]" at bounding box center [1192, 448] width 104 height 27
drag, startPoint x: 1107, startPoint y: 437, endPoint x: 679, endPoint y: 214, distance: 482.6
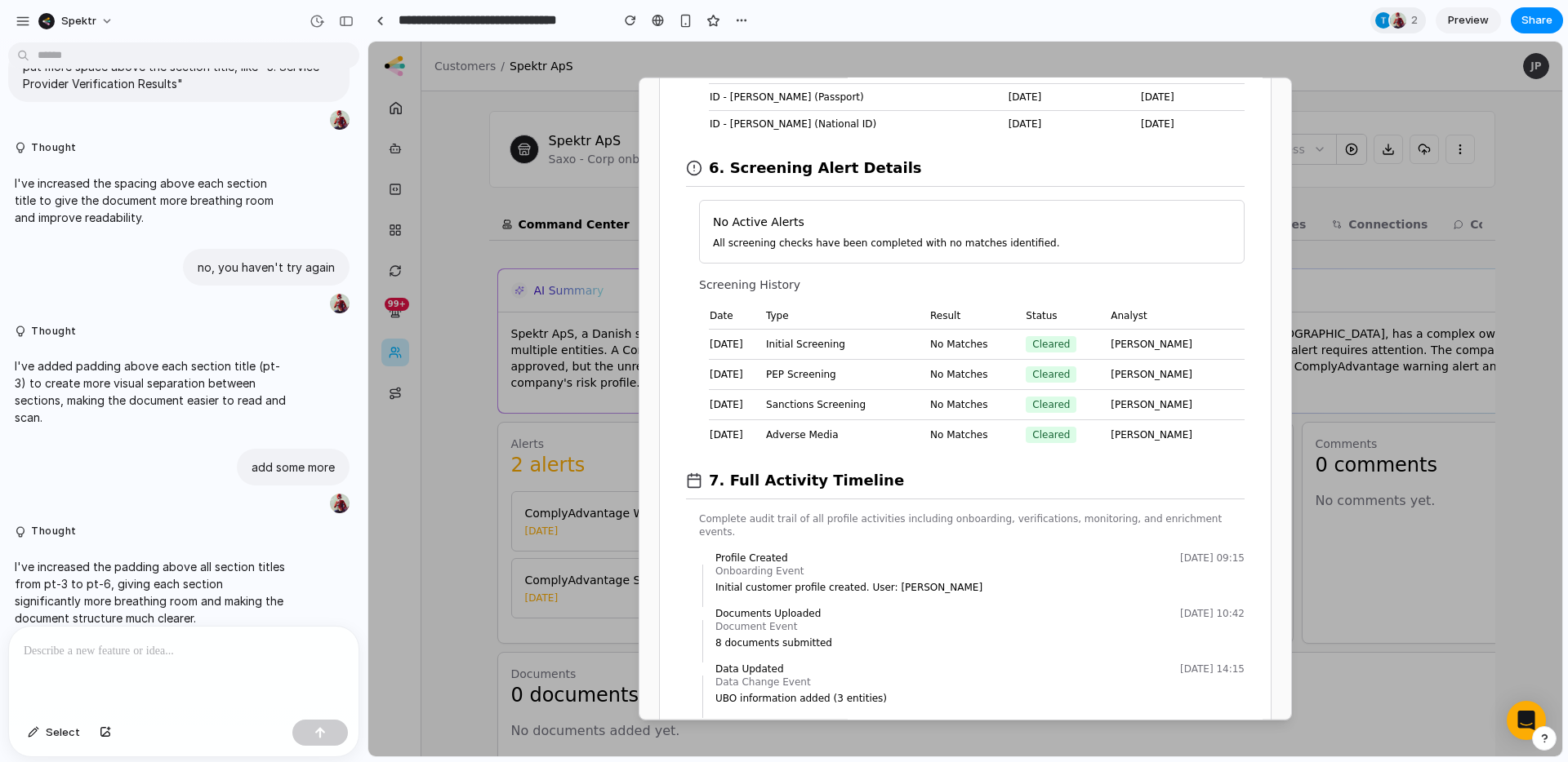
scroll to position [2542, 0]
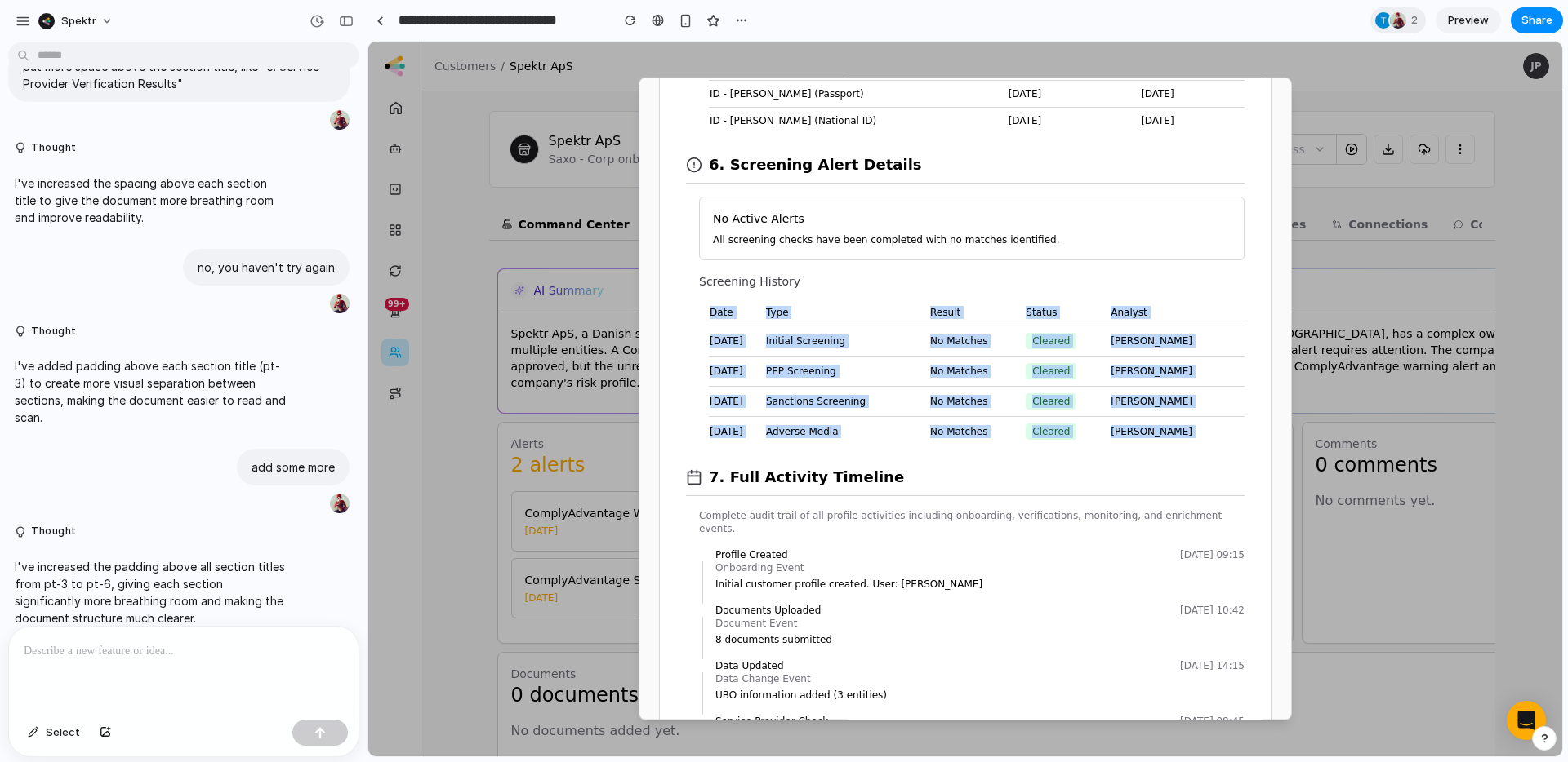
drag, startPoint x: 707, startPoint y: 311, endPoint x: 1183, endPoint y: 449, distance: 495.6
click at [1183, 449] on div "7. Full Activity Timeline" at bounding box center [965, 471] width 558 height 50
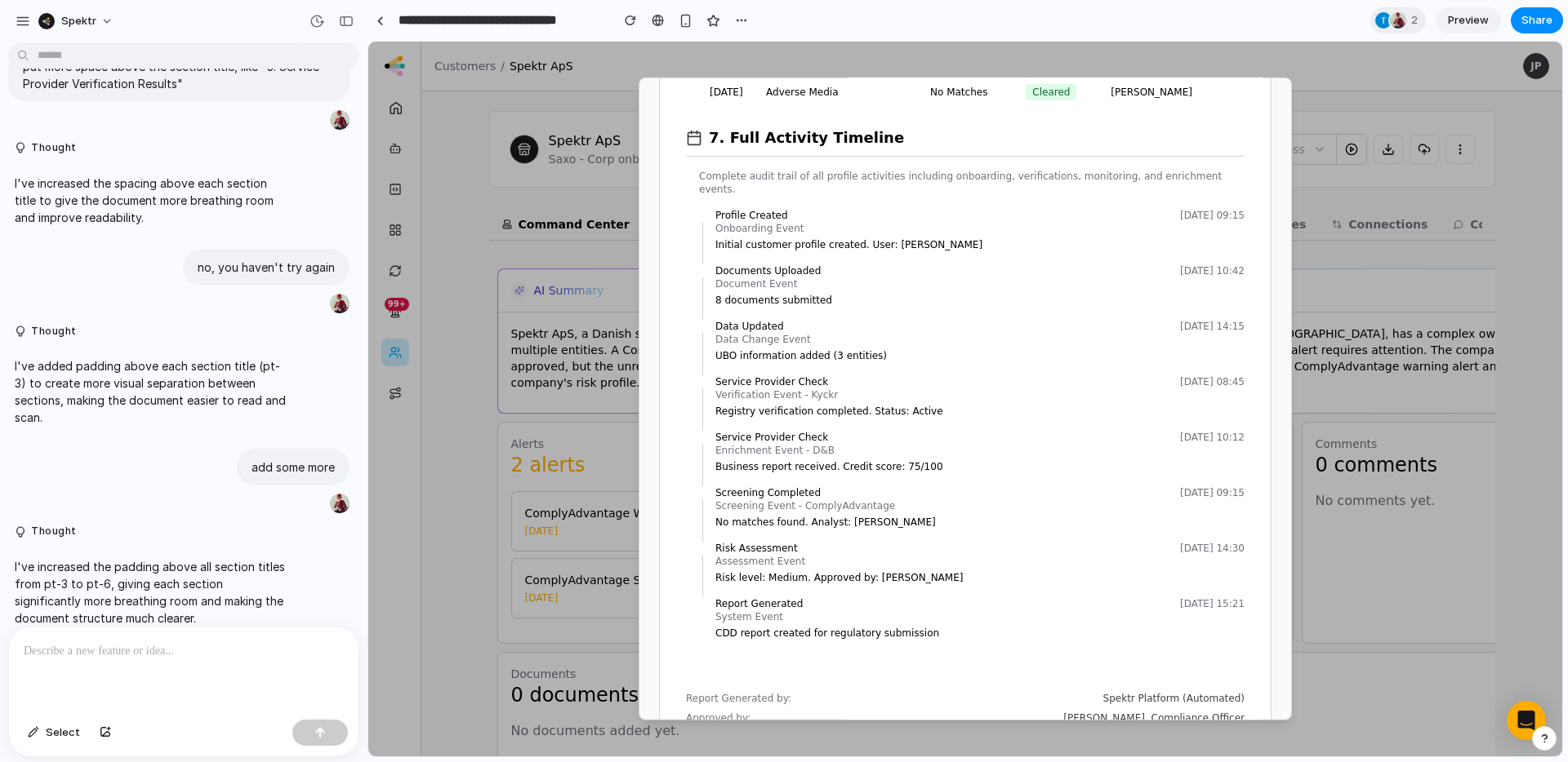
scroll to position [2896, 0]
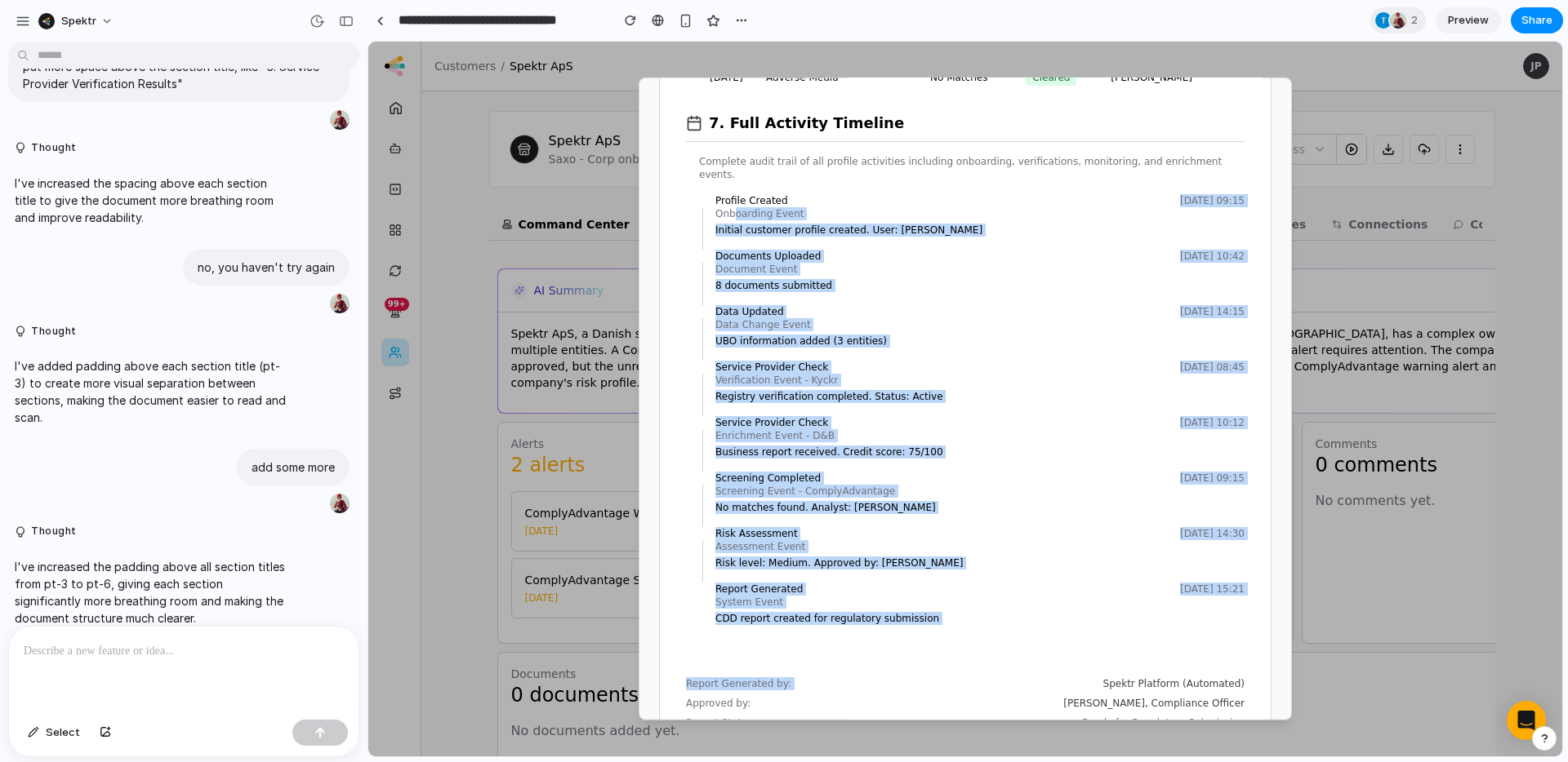
drag, startPoint x: 987, startPoint y: 620, endPoint x: 733, endPoint y: 195, distance: 495.1
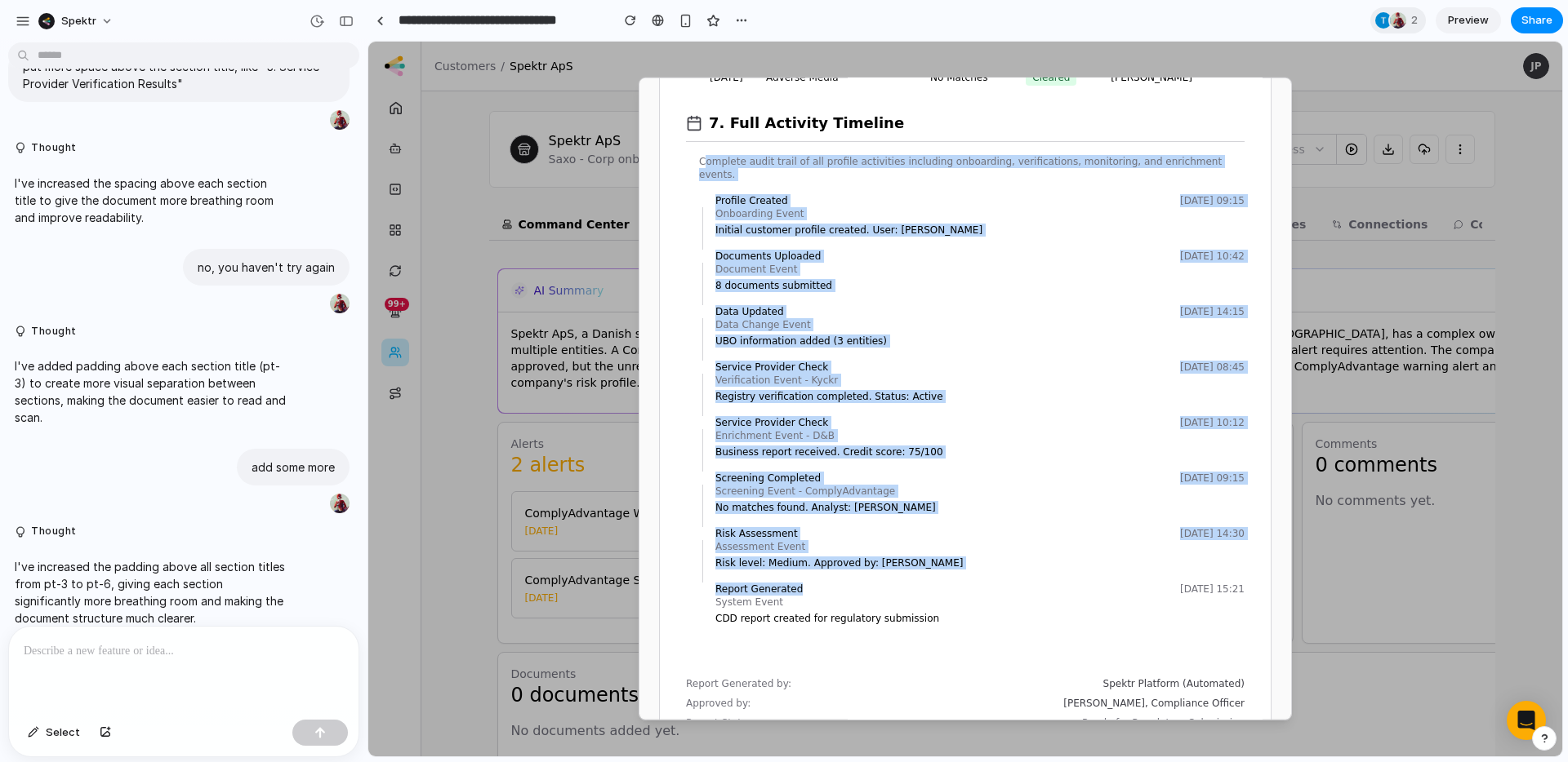
drag, startPoint x: 705, startPoint y: 157, endPoint x: 833, endPoint y: 589, distance: 450.6
click at [828, 584] on div "Complete audit trail of all profile activities including onboarding, verificati…" at bounding box center [971, 393] width 545 height 476
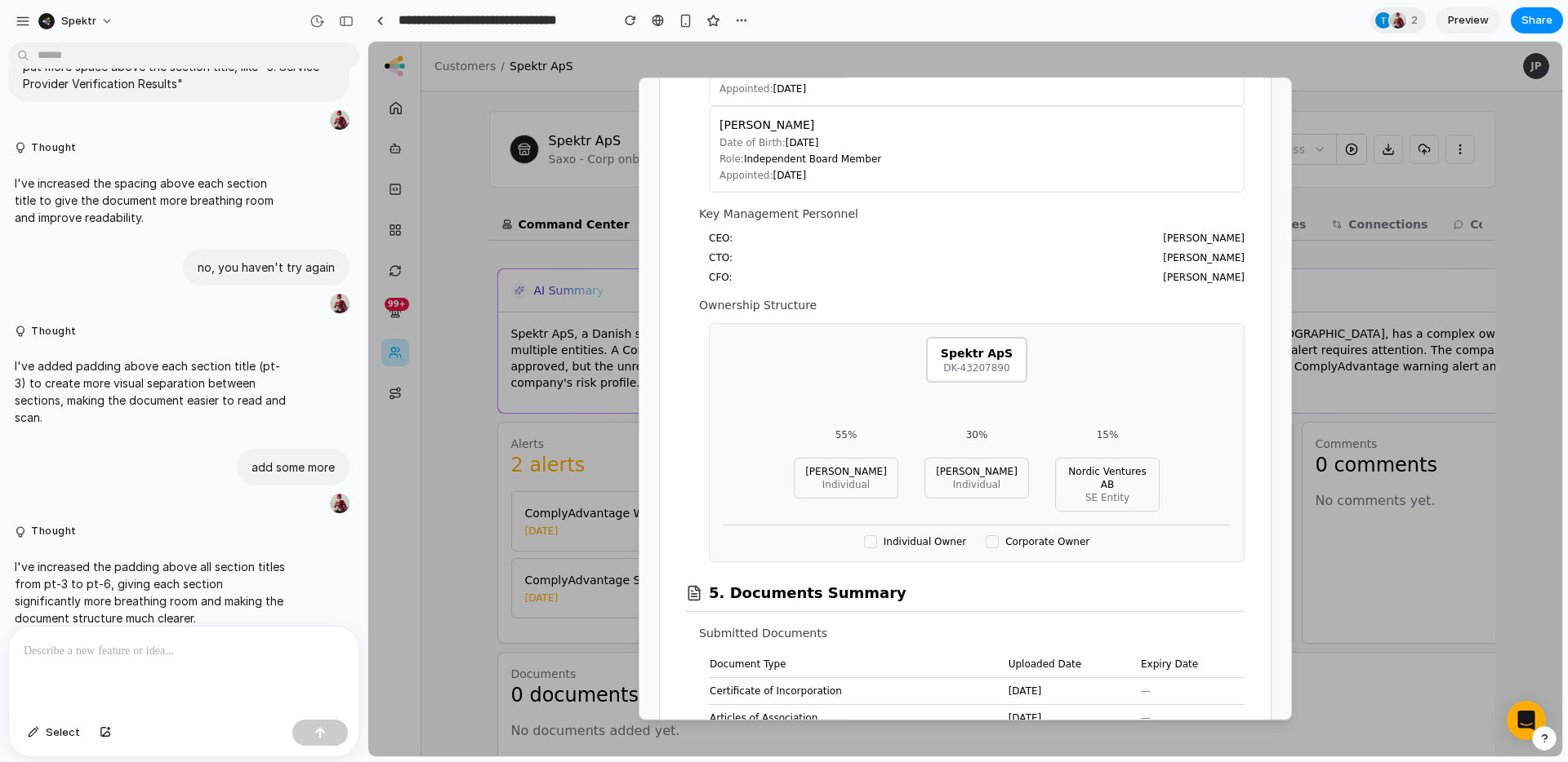
scroll to position [1773, 0]
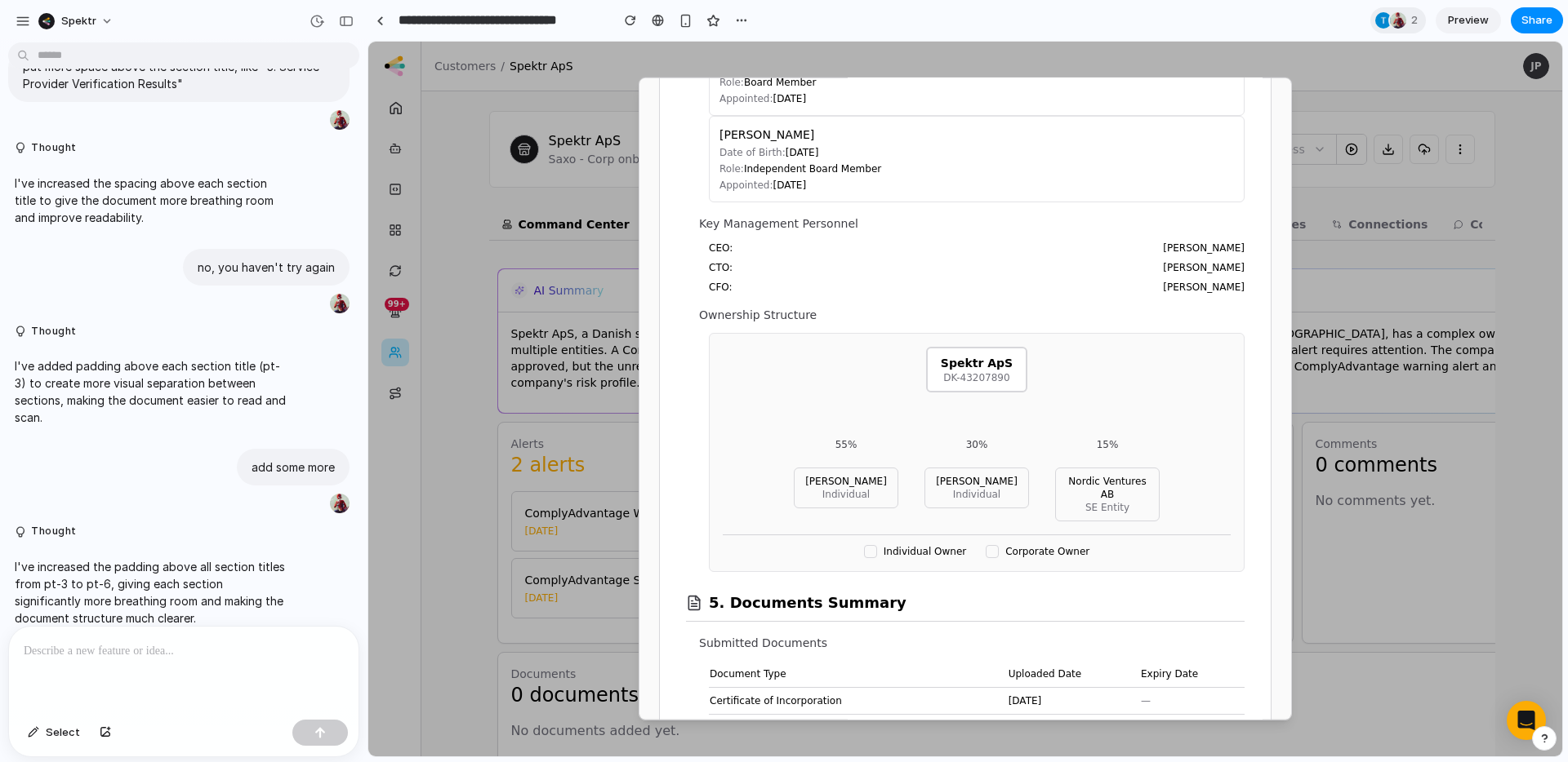
click at [674, 569] on div "Customer Due Diligence Report Entity: Spektr ApS Registration Number: DK-432078…" at bounding box center [965, 162] width 611 height 3602
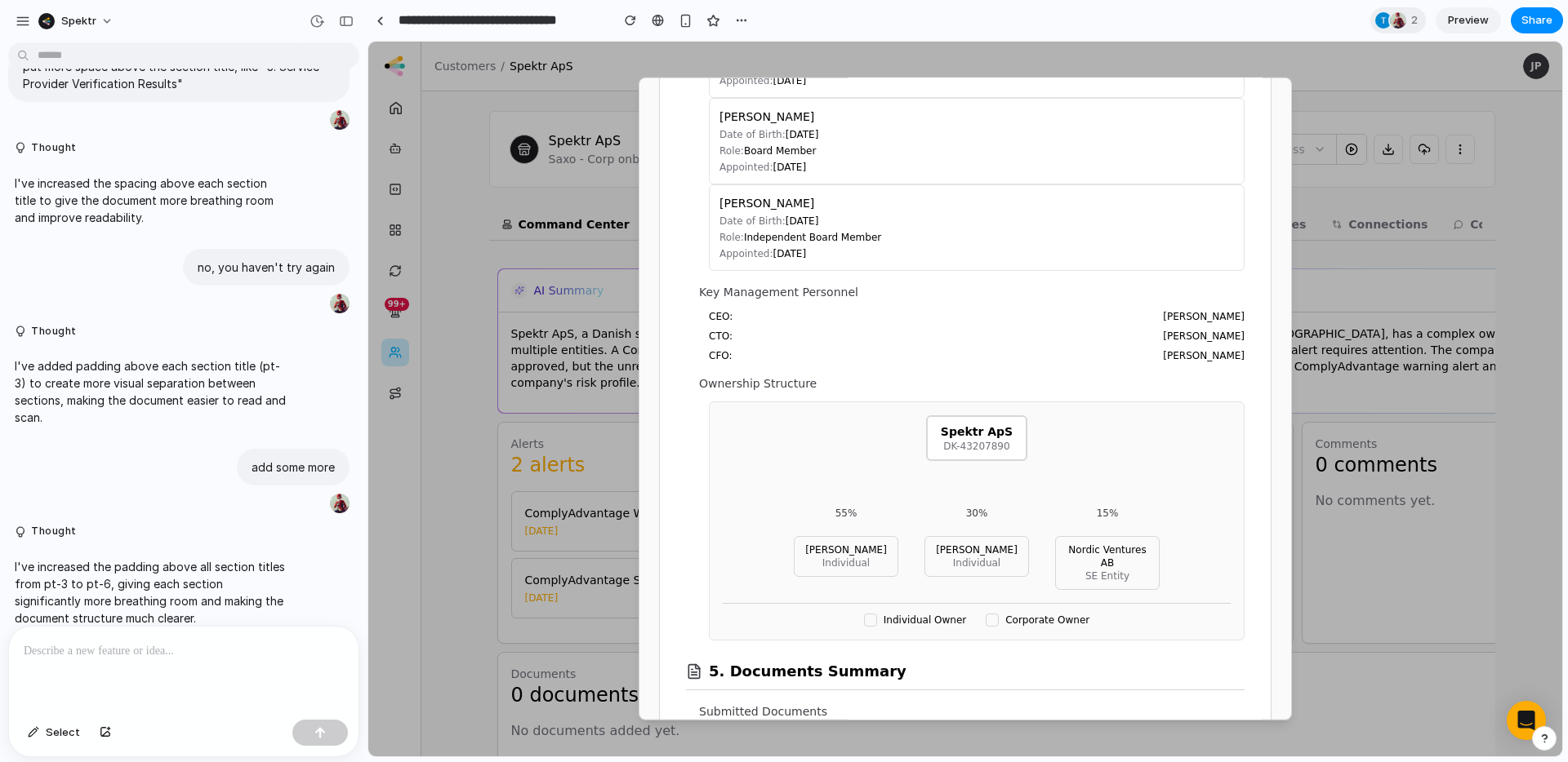
scroll to position [1700, 0]
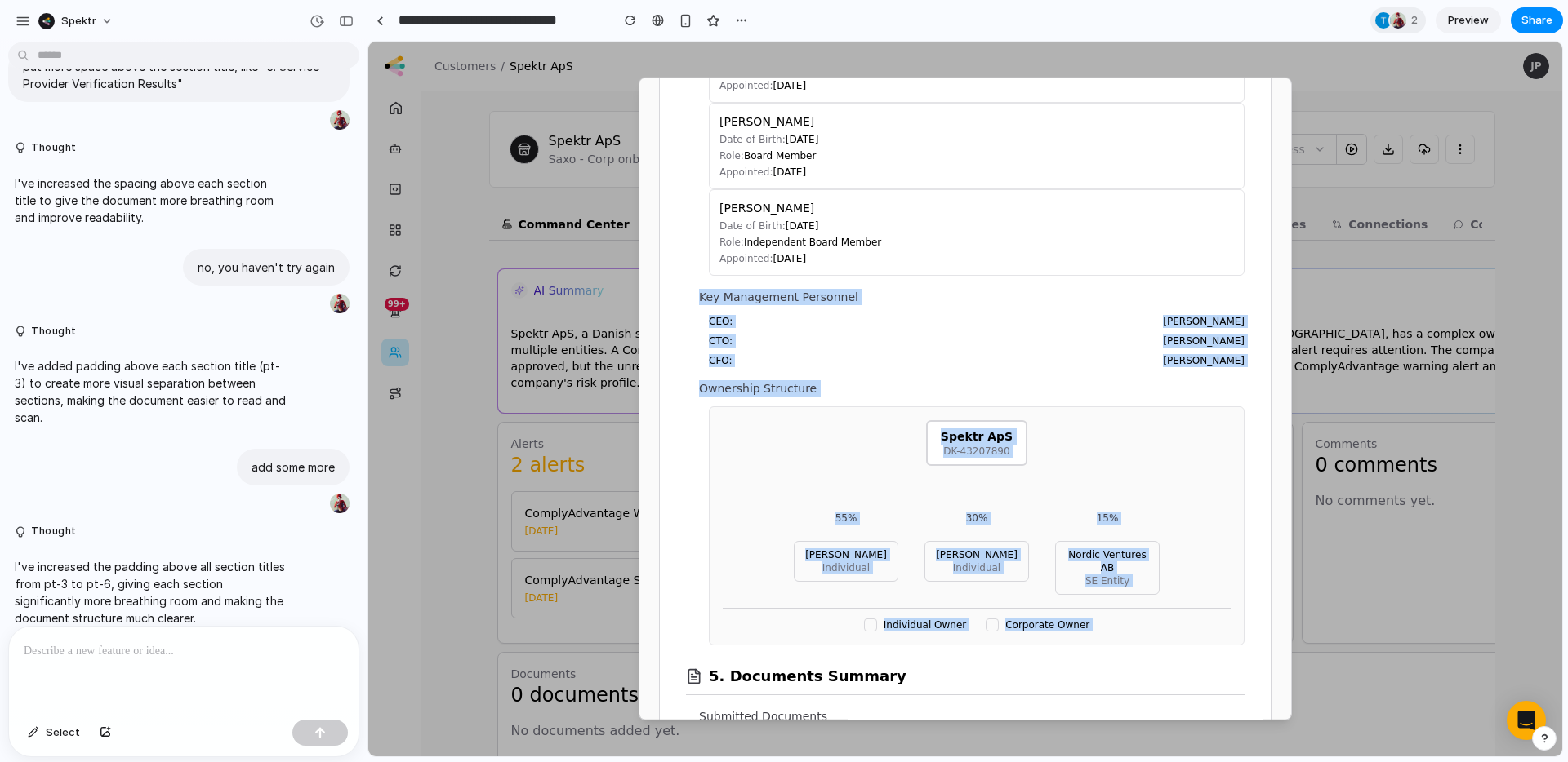
drag, startPoint x: 696, startPoint y: 297, endPoint x: 1043, endPoint y: 661, distance: 502.9
click at [1043, 661] on div "Customer Due Diligence Report Entity: Spektr ApS Registration Number: DK-432078…" at bounding box center [965, 236] width 611 height 3602
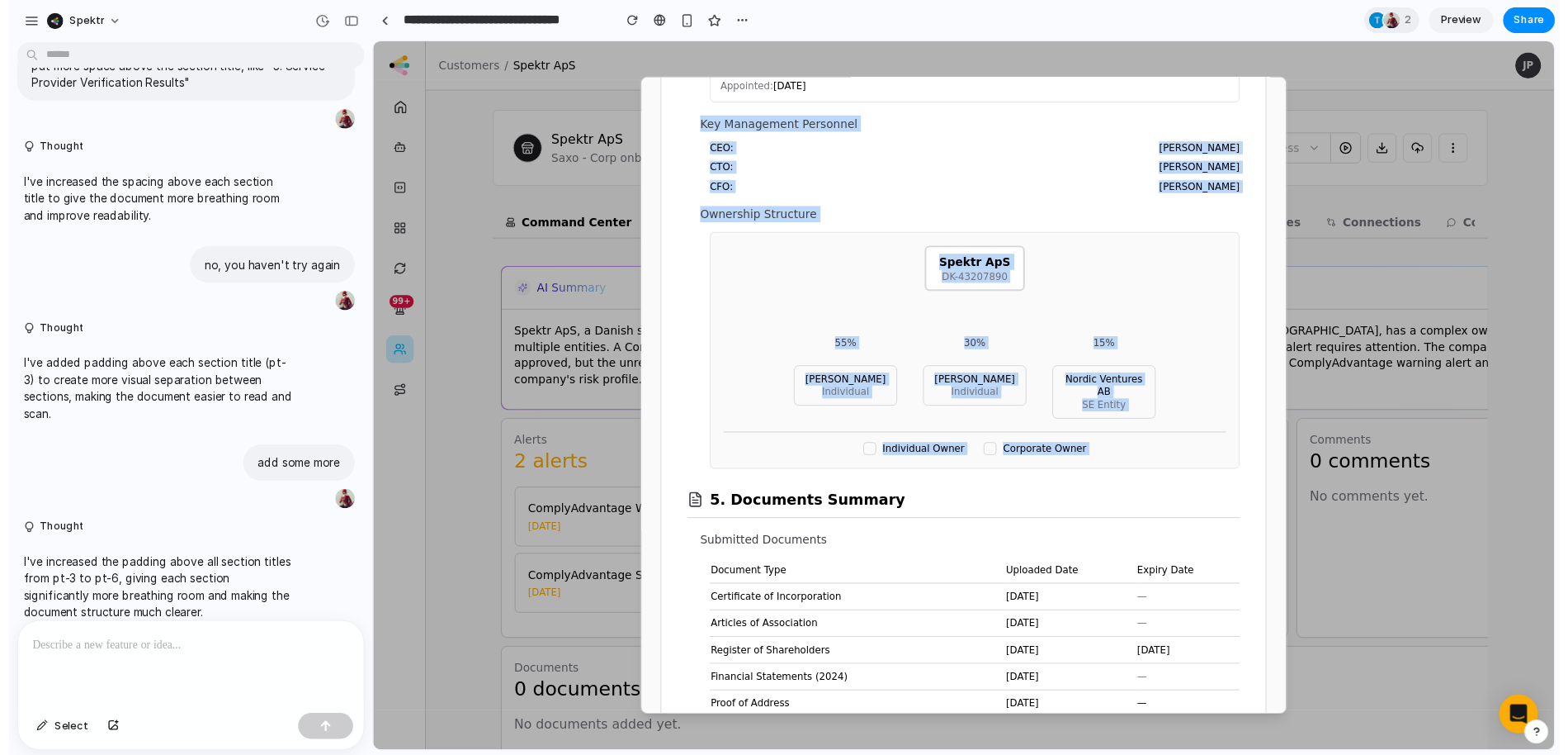
scroll to position [1888, 0]
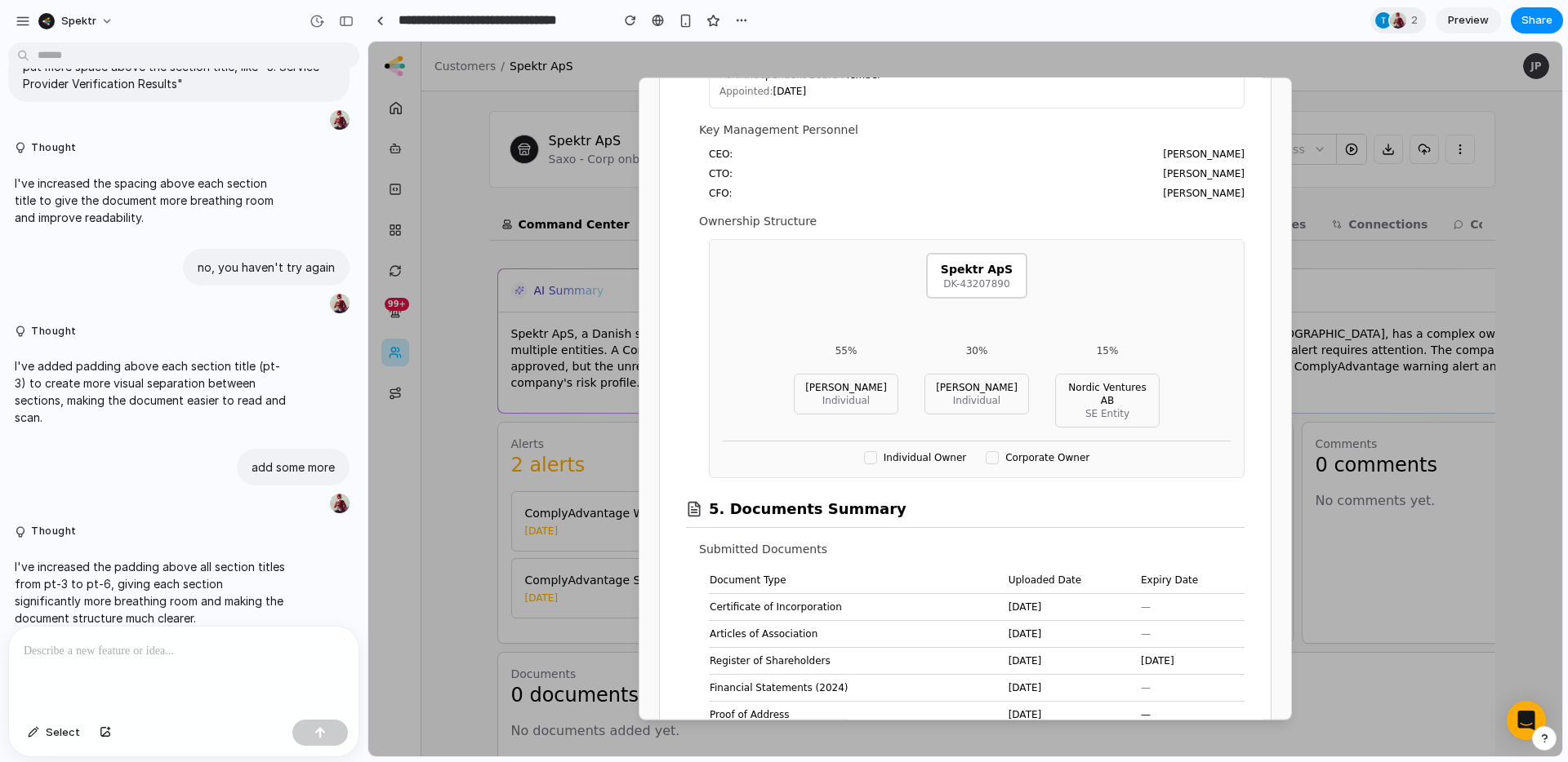
click at [700, 427] on div "Ownership Structure Spektr ApS DK-43207890 55% [PERSON_NAME] Individual 30% [PE…" at bounding box center [971, 346] width 545 height 265
drag, startPoint x: 814, startPoint y: 399, endPoint x: 792, endPoint y: 465, distance: 69.6
click at [792, 465] on div "Spektr ApS DK-43207890 55% [PERSON_NAME] Individual 30% [PERSON_NAME] Individua…" at bounding box center [976, 357] width 535 height 239
drag, startPoint x: 792, startPoint y: 465, endPoint x: 899, endPoint y: 445, distance: 108.9
click at [793, 465] on div "Spektr ApS DK-43207890 55% [PERSON_NAME] Individual 30% [PERSON_NAME] Individua…" at bounding box center [976, 357] width 535 height 239
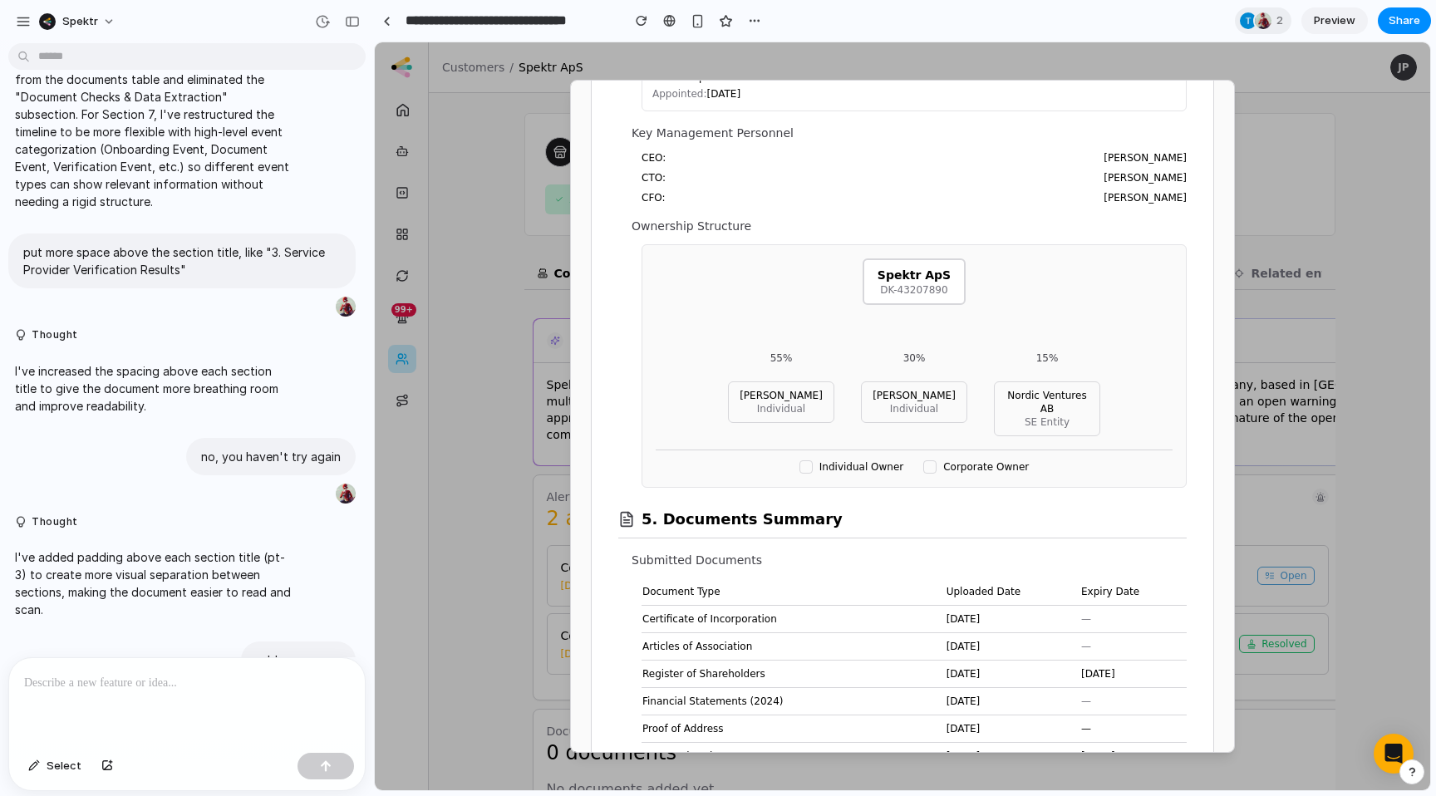
scroll to position [1592, 0]
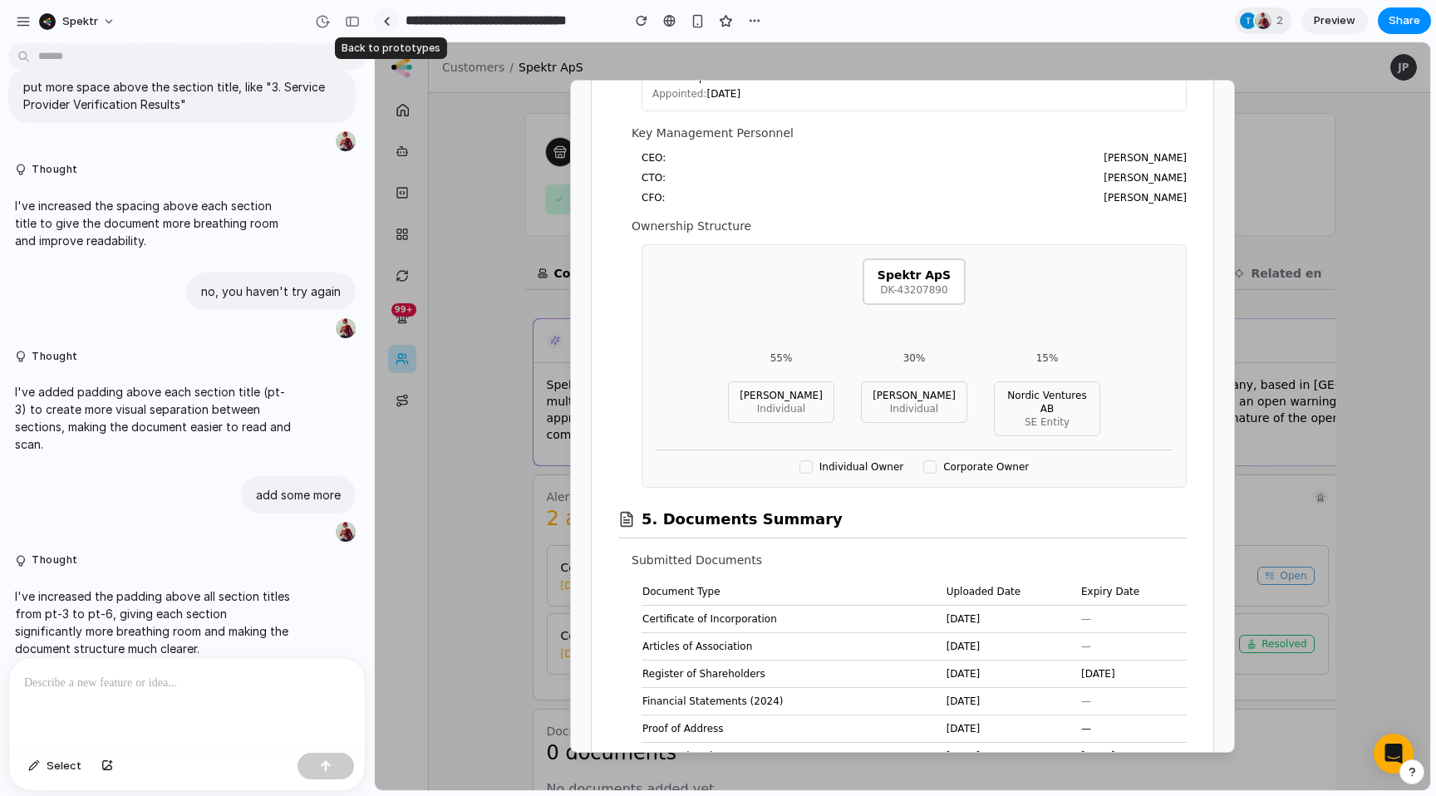
click at [384, 19] on div at bounding box center [386, 21] width 7 height 9
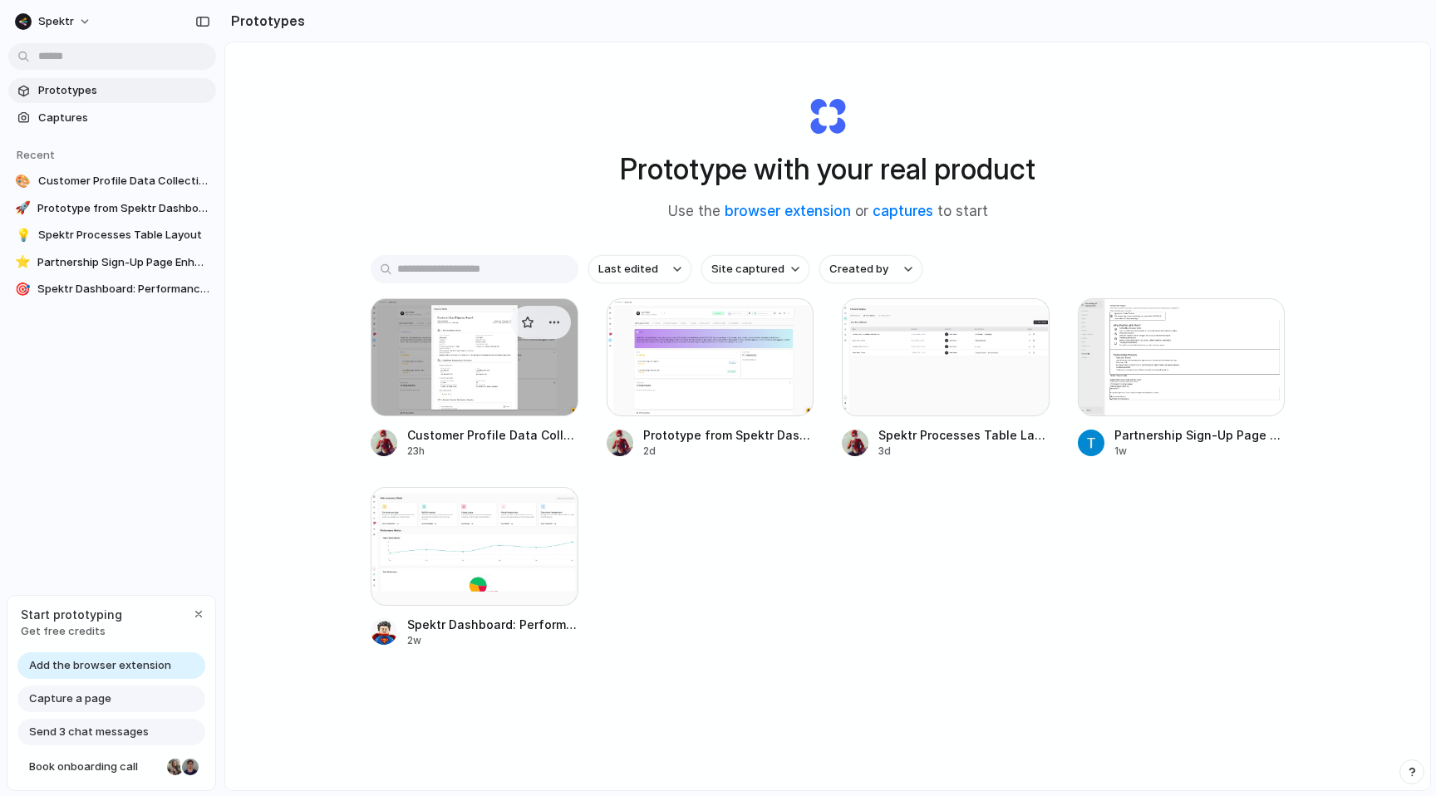
click at [435, 397] on div at bounding box center [475, 357] width 208 height 118
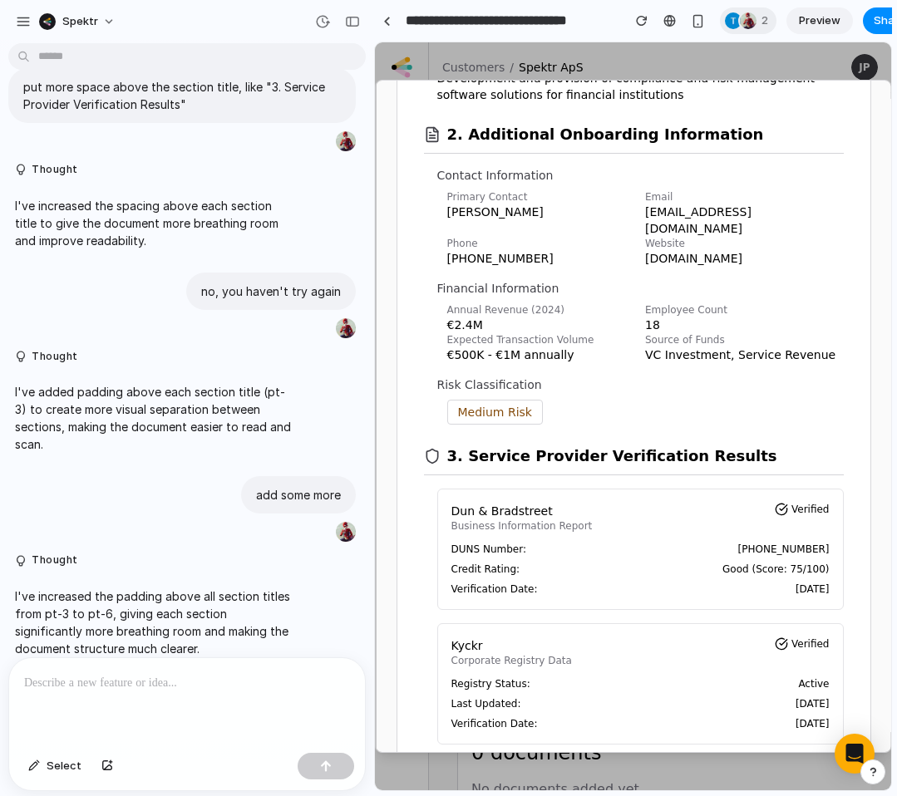
scroll to position [404, 0]
click at [514, 504] on p "Dun & Bradstreet" at bounding box center [520, 512] width 141 height 17
click at [512, 504] on p "Dun & Bradstreet" at bounding box center [520, 512] width 141 height 17
click at [481, 504] on p "Dun & Bradstreet" at bounding box center [520, 512] width 141 height 17
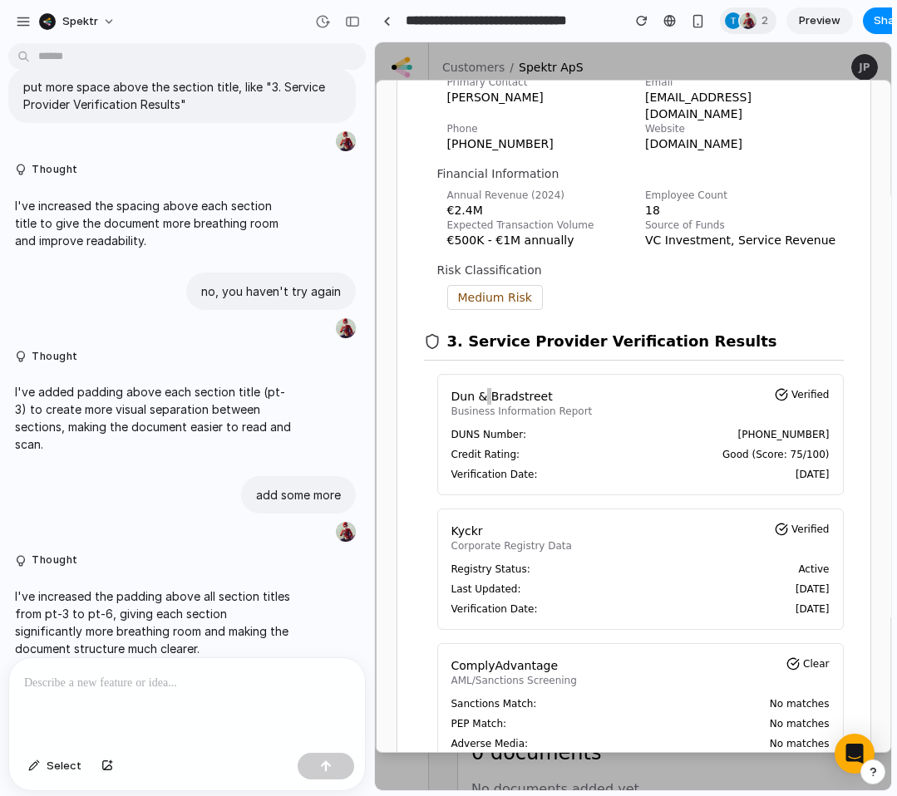
scroll to position [514, 0]
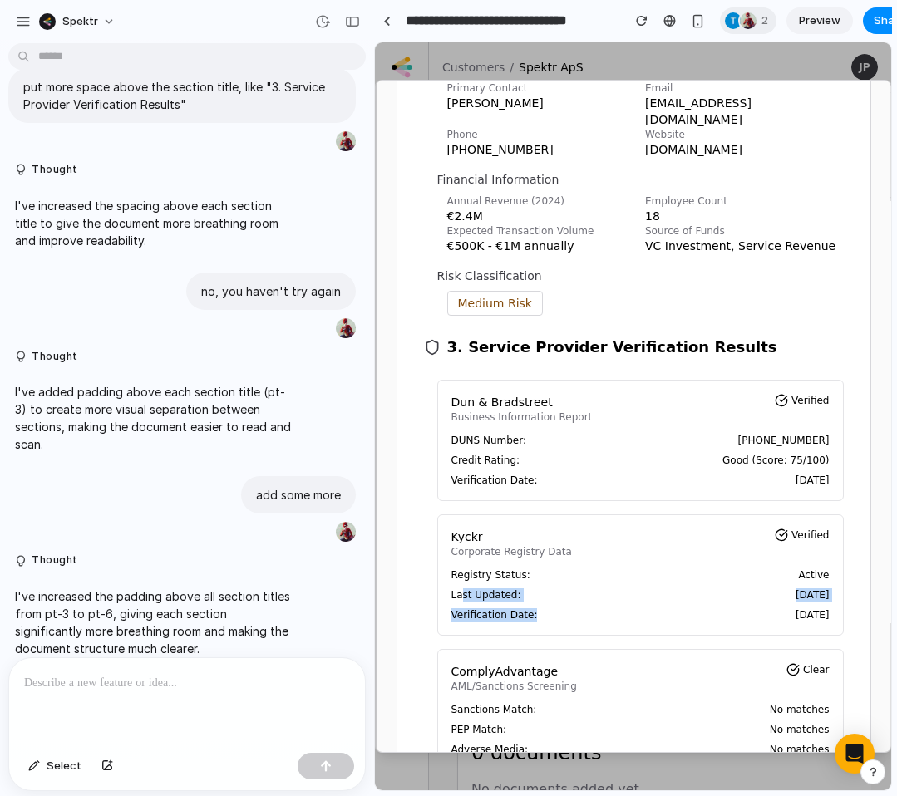
drag, startPoint x: 460, startPoint y: 563, endPoint x: 535, endPoint y: 584, distance: 77.8
click at [535, 584] on div "Registry Status: Active Last Updated: [DATE] Verification Date: [DATE]" at bounding box center [639, 594] width 378 height 53
click at [800, 589] on div "Kyckr Corporate Registry Data Verified Registry Status: Active Last Updated: [D…" at bounding box center [639, 574] width 406 height 121
drag, startPoint x: 803, startPoint y: 583, endPoint x: 478, endPoint y: 537, distance: 328.2
click at [445, 539] on div "Kyckr Corporate Registry Data Verified Registry Status: Active Last Updated: [D…" at bounding box center [639, 574] width 406 height 121
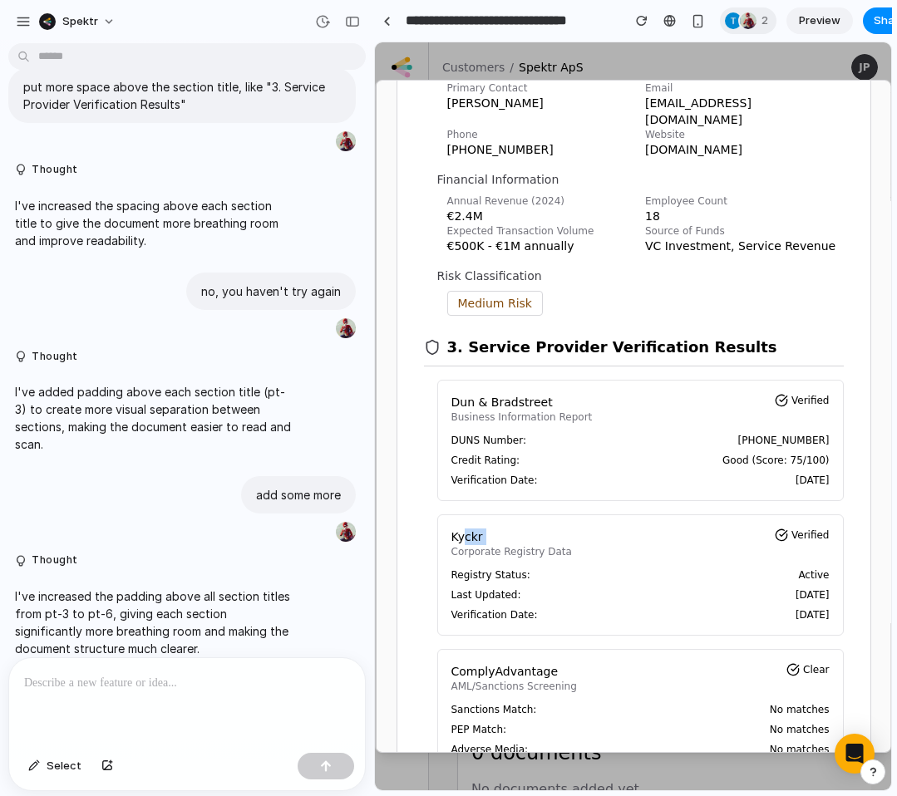
drag, startPoint x: 463, startPoint y: 506, endPoint x: 522, endPoint y: 511, distance: 59.2
click at [522, 529] on div "Kyckr Corporate Registry Data" at bounding box center [510, 544] width 120 height 30
click at [522, 545] on p "Corporate Registry Data" at bounding box center [510, 551] width 120 height 13
click at [543, 545] on p "Corporate Registry Data" at bounding box center [510, 551] width 120 height 13
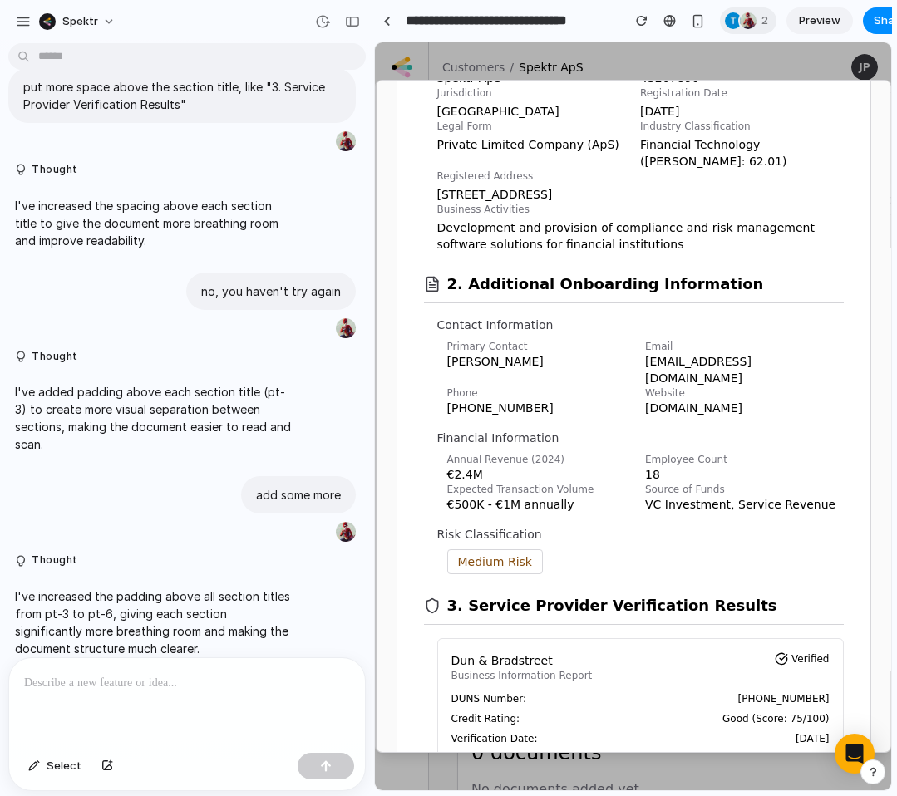
scroll to position [0, 0]
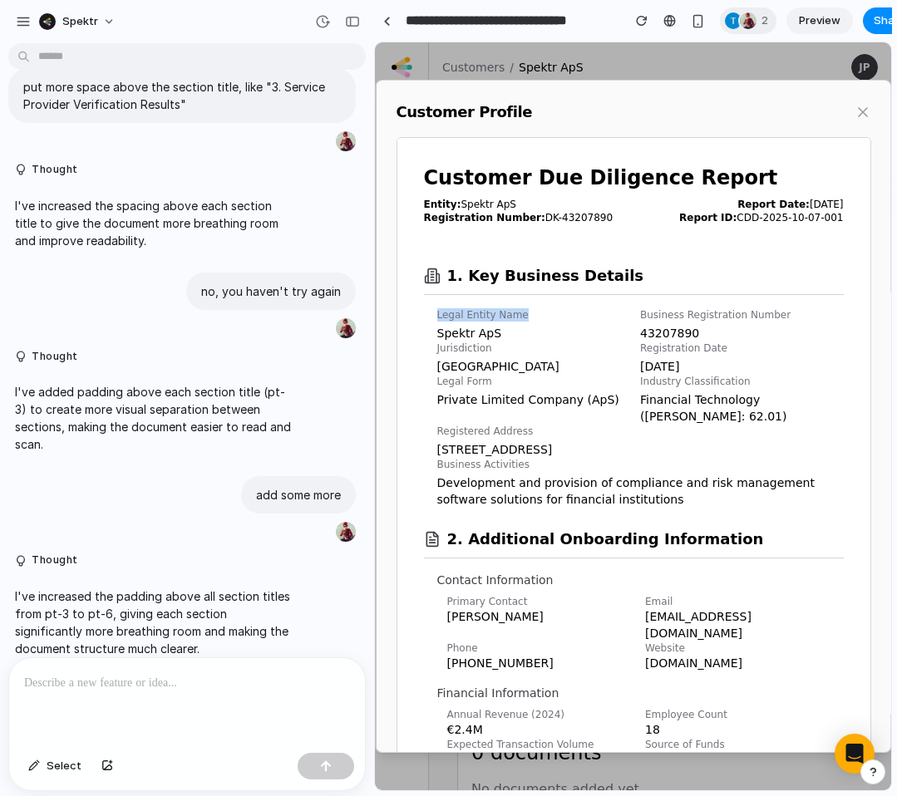
drag, startPoint x: 445, startPoint y: 313, endPoint x: 540, endPoint y: 314, distance: 95.6
click at [540, 314] on section "1. Key Business Details Legal Entity Name Spektr ApS Business Registration Numb…" at bounding box center [633, 375] width 420 height 263
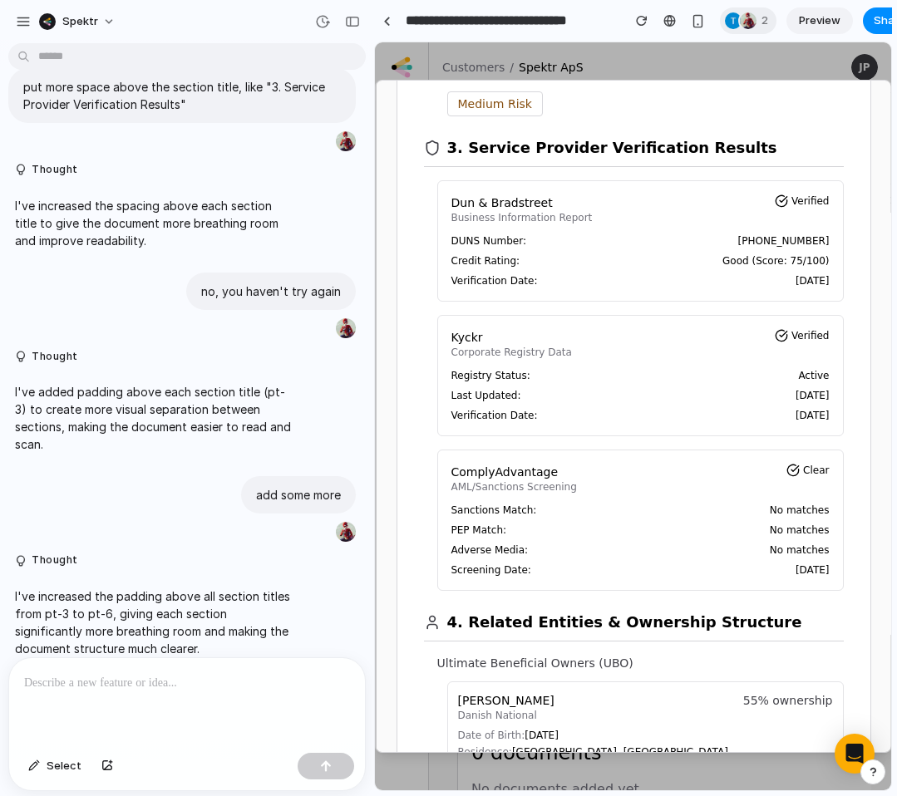
scroll to position [656, 0]
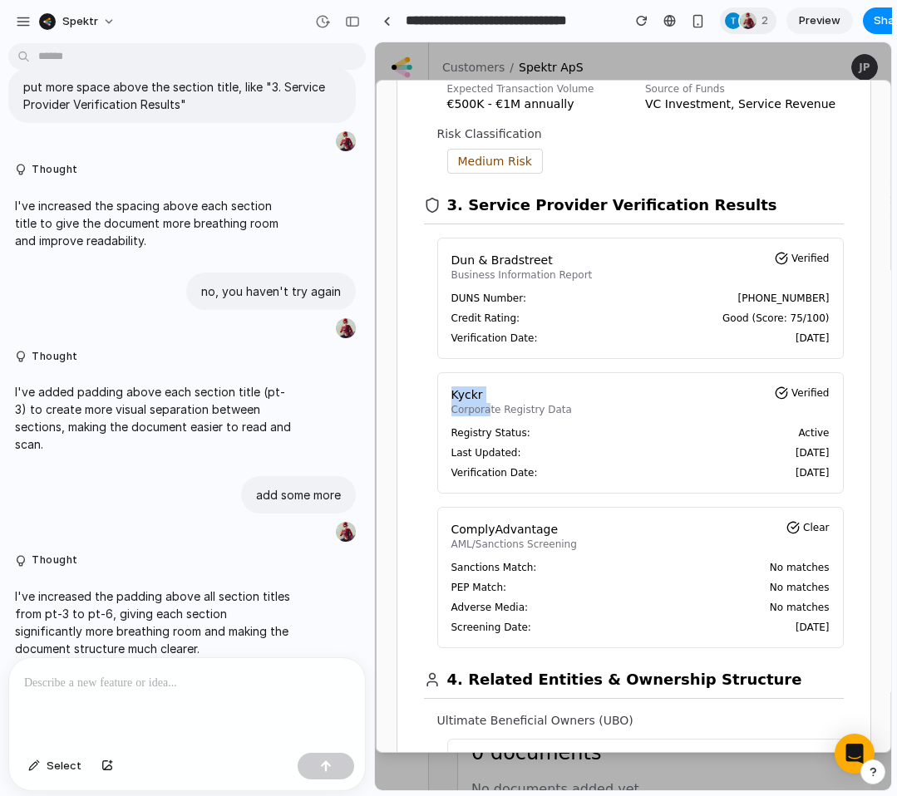
drag, startPoint x: 487, startPoint y: 370, endPoint x: 450, endPoint y: 366, distance: 37.5
click at [450, 386] on div "Kyckr Corporate Registry Data" at bounding box center [510, 401] width 120 height 30
click at [481, 386] on p "Kyckr" at bounding box center [510, 394] width 120 height 17
click at [446, 372] on div "Kyckr Corporate Registry Data Verified Registry Status: Active Last Updated: [D…" at bounding box center [639, 432] width 406 height 121
copy p "Kyckr"
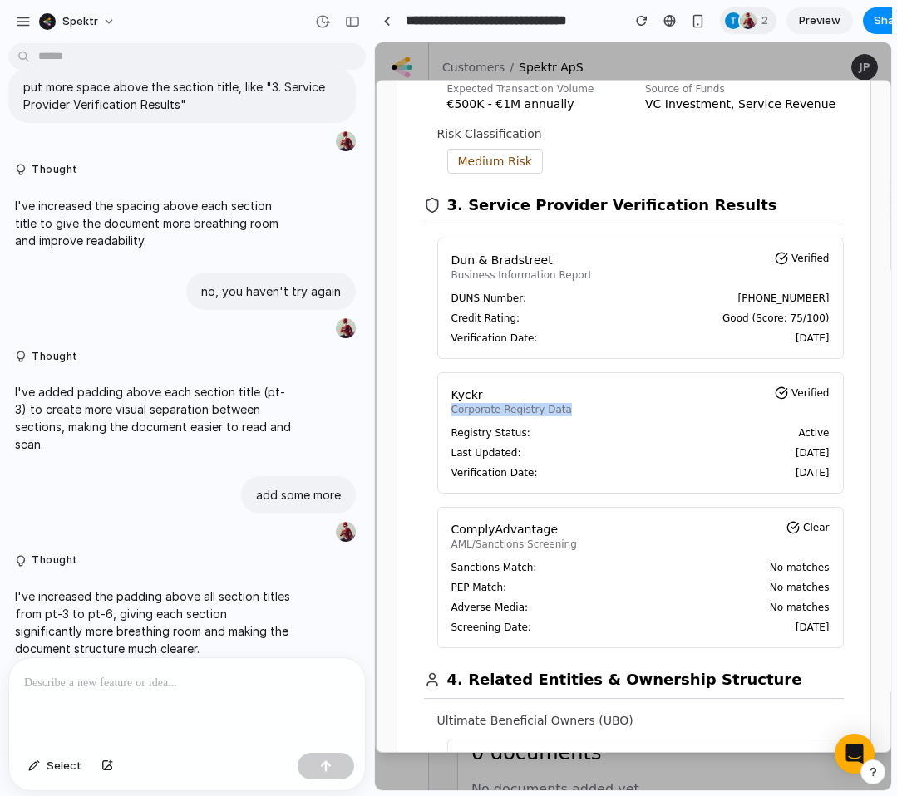
drag, startPoint x: 442, startPoint y: 377, endPoint x: 579, endPoint y: 379, distance: 137.1
click at [573, 377] on div "Kyckr Corporate Registry Data Verified Registry Status: Active Last Updated: [D…" at bounding box center [639, 432] width 406 height 121
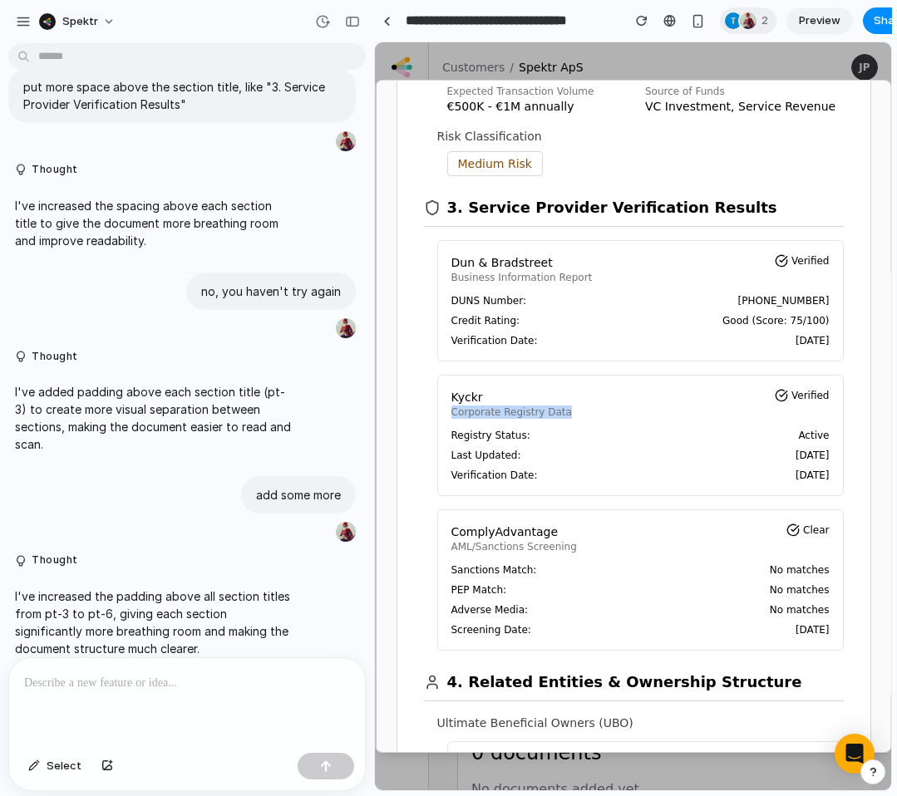
copy p "Corporate Registry Data"
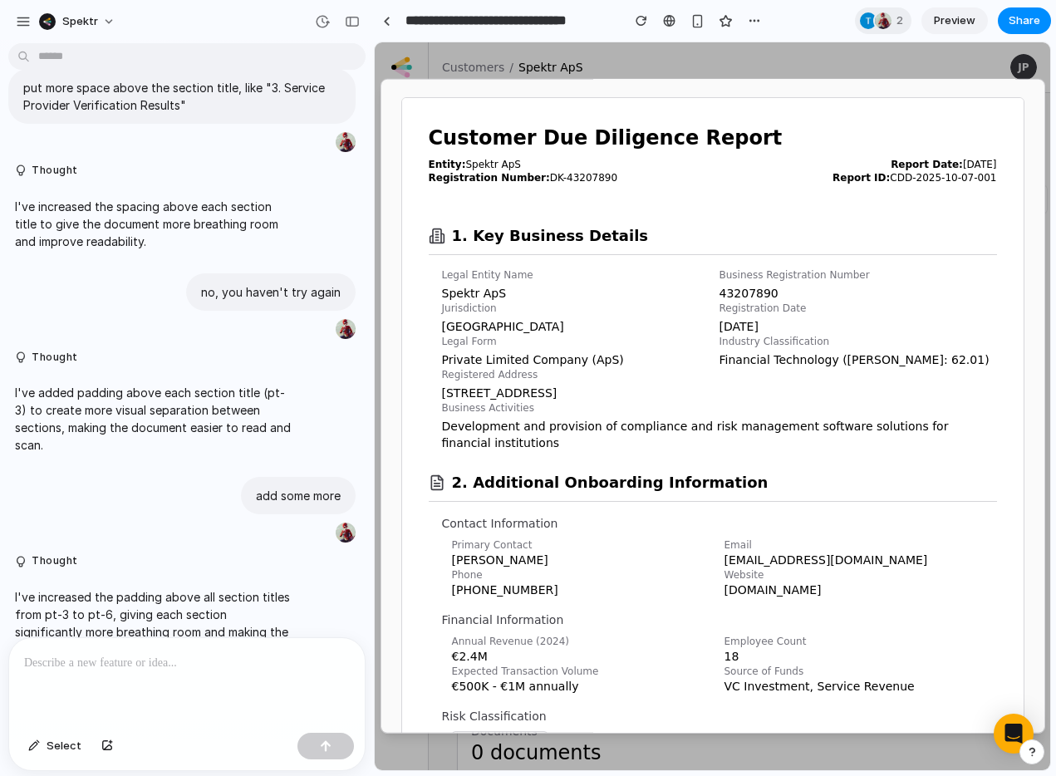
scroll to position [0, 0]
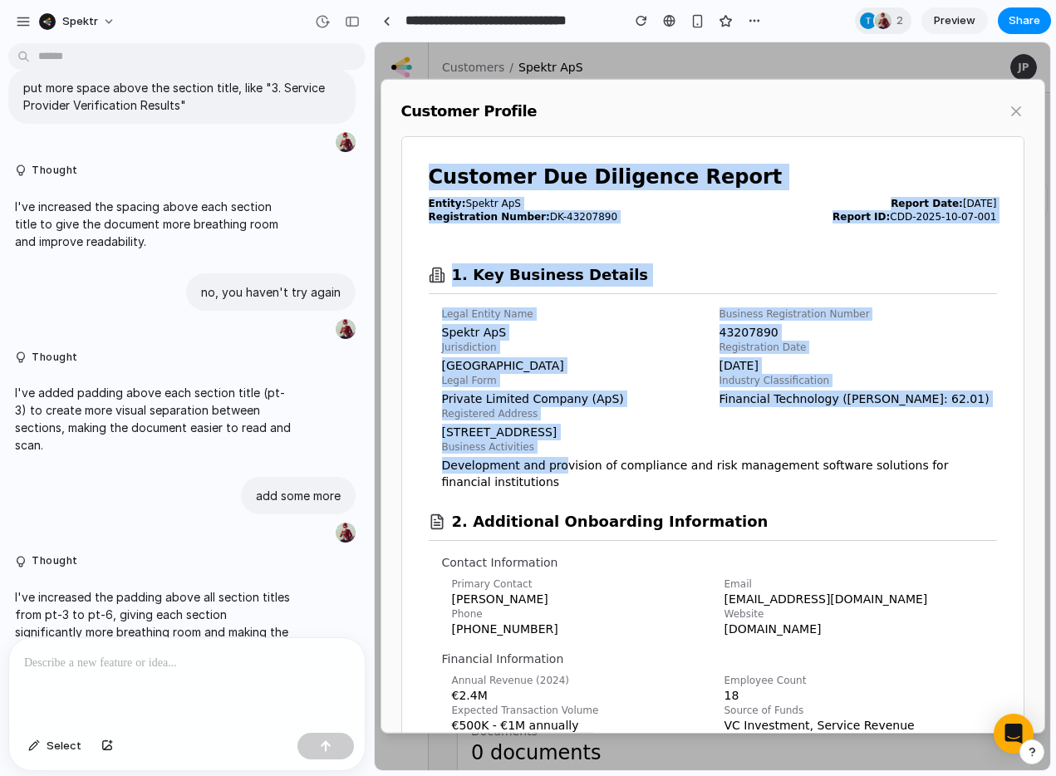
drag, startPoint x: 429, startPoint y: 184, endPoint x: 566, endPoint y: 485, distance: 330.6
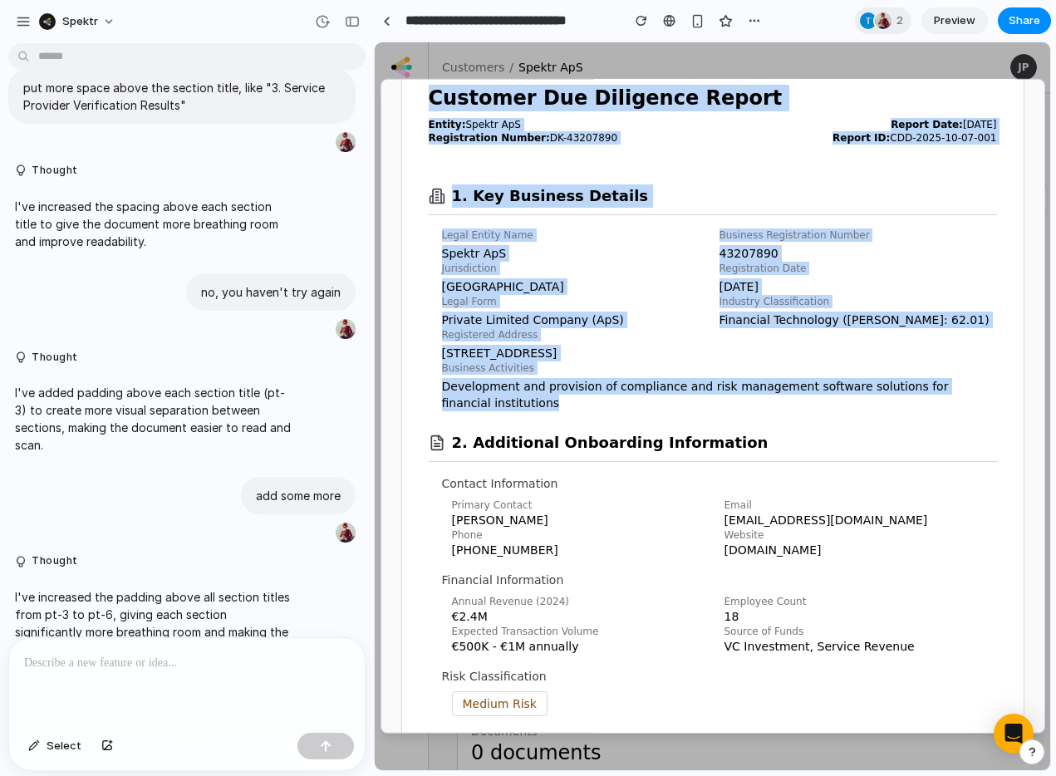
scroll to position [62, 0]
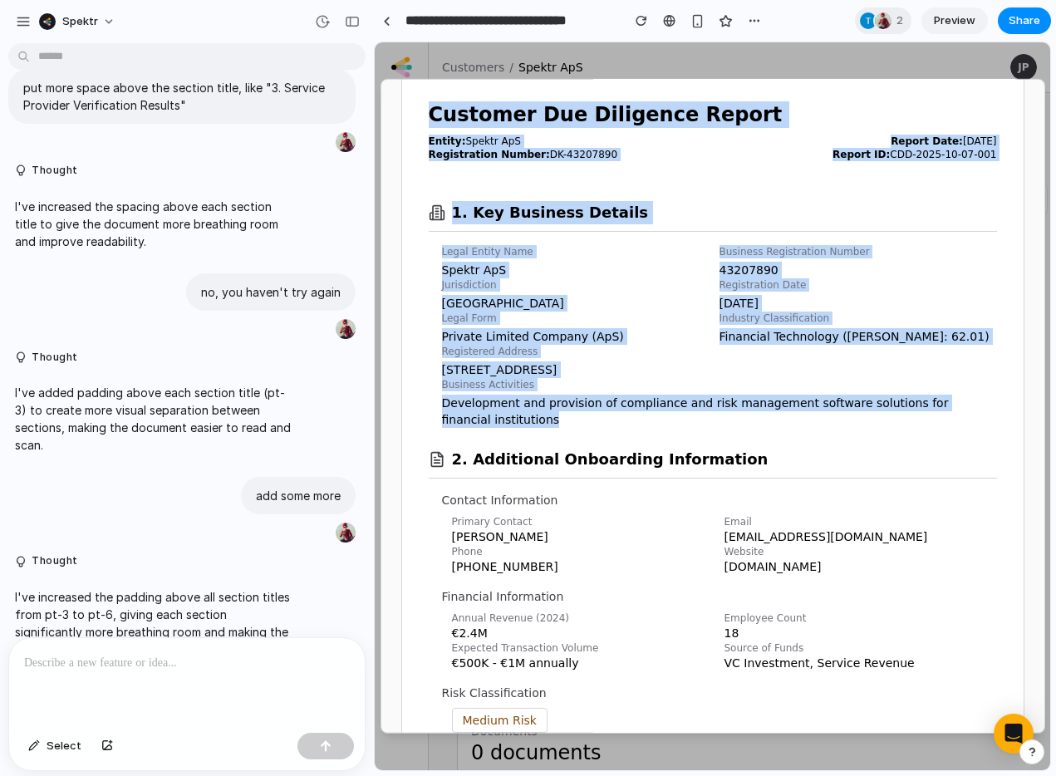
click at [562, 424] on p "Development and provision of compliance and risk management software solutions …" at bounding box center [719, 411] width 555 height 33
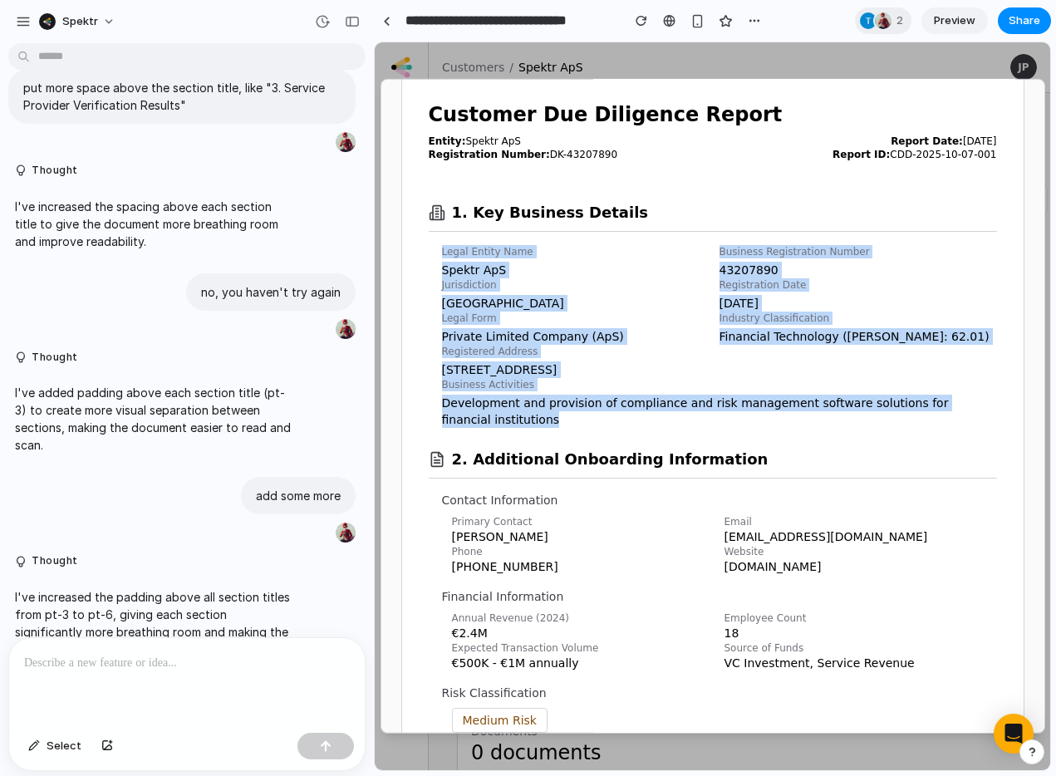
drag, startPoint x: 526, startPoint y: 421, endPoint x: 439, endPoint y: 251, distance: 191.4
click at [439, 251] on section "1. Key Business Details Legal Entity Name Spektr ApS Business Registration Numb…" at bounding box center [713, 304] width 568 height 247
click at [535, 426] on p "Development and provision of compliance and risk management software solutions …" at bounding box center [719, 411] width 555 height 33
drag, startPoint x: 534, startPoint y: 425, endPoint x: 450, endPoint y: 208, distance: 233.3
click at [450, 208] on section "1. Key Business Details Legal Entity Name Spektr ApS Business Registration Numb…" at bounding box center [713, 304] width 568 height 247
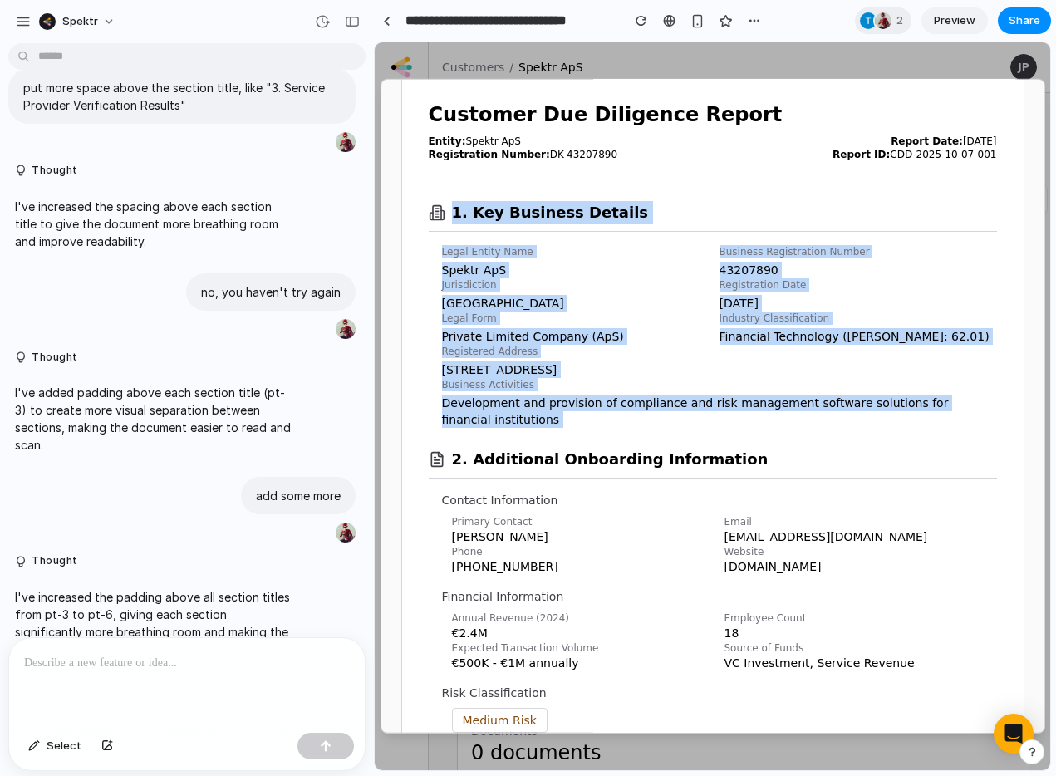
click at [526, 424] on p "Development and provision of compliance and risk management software solutions …" at bounding box center [719, 411] width 555 height 33
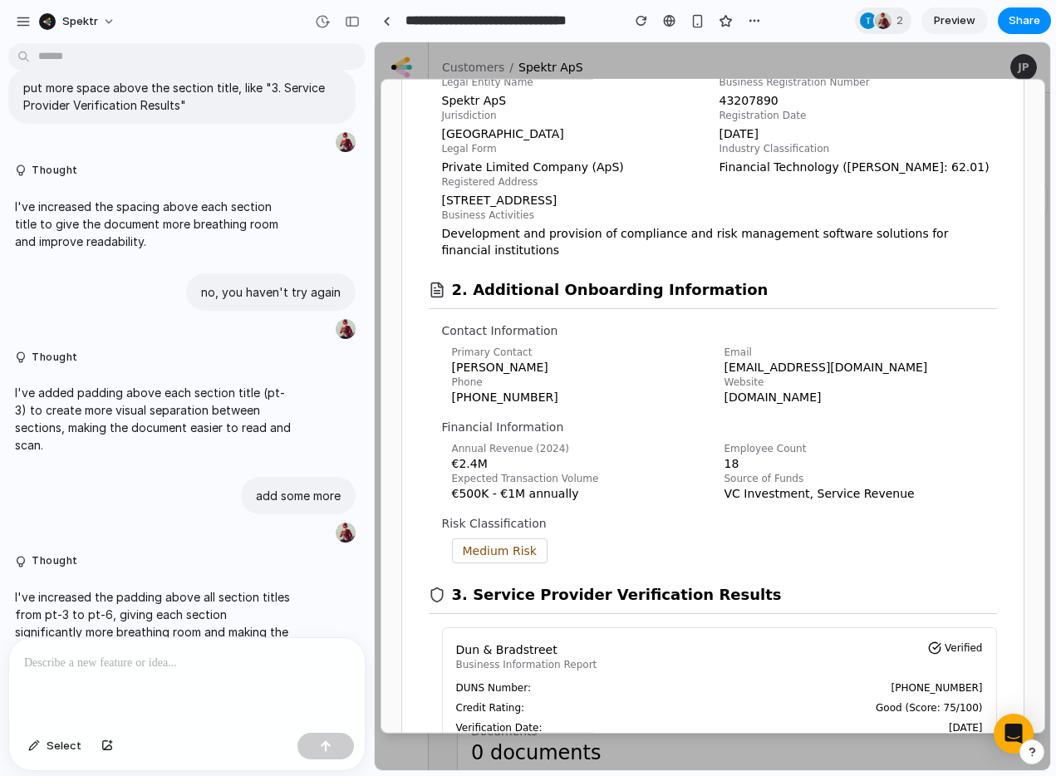
scroll to position [233, 0]
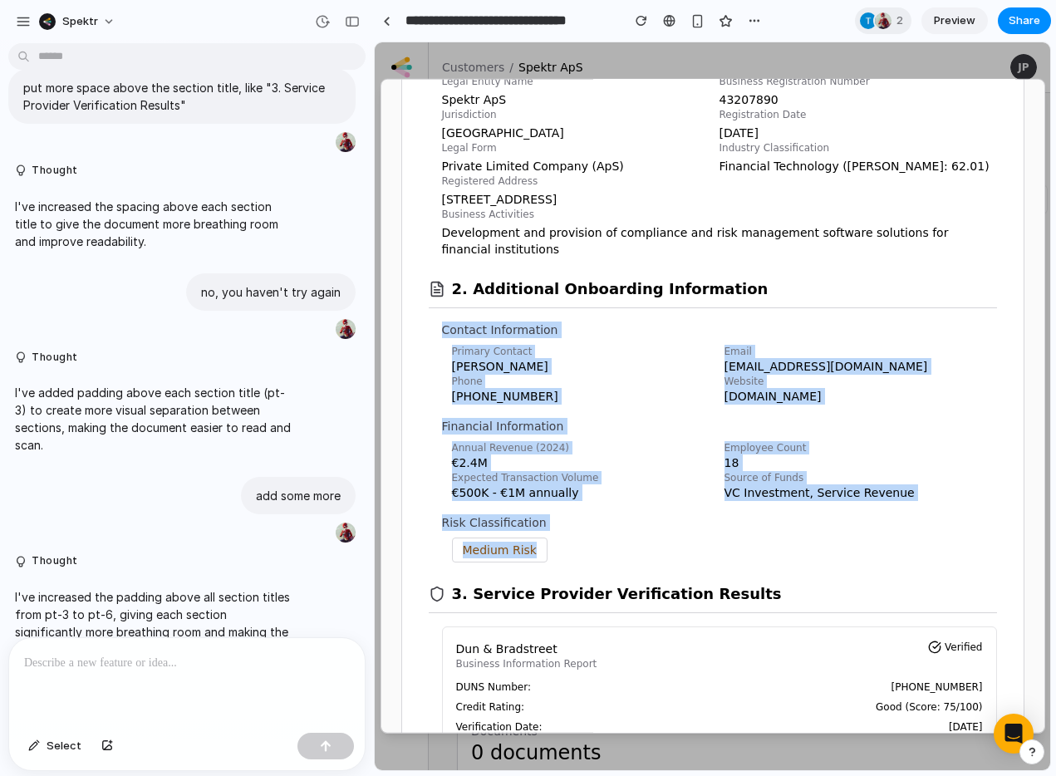
drag, startPoint x: 678, startPoint y: 545, endPoint x: 433, endPoint y: 315, distance: 336.3
click at [433, 315] on section "2. Additional Onboarding Information Contact Information Primary Contact [PERSO…" at bounding box center [713, 410] width 568 height 305
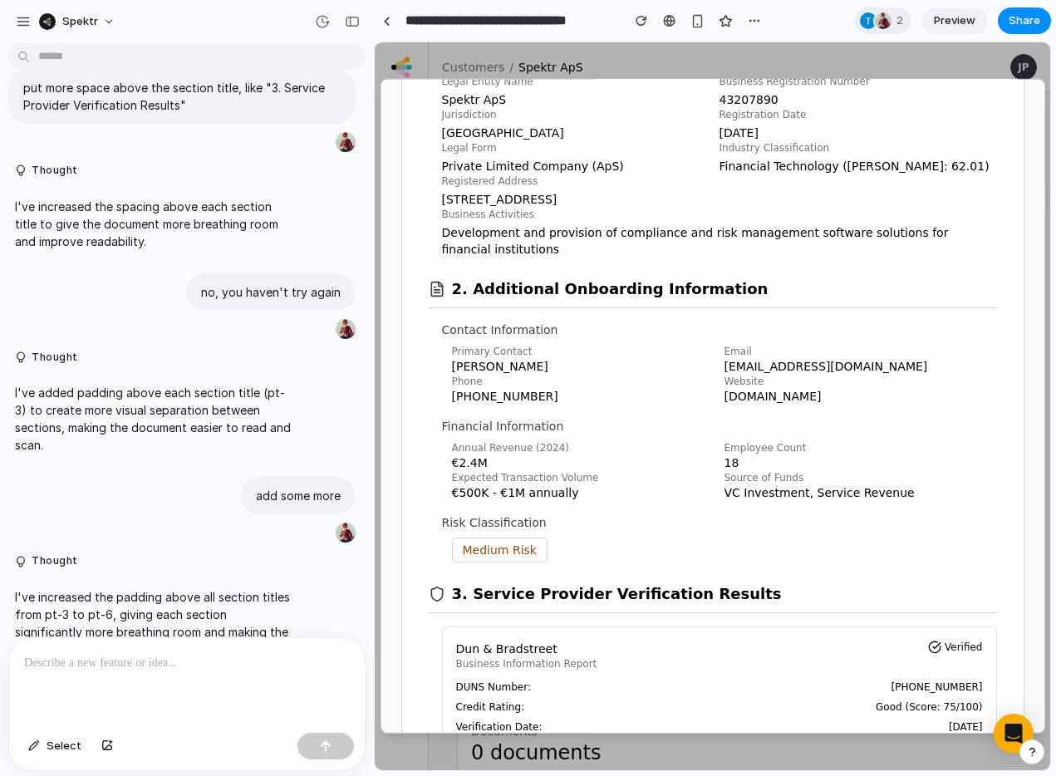
click at [445, 331] on p "Contact Information" at bounding box center [719, 330] width 555 height 17
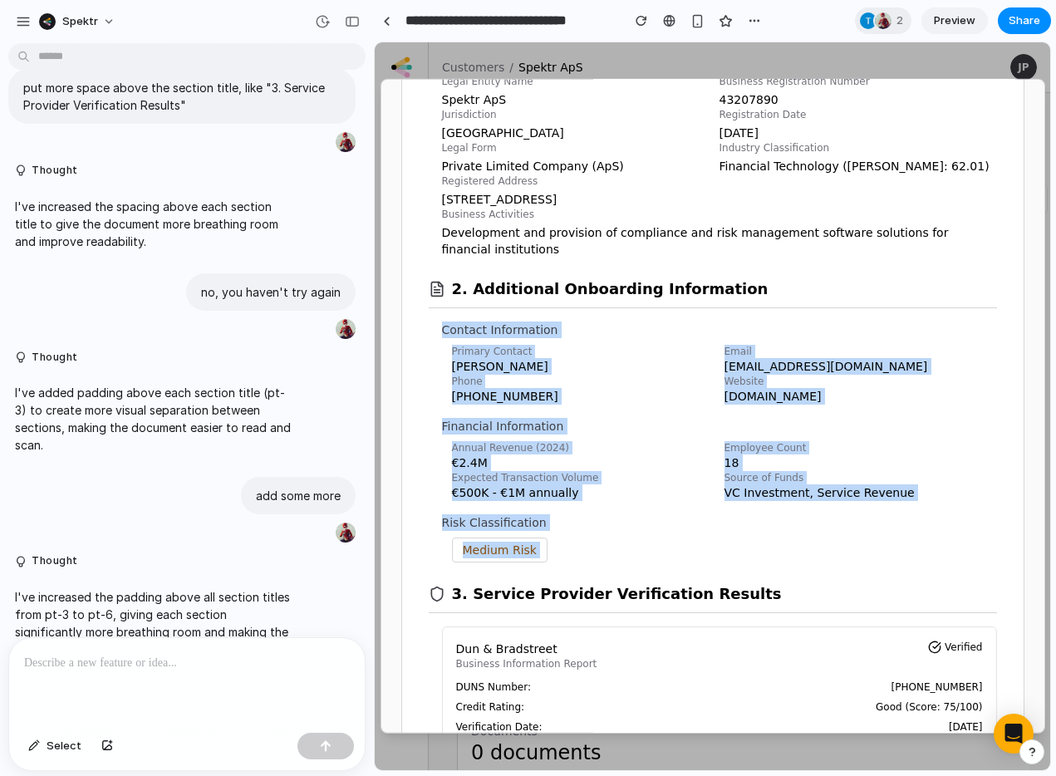
drag, startPoint x: 433, startPoint y: 318, endPoint x: 588, endPoint y: 571, distance: 296.6
click at [594, 557] on div "Medium Risk" at bounding box center [724, 550] width 545 height 25
drag, startPoint x: 589, startPoint y: 550, endPoint x: 435, endPoint y: 323, distance: 274.5
click at [435, 323] on section "2. Additional Onboarding Information Contact Information Primary Contact [PERSO…" at bounding box center [713, 410] width 568 height 305
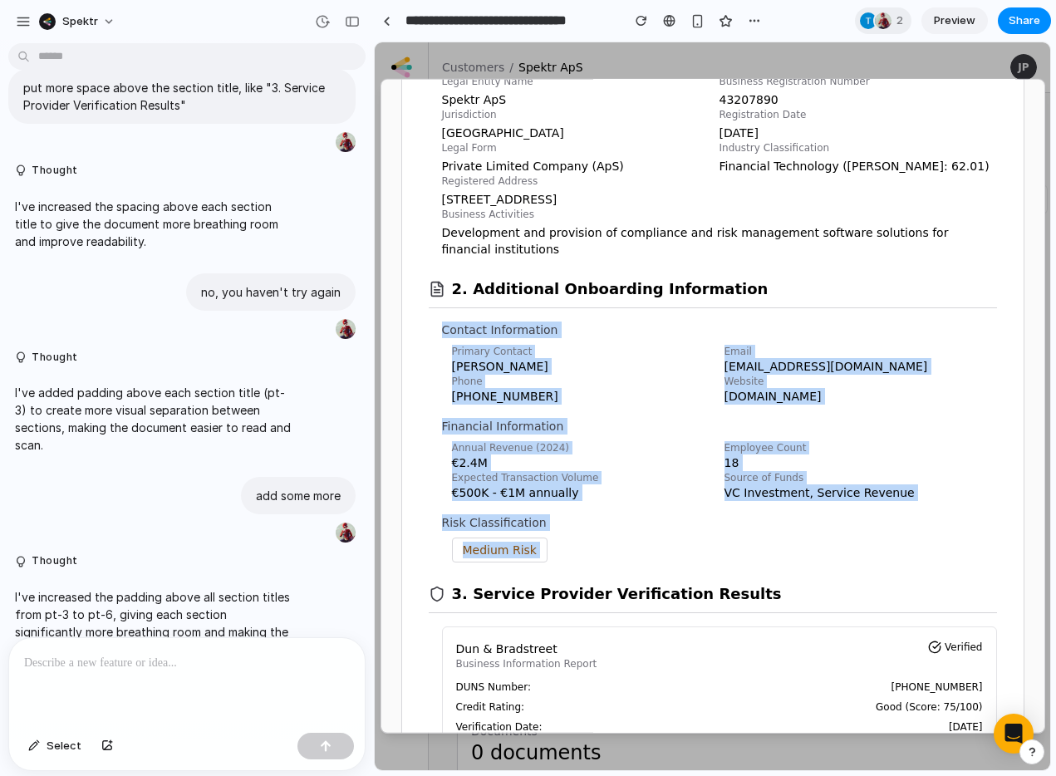
click at [435, 323] on section "2. Additional Onboarding Information Contact Information Primary Contact [PERSO…" at bounding box center [713, 410] width 568 height 305
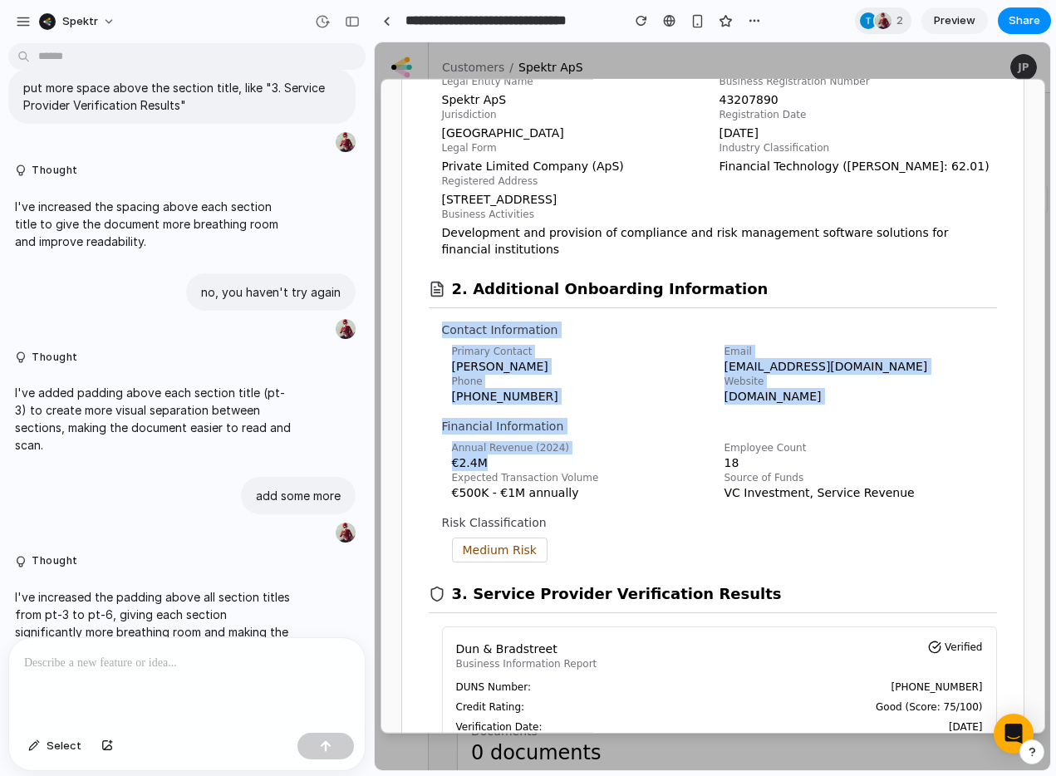
drag, startPoint x: 438, startPoint y: 322, endPoint x: 612, endPoint y: 482, distance: 235.8
click at [607, 467] on section "2. Additional Onboarding Information Contact Information Primary Contact [PERSO…" at bounding box center [713, 410] width 568 height 305
drag, startPoint x: 593, startPoint y: 446, endPoint x: 575, endPoint y: 444, distance: 18.5
click at [593, 446] on p "Annual Revenue (2024)" at bounding box center [588, 447] width 273 height 13
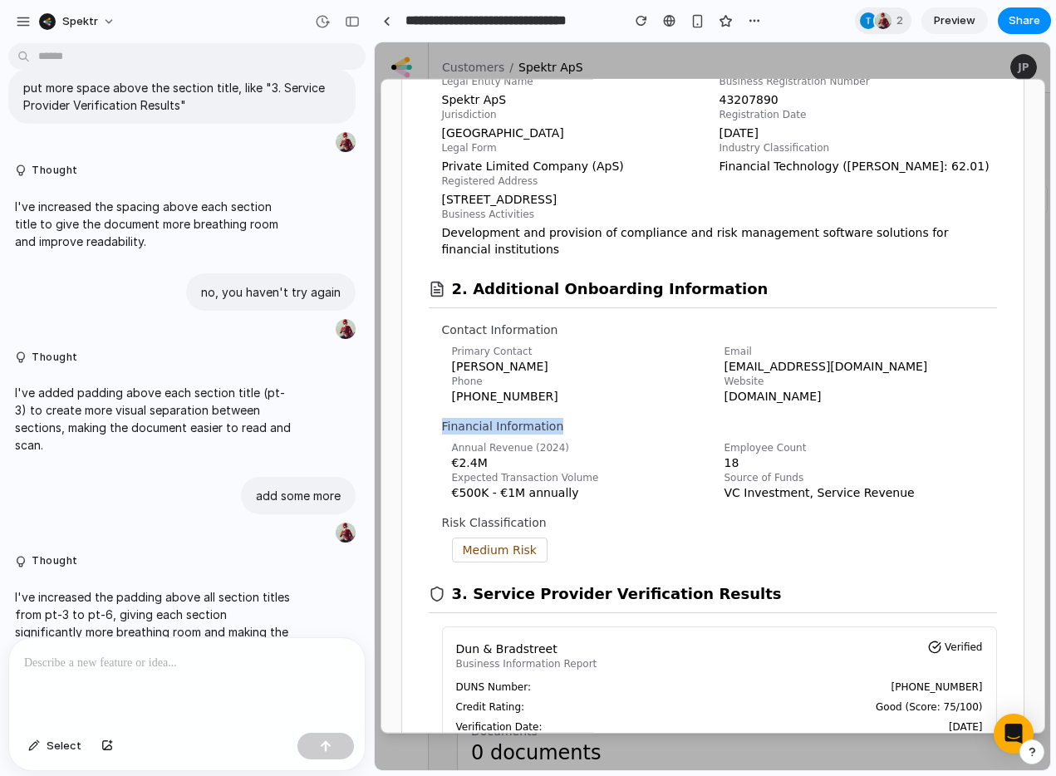
drag, startPoint x: 460, startPoint y: 421, endPoint x: 411, endPoint y: 420, distance: 49.0
click at [479, 423] on p "Financial Information" at bounding box center [719, 426] width 555 height 17
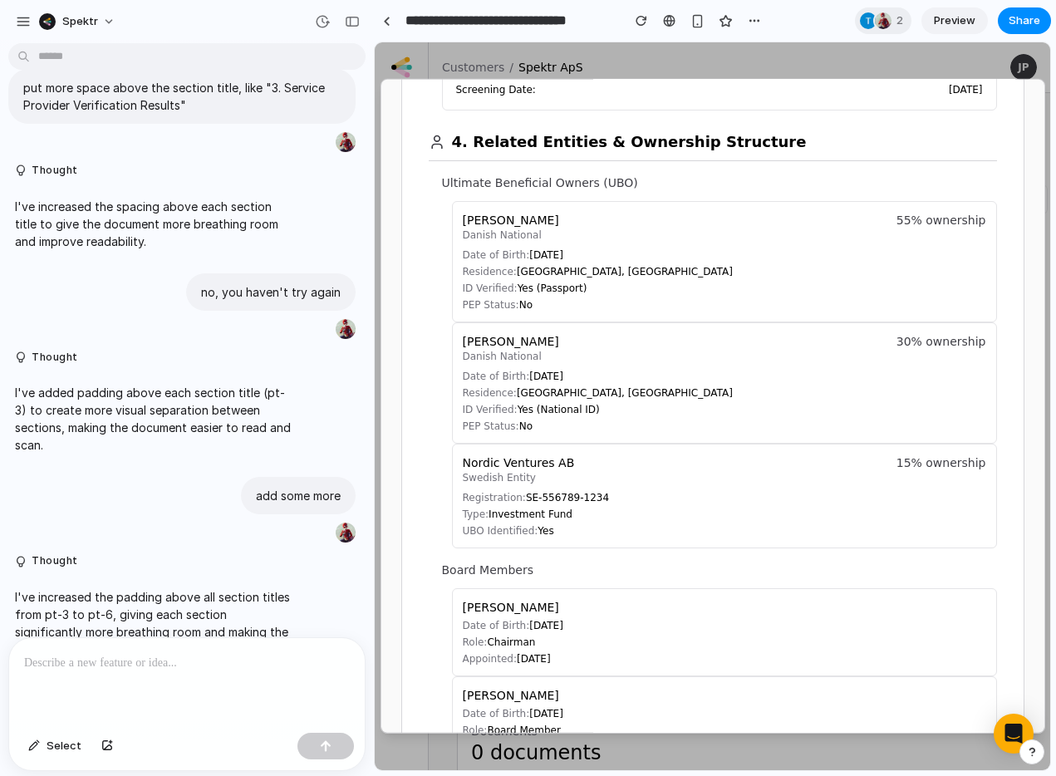
scroll to position [1162, 0]
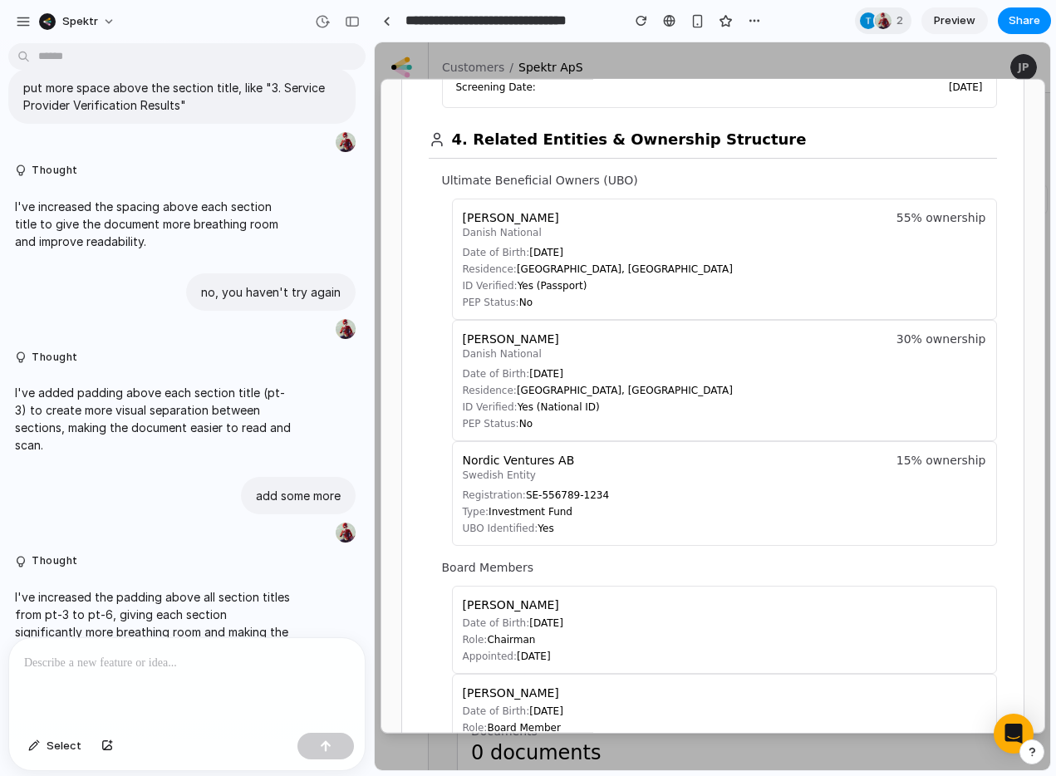
drag, startPoint x: 463, startPoint y: 460, endPoint x: 453, endPoint y: 189, distance: 271.1
click at [450, 189] on div "Ultimate Beneficial Owners (UBO) [PERSON_NAME] Danish National 55% ownership Da…" at bounding box center [719, 359] width 555 height 374
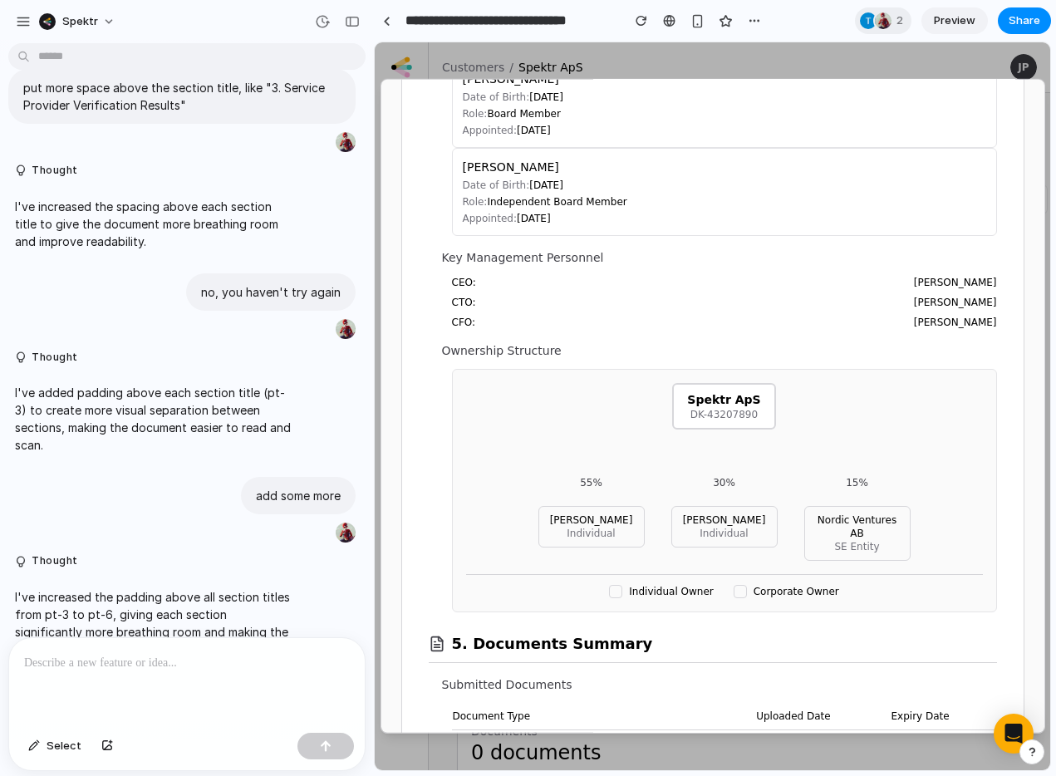
scroll to position [1794, 0]
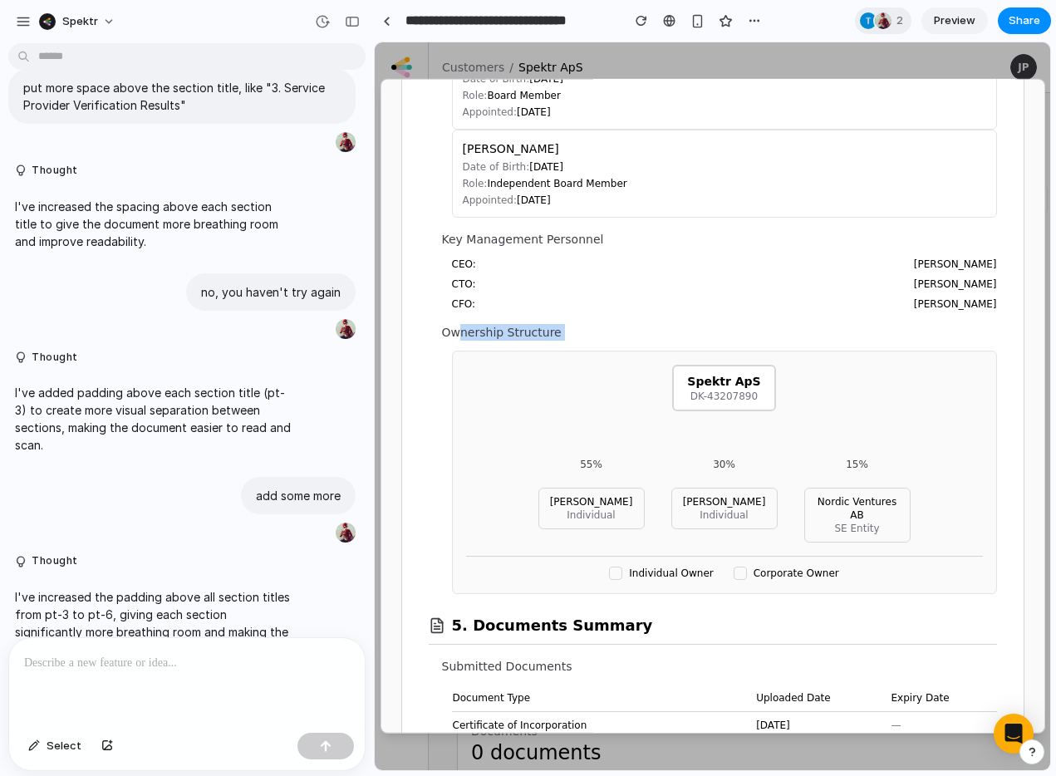
drag, startPoint x: 457, startPoint y: 324, endPoint x: 648, endPoint y: 432, distance: 219.6
click at [642, 395] on div "Ownership Structure Spektr ApS DK-43207890 55% [PERSON_NAME] Individual 30% [PE…" at bounding box center [719, 459] width 555 height 270
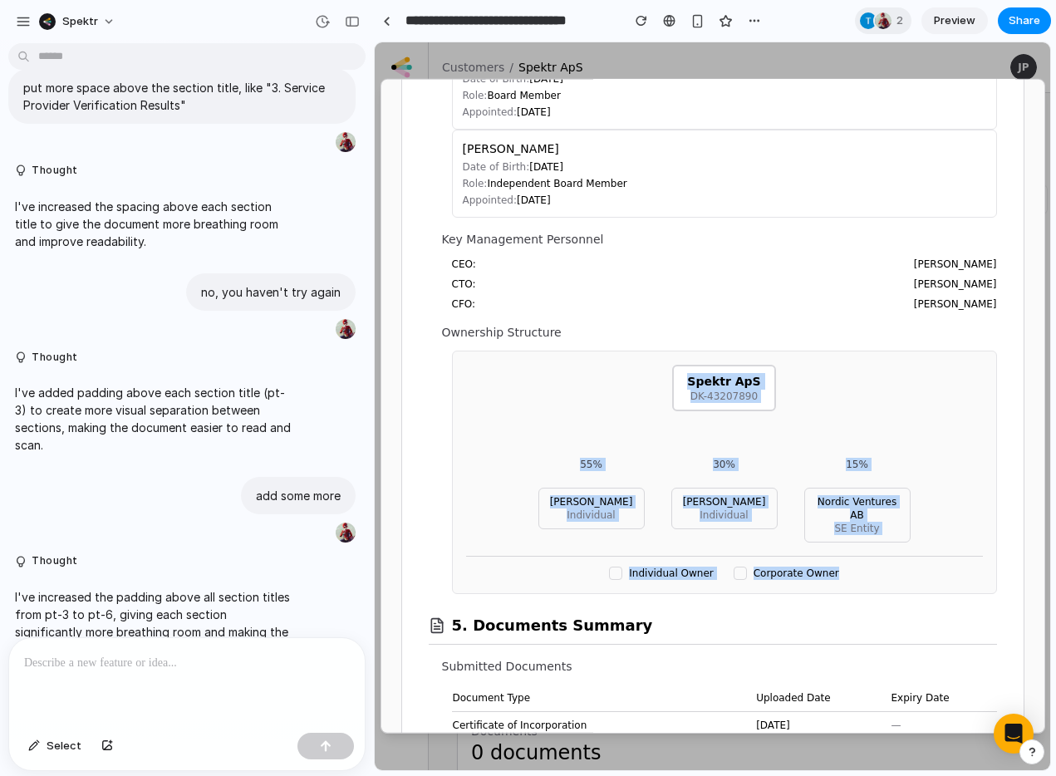
drag, startPoint x: 819, startPoint y: 568, endPoint x: 423, endPoint y: 349, distance: 451.9
click at [423, 350] on div "Customer Due Diligence Report Entity: Spektr ApS Registration Number: DK-432078…" at bounding box center [713, 177] width 622 height 3668
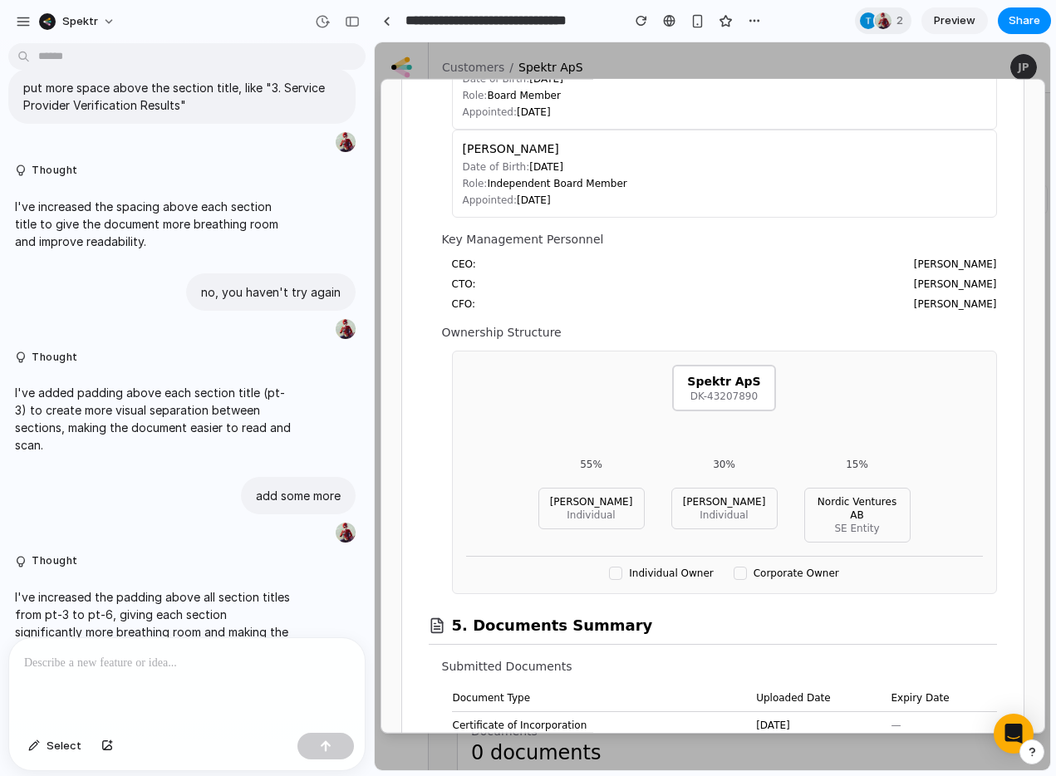
click at [447, 351] on div "Ownership Structure Spektr ApS DK-43207890 55% [PERSON_NAME] Individual 30% [PE…" at bounding box center [719, 459] width 555 height 270
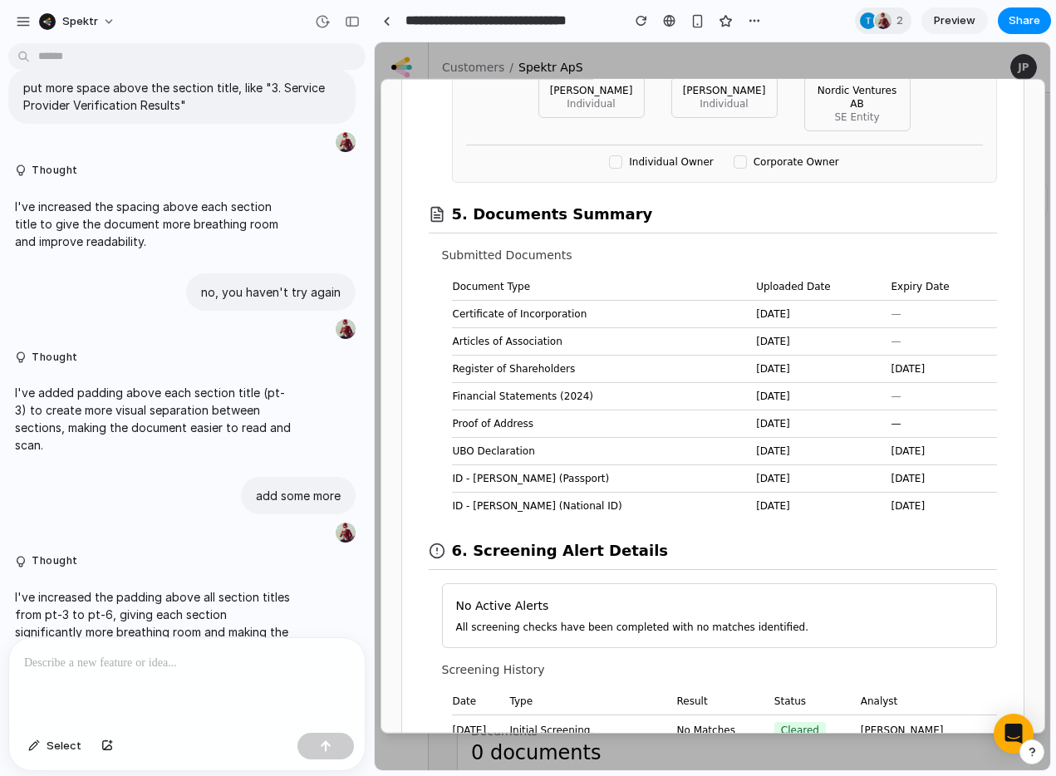
scroll to position [2201, 0]
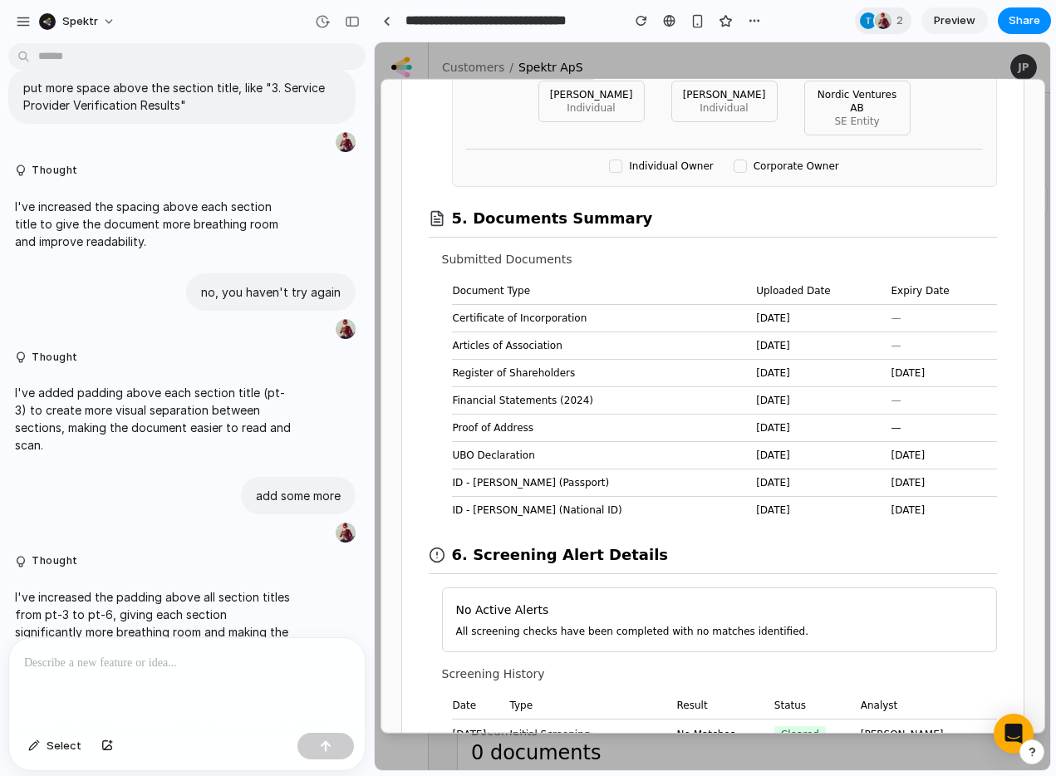
drag, startPoint x: 943, startPoint y: 519, endPoint x: 452, endPoint y: 243, distance: 563.3
click at [452, 243] on section "5. Documents Summary Submitted Documents Document Type Uploaded Date Expiry Dat…" at bounding box center [713, 355] width 568 height 337
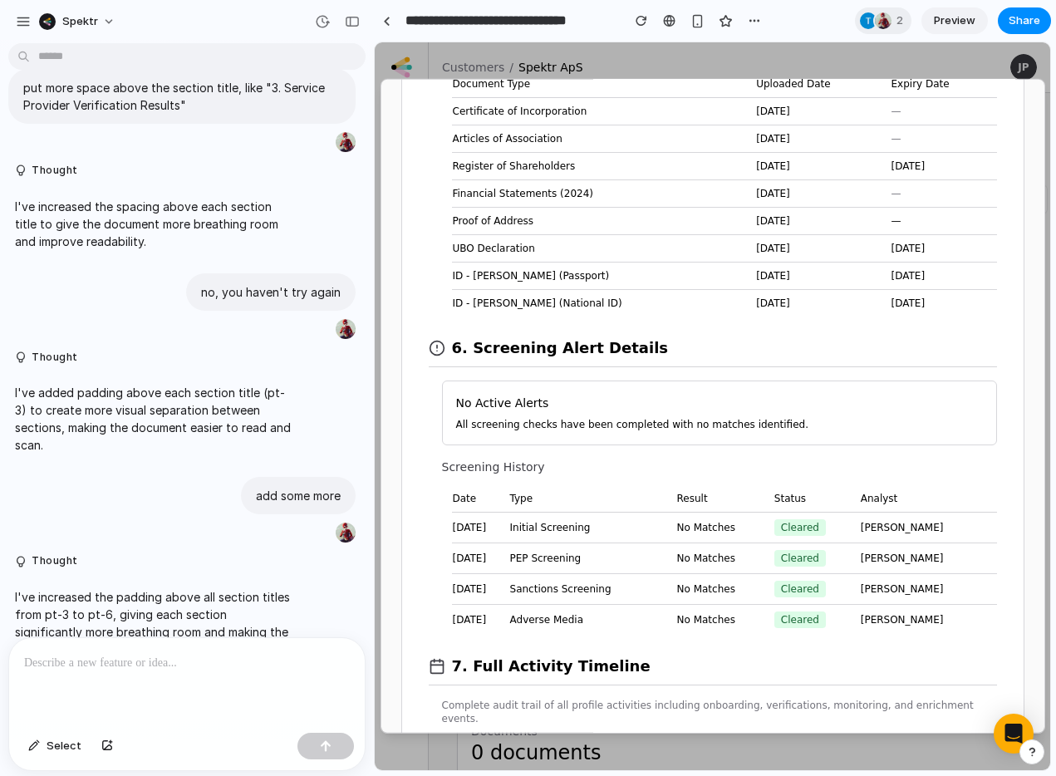
scroll to position [2417, 0]
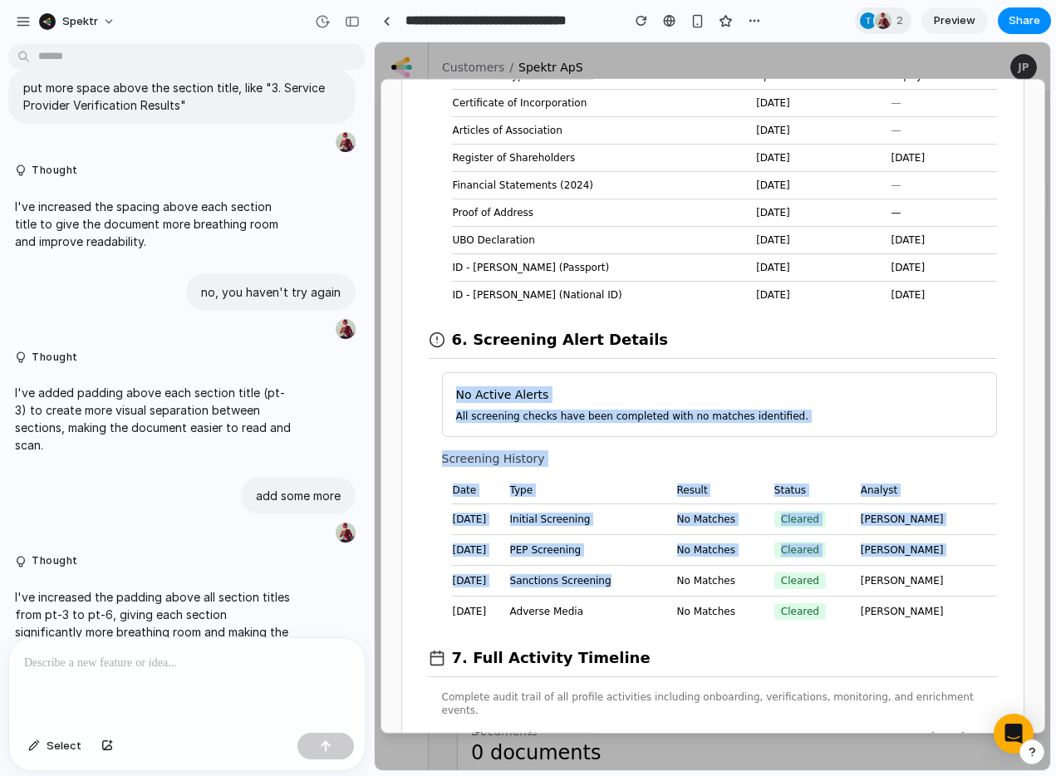
drag, startPoint x: 445, startPoint y: 363, endPoint x: 720, endPoint y: 578, distance: 348.6
click at [676, 577] on section "6. Screening Alert Details No Active Alerts All screening checks have been comp…" at bounding box center [713, 467] width 568 height 318
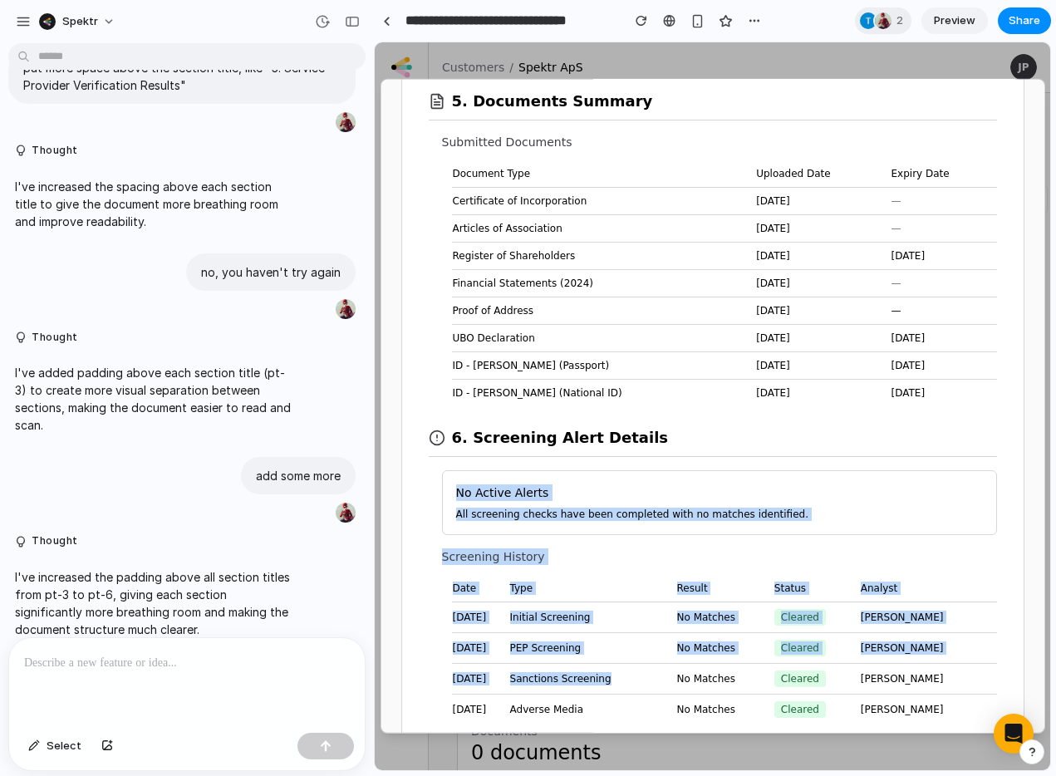
scroll to position [2202, 0]
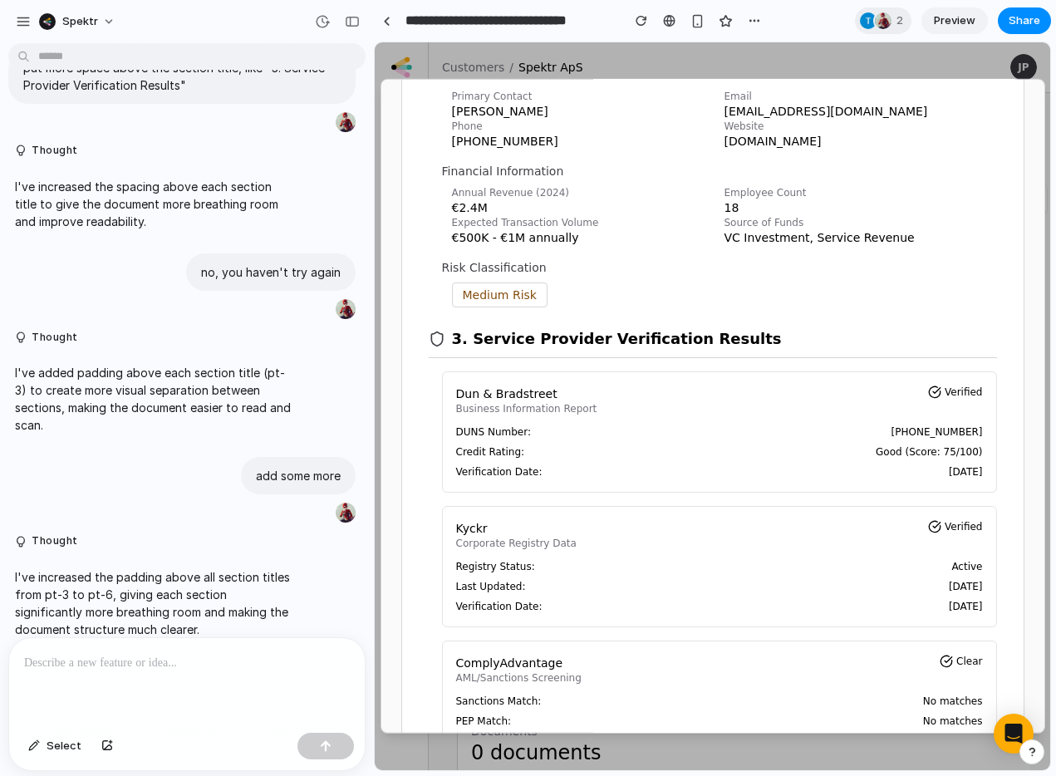
scroll to position [0, 0]
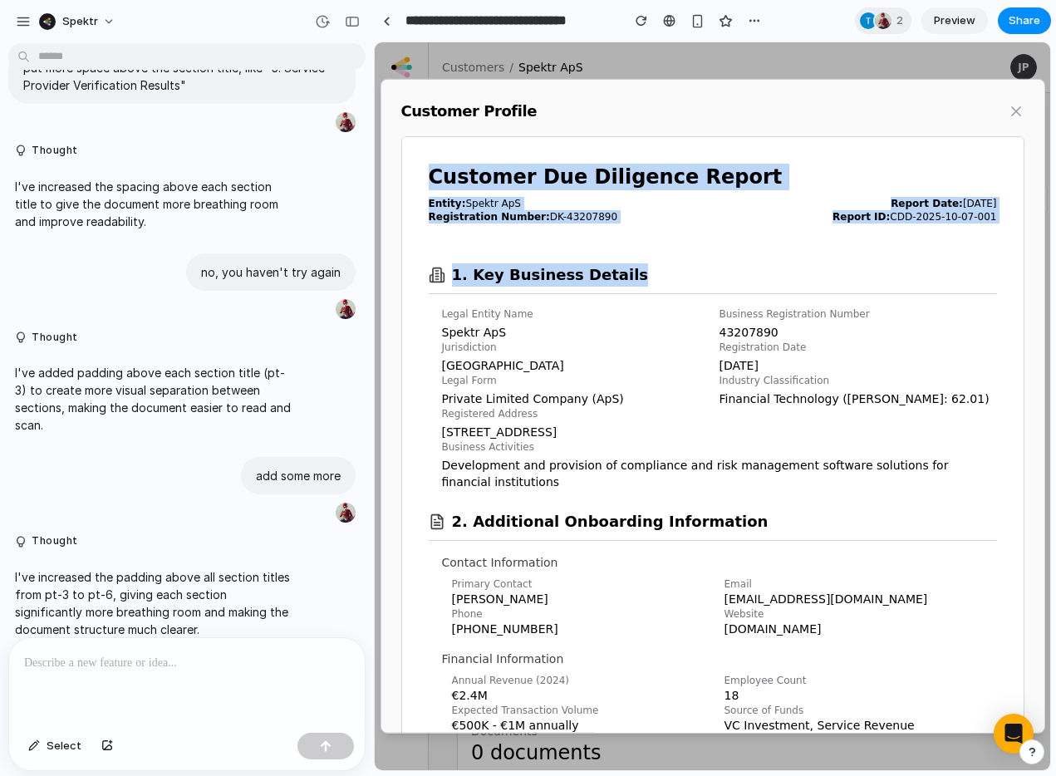
drag, startPoint x: 430, startPoint y: 171, endPoint x: 730, endPoint y: 264, distance: 314.1
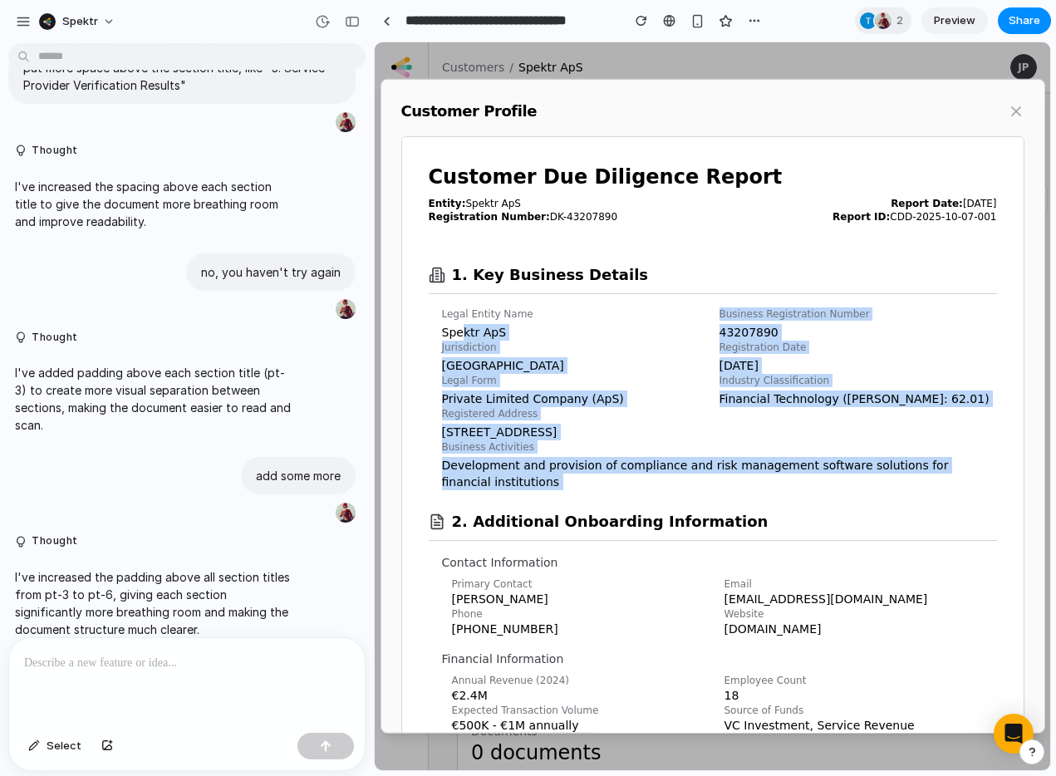
drag, startPoint x: 641, startPoint y: 482, endPoint x: 464, endPoint y: 327, distance: 235.5
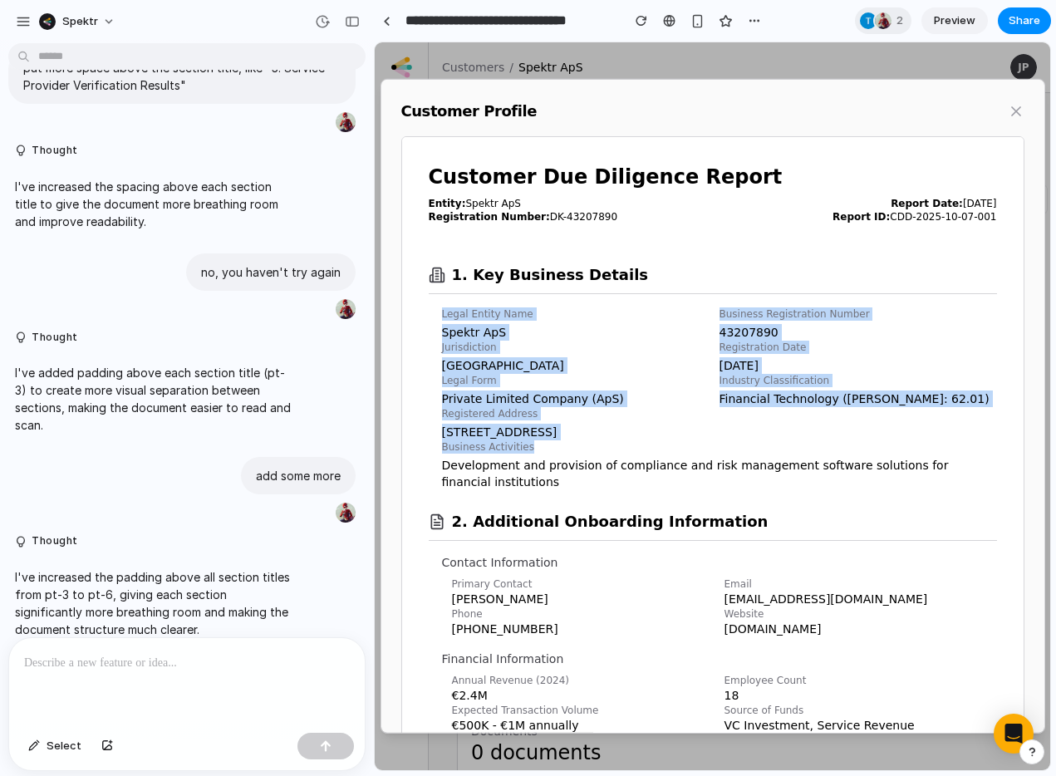
drag, startPoint x: 435, startPoint y: 318, endPoint x: 557, endPoint y: 460, distance: 186.2
click at [544, 448] on section "1. Key Business Details Legal Entity Name Spektr ApS Business Registration Numb…" at bounding box center [713, 366] width 568 height 247
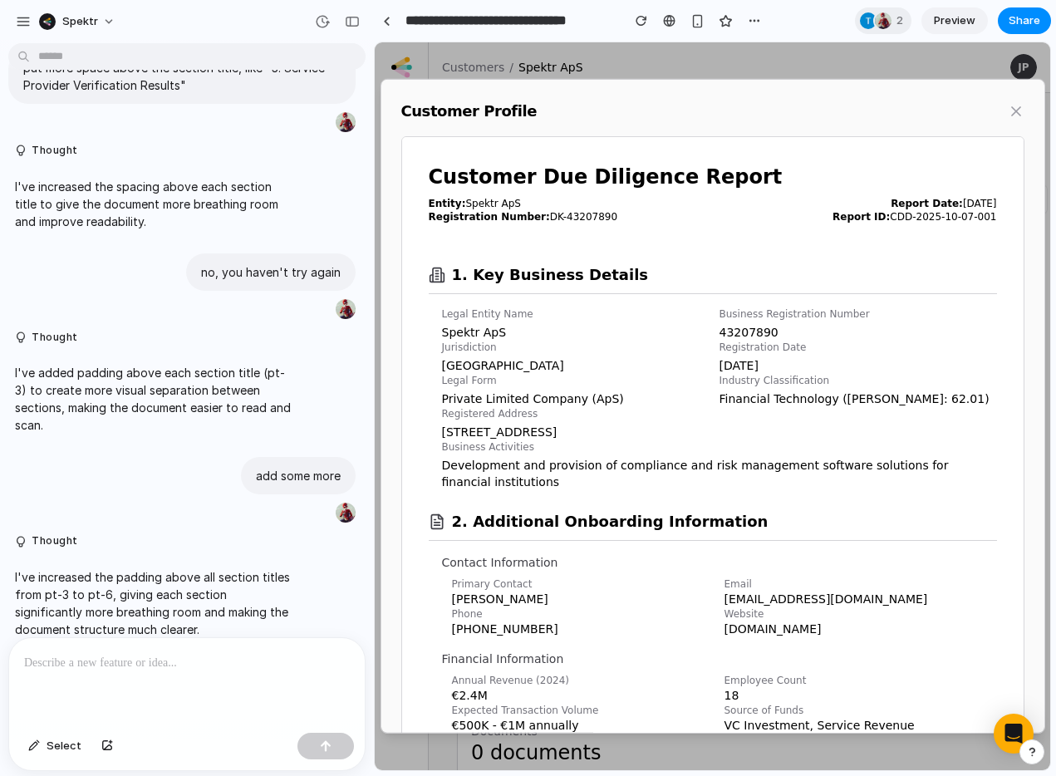
click at [571, 440] on p "Business Activities" at bounding box center [719, 446] width 555 height 13
